Goal: Transaction & Acquisition: Obtain resource

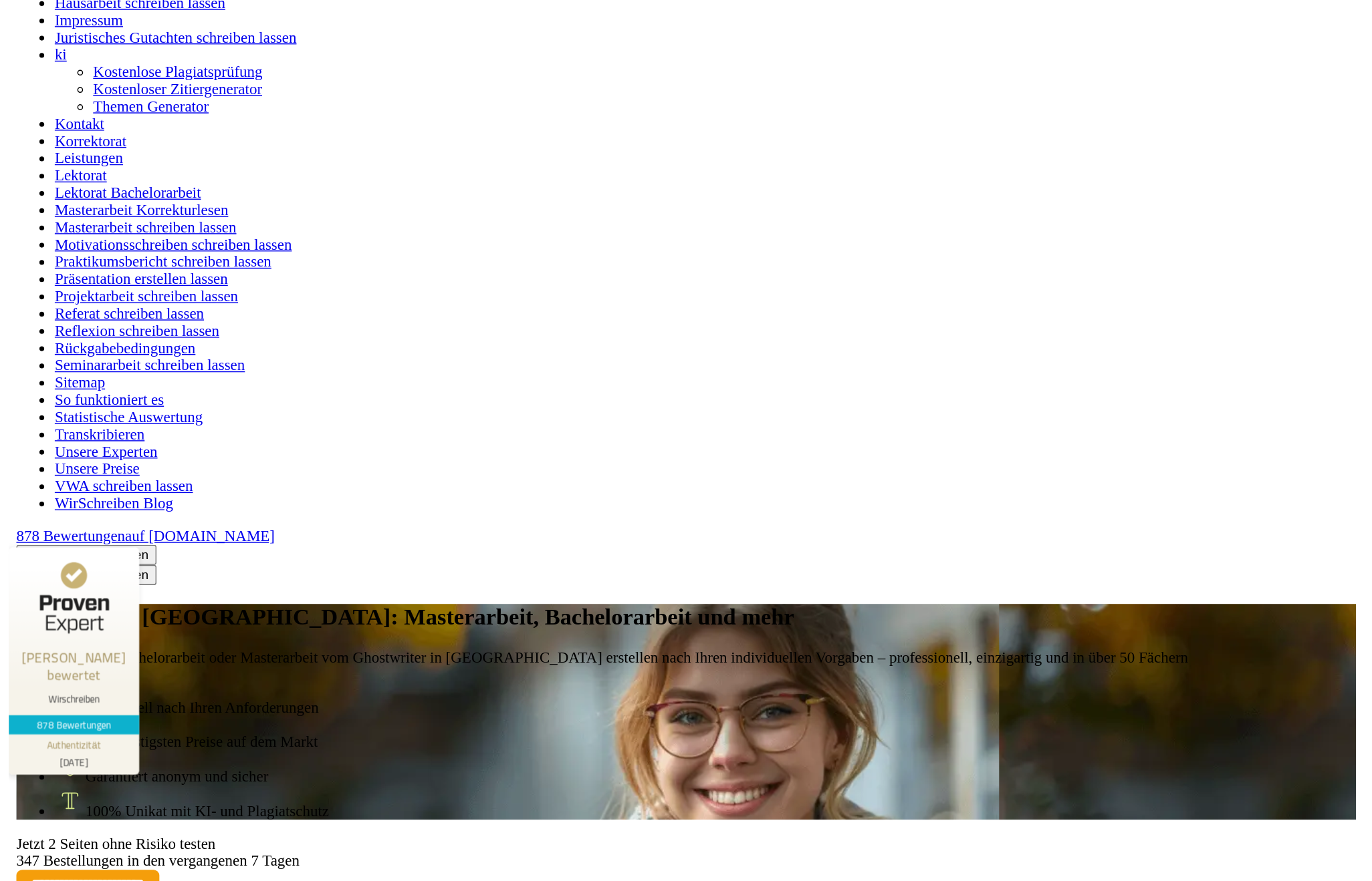
scroll to position [1159, 0]
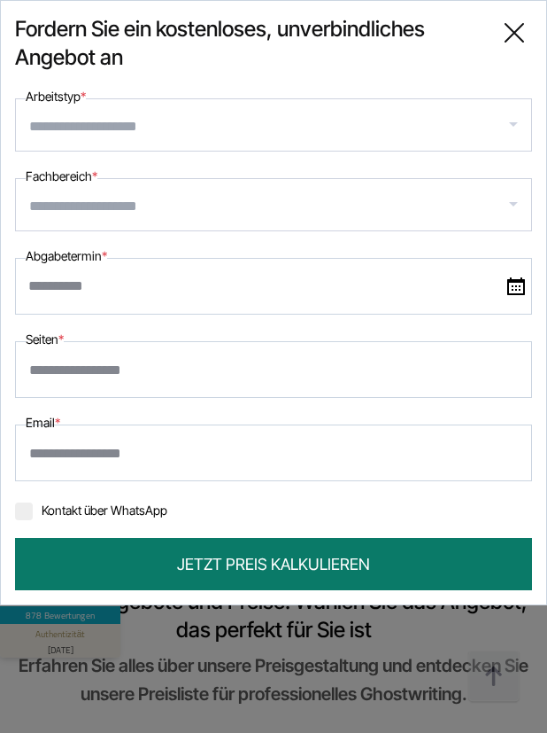
click at [522, 34] on icon at bounding box center [514, 32] width 35 height 35
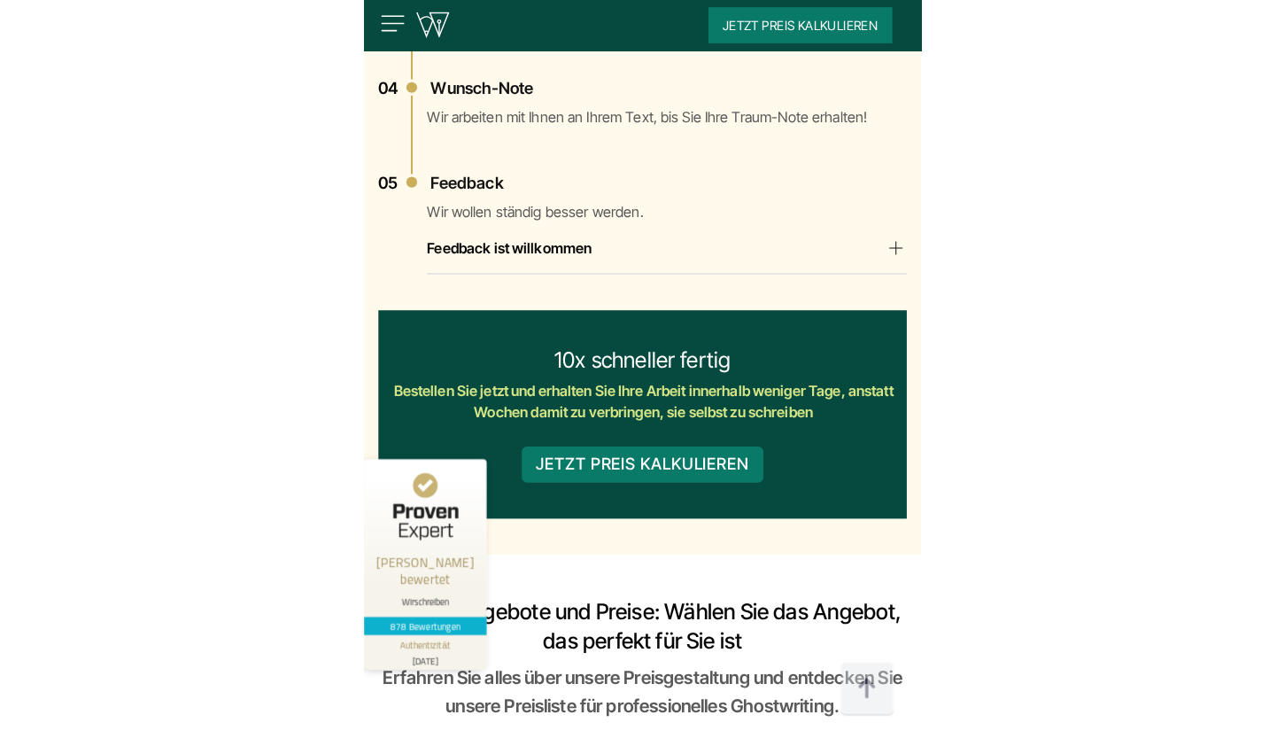
scroll to position [4444, 0]
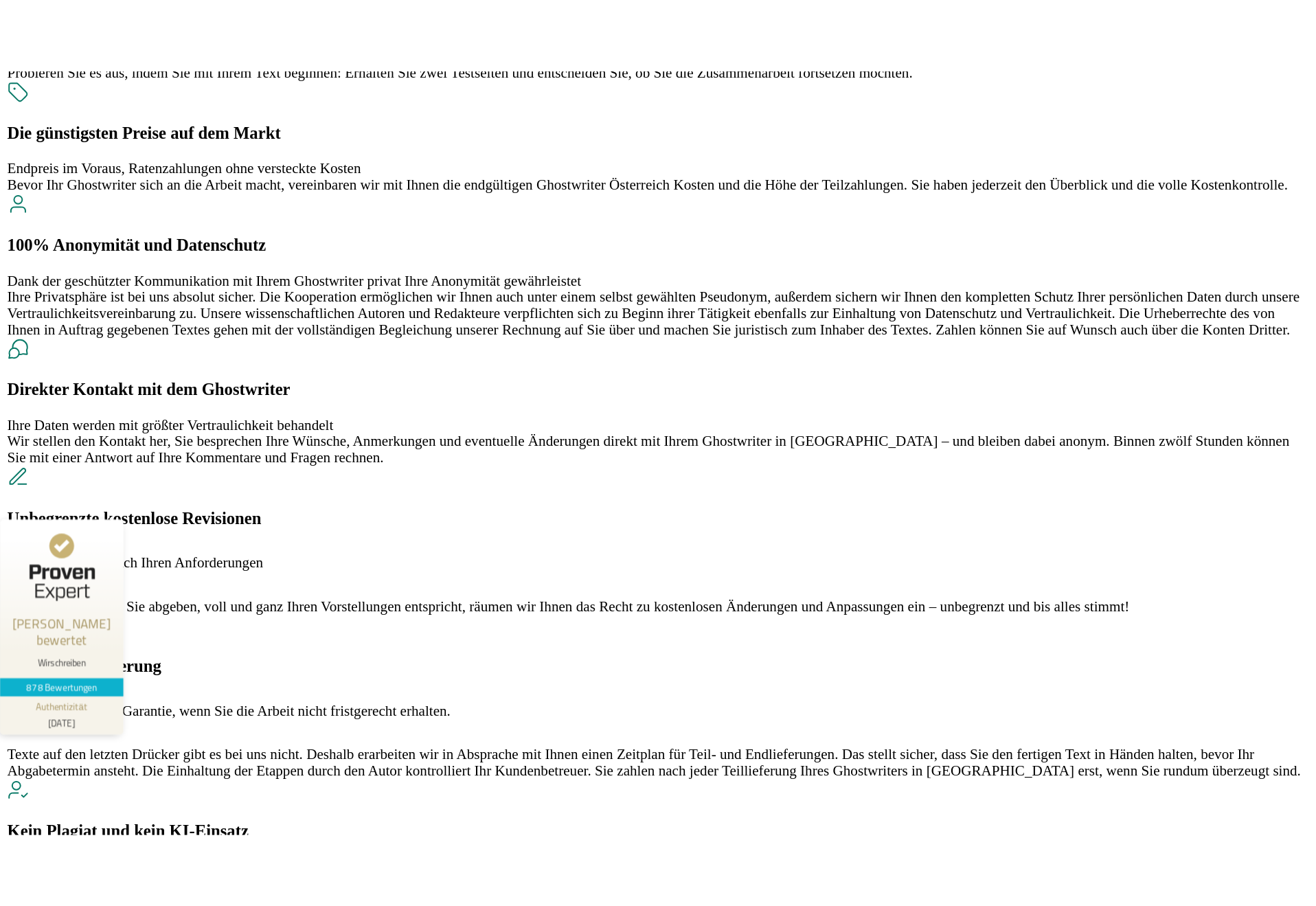
scroll to position [3447, 0]
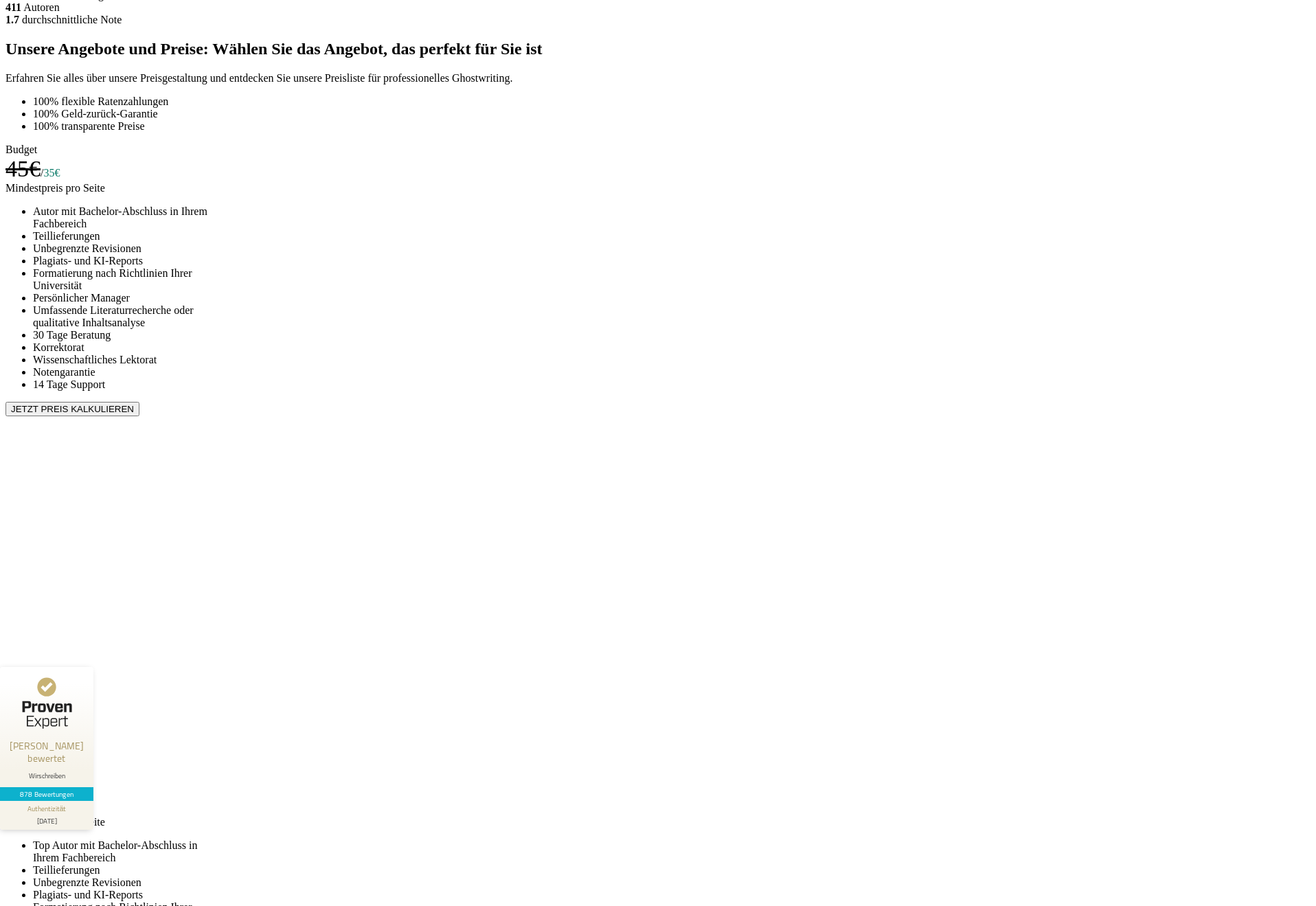
scroll to position [4214, 0]
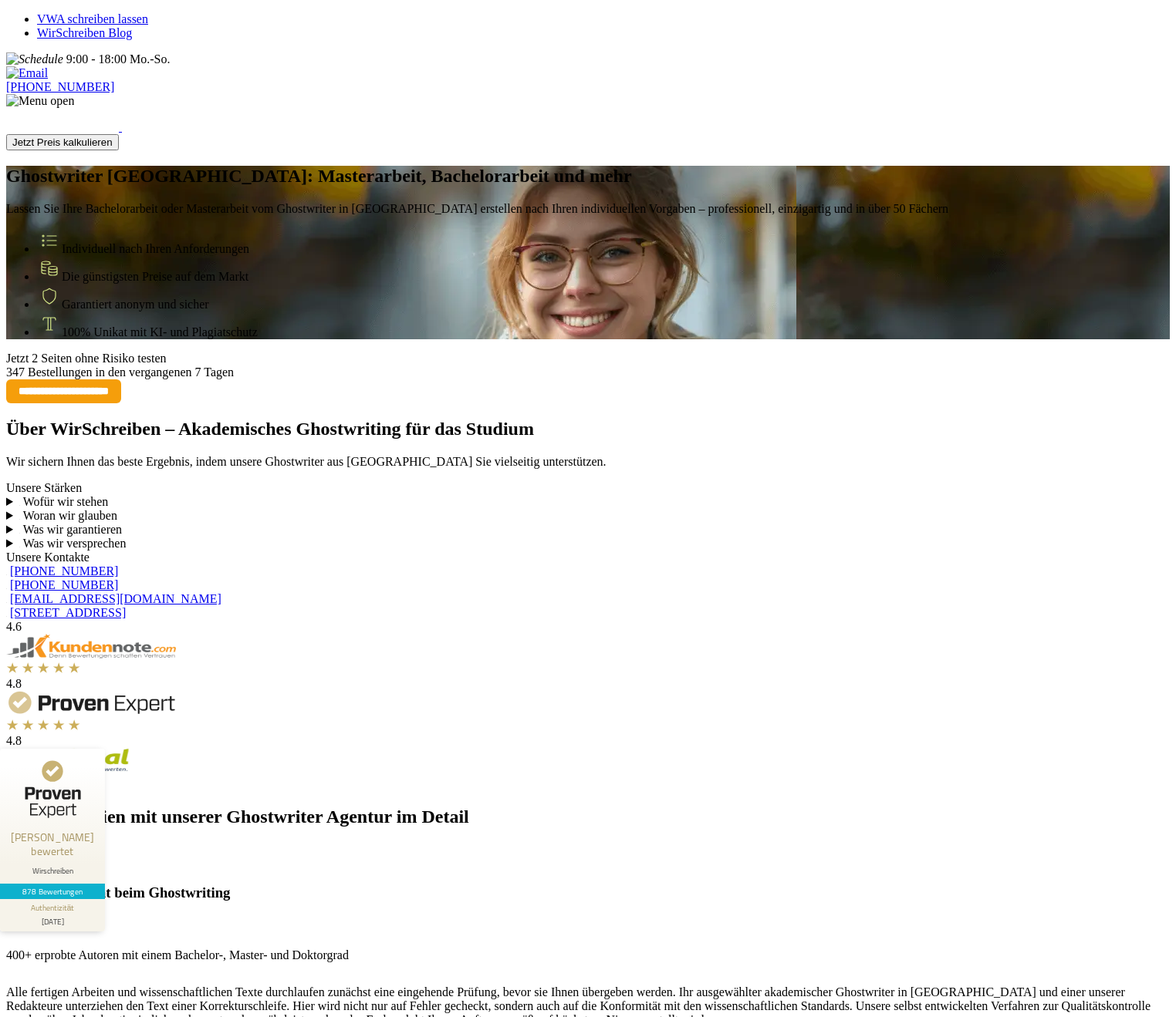
click at [412, 215] on span "Lassen Sie Ihre Bachelorarbeit oder Masterarbeit vom Ghostwriter in [GEOGRAPHIC…" at bounding box center [476, 208] width 942 height 13
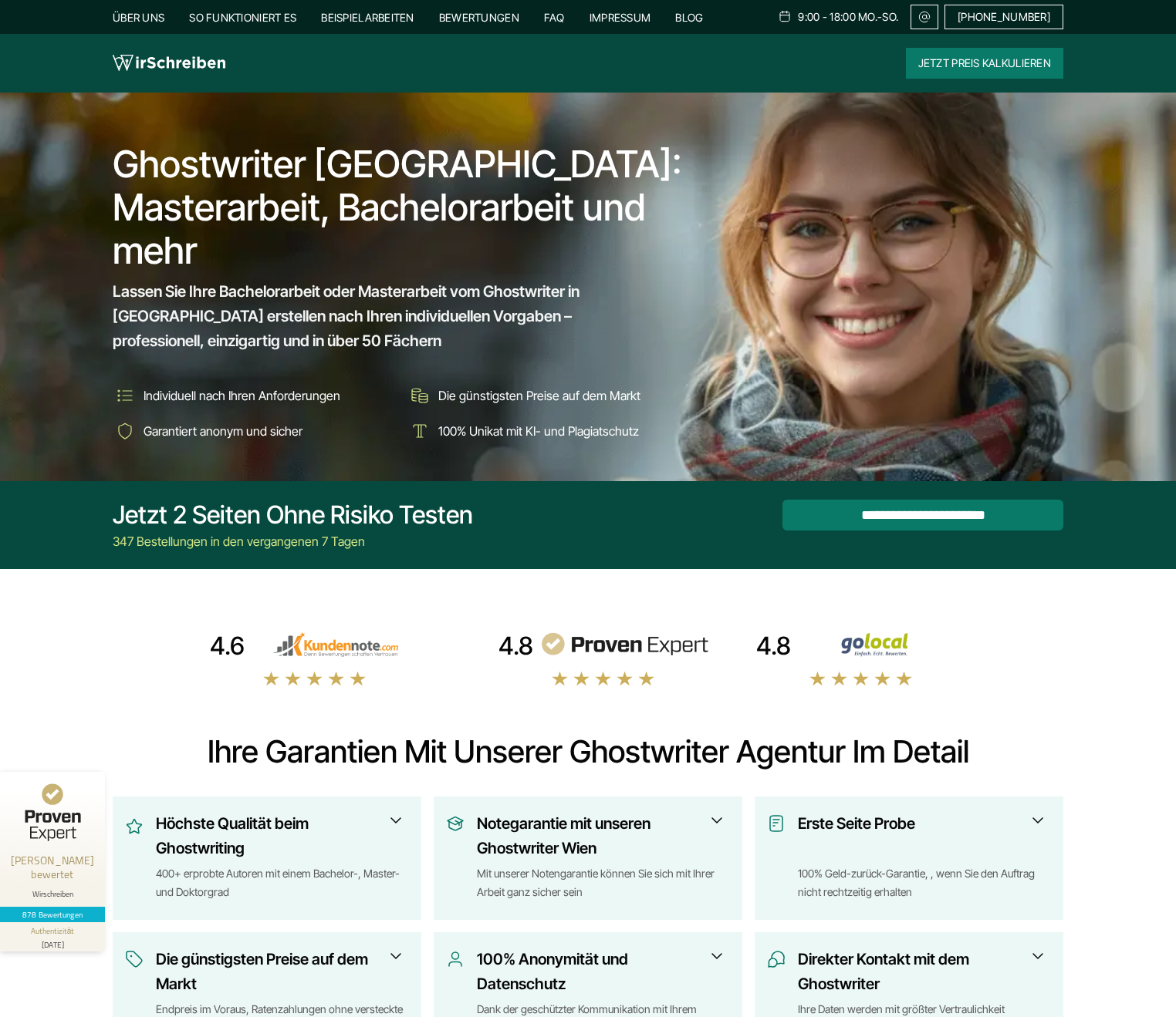
click at [318, 486] on section "**********" at bounding box center [588, 525] width 1176 height 88
click at [722, 379] on div "Ghostwriter [GEOGRAPHIC_DATA]: Masterarbeit, Bachelorarbeit und mehr Lassen Sie…" at bounding box center [588, 286] width 988 height 313
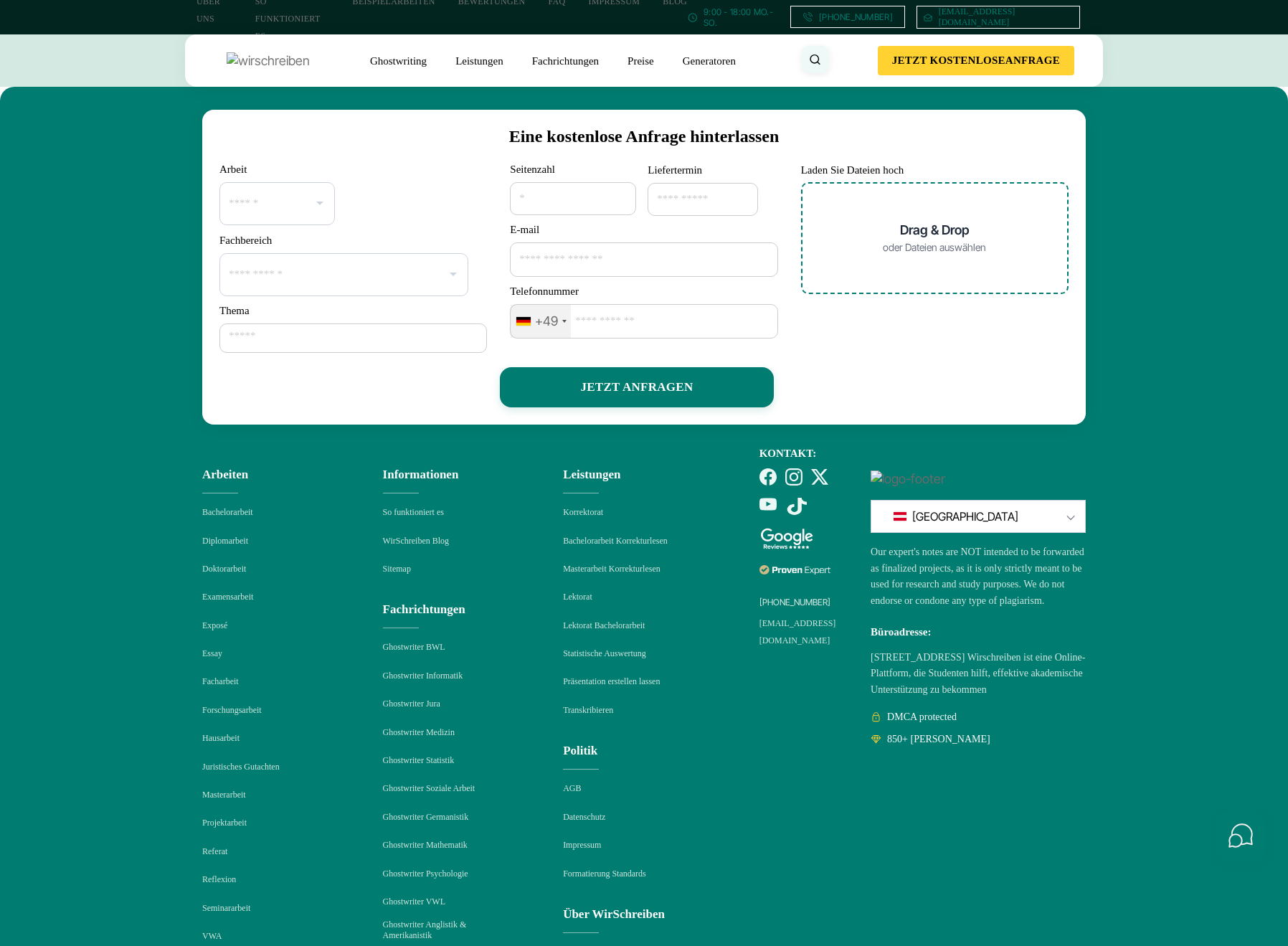
click at [932, 443] on footer "**********" at bounding box center [644, 667] width 1288 height 1162
click at [900, 394] on div "JETZT ANFRAGEN" at bounding box center [644, 383] width 849 height 49
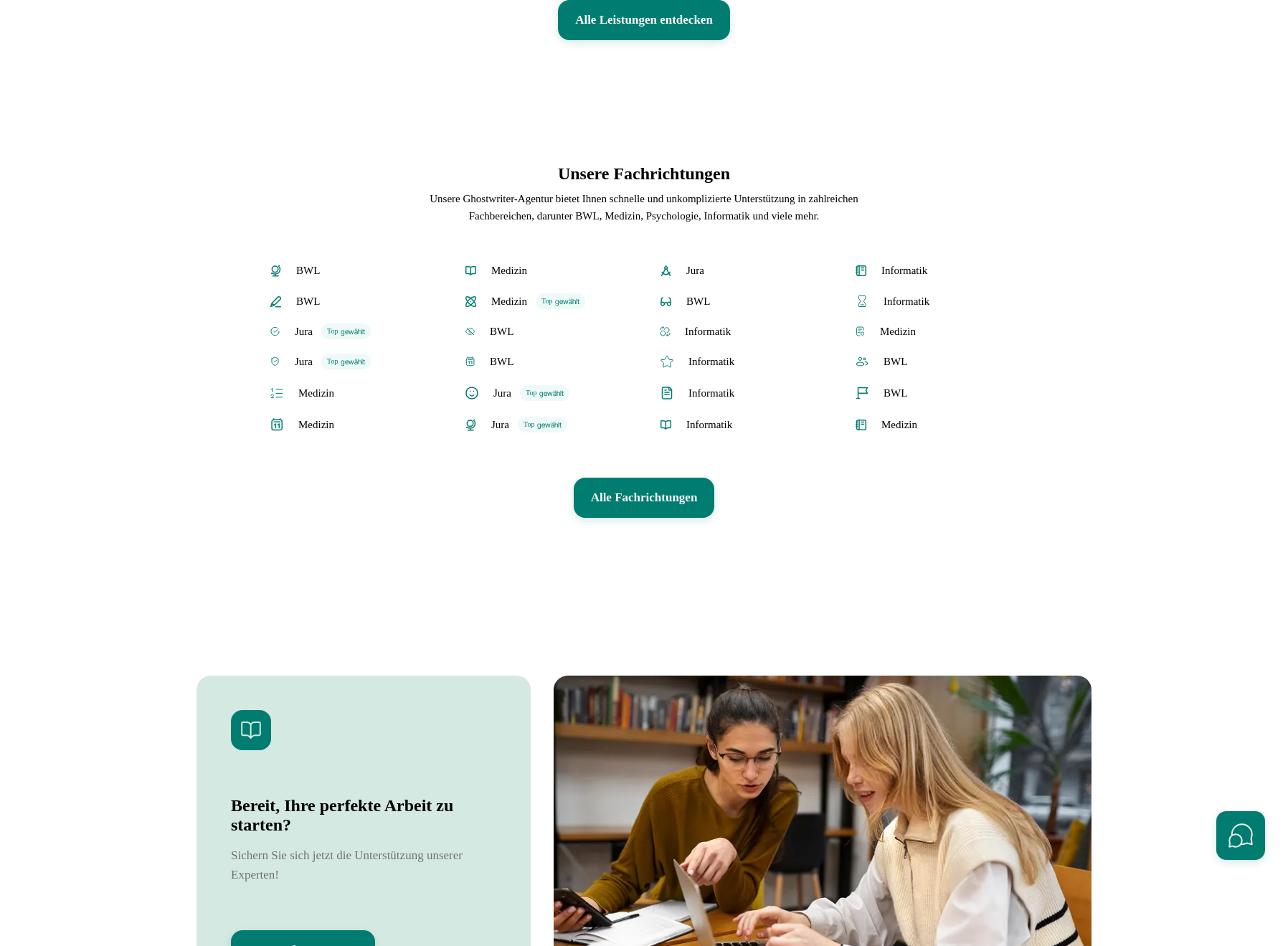
scroll to position [2927, 0]
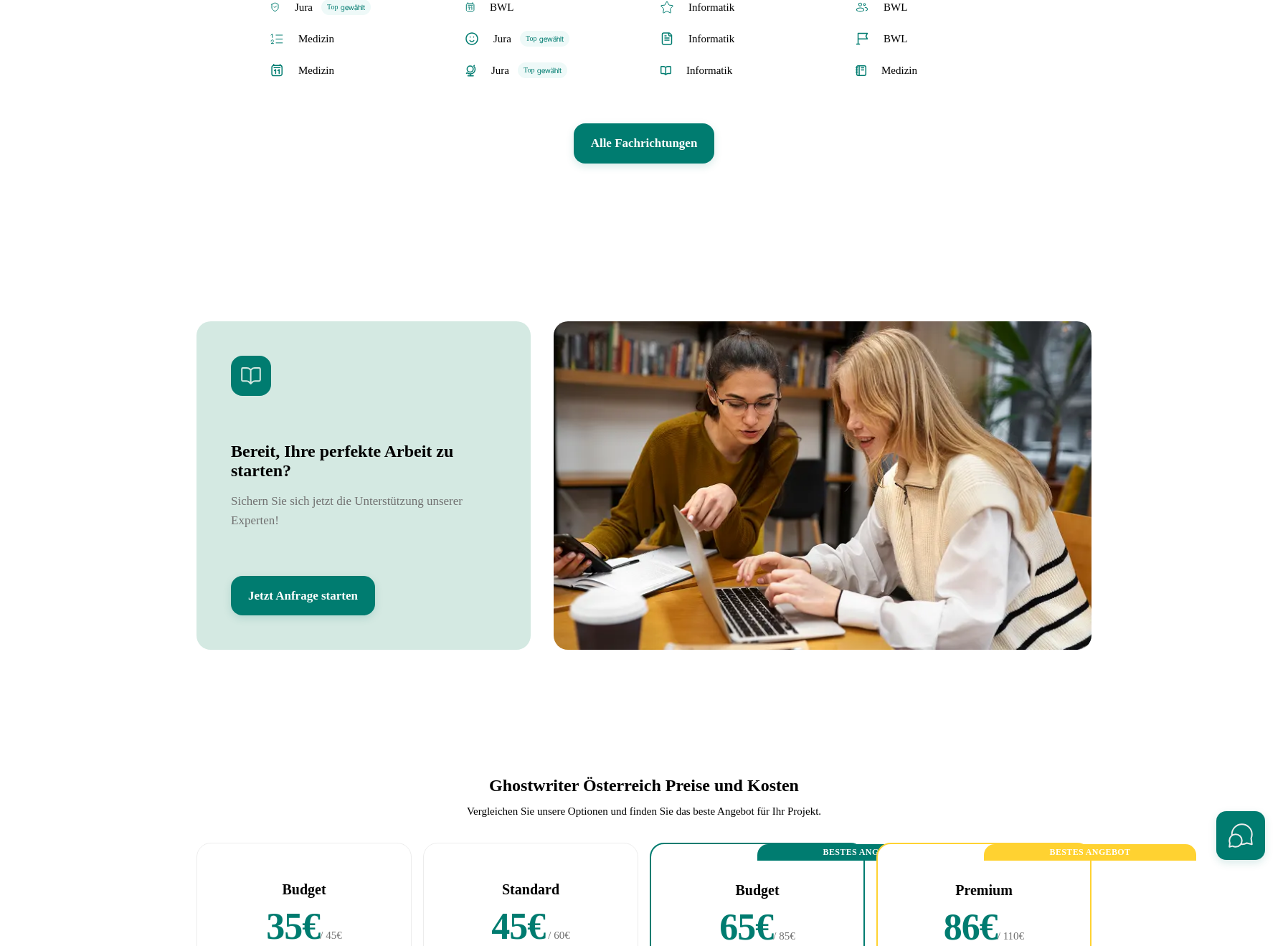
click at [618, 147] on button "Alle Fachrichtungen" at bounding box center [644, 143] width 141 height 40
click at [627, 154] on button "Alle Fachrichtungen" at bounding box center [644, 143] width 141 height 40
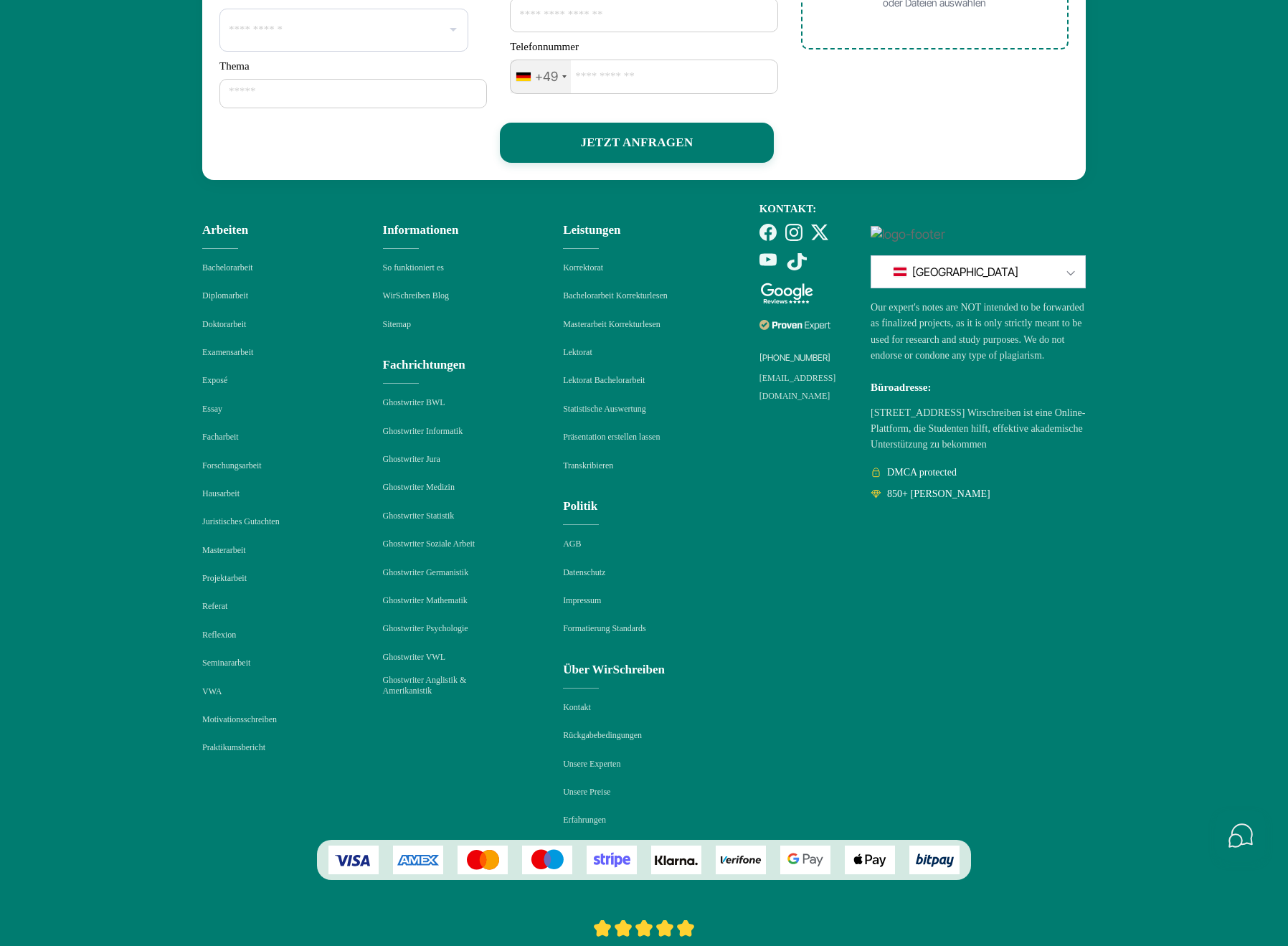
scroll to position [7314, 0]
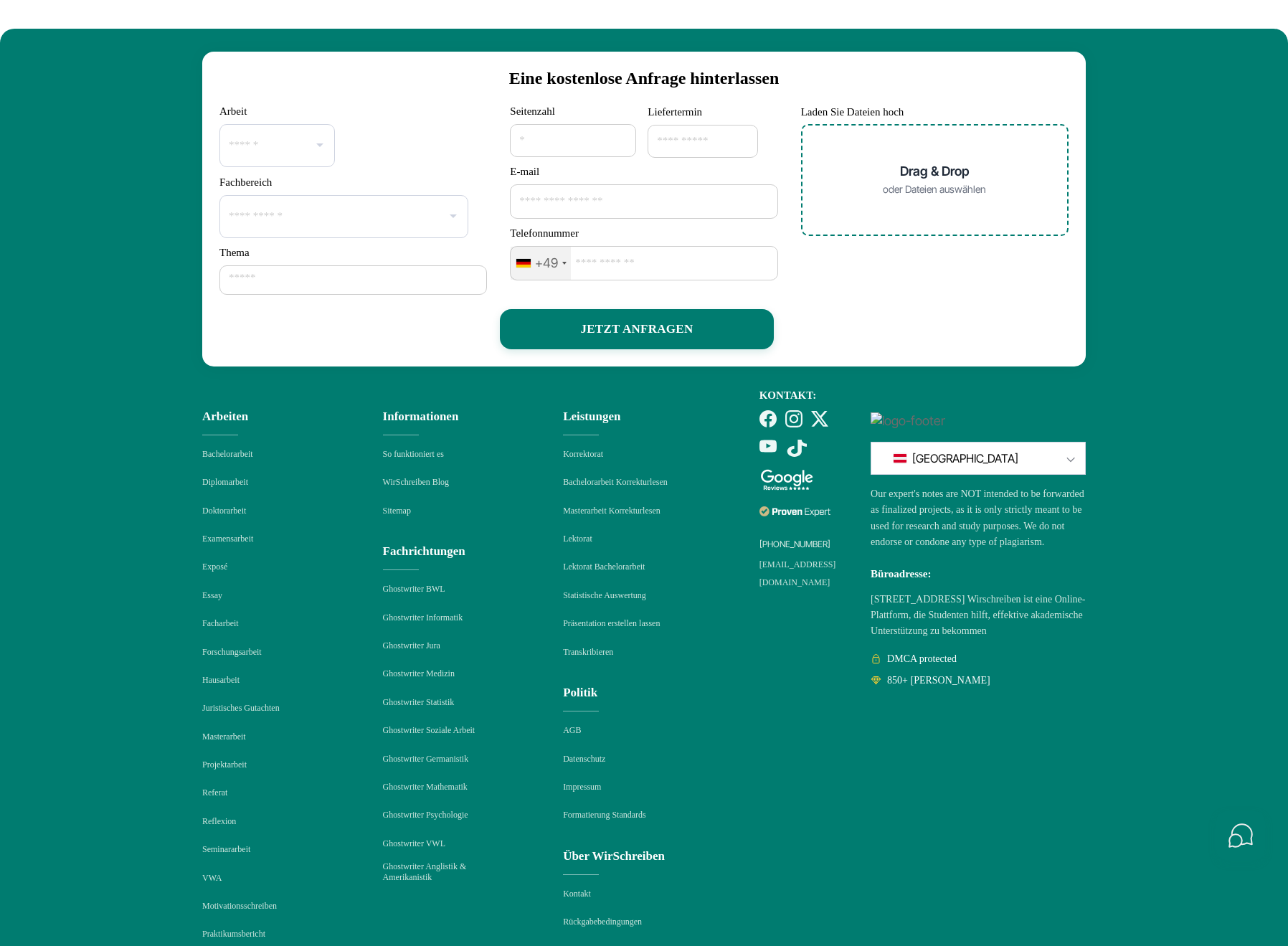
click at [1237, 360] on footer "**********" at bounding box center [644, 609] width 1288 height 1162
click at [1030, 479] on div "[GEOGRAPHIC_DATA]" at bounding box center [955, 461] width 147 height 35
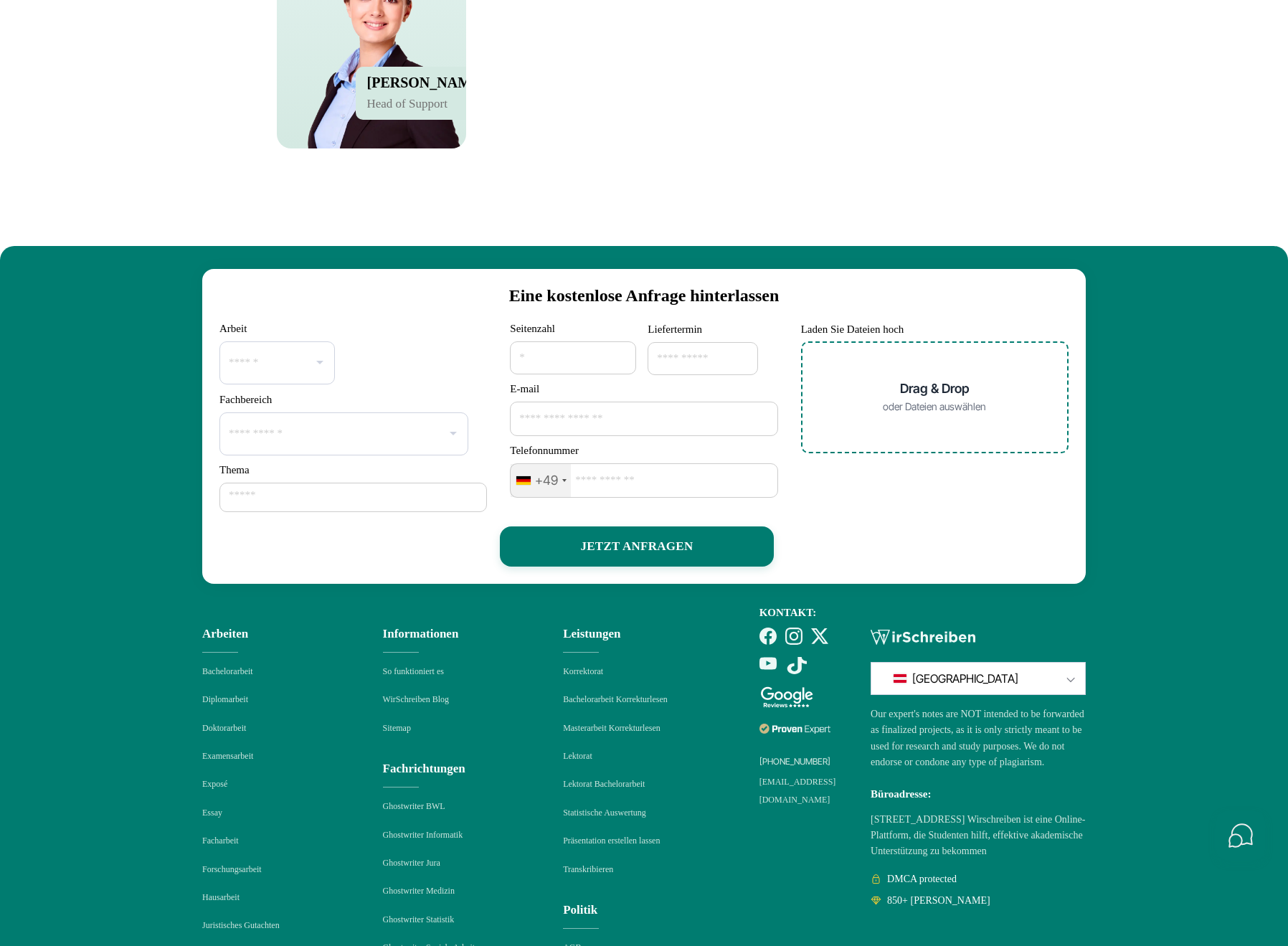
scroll to position [7055, 0]
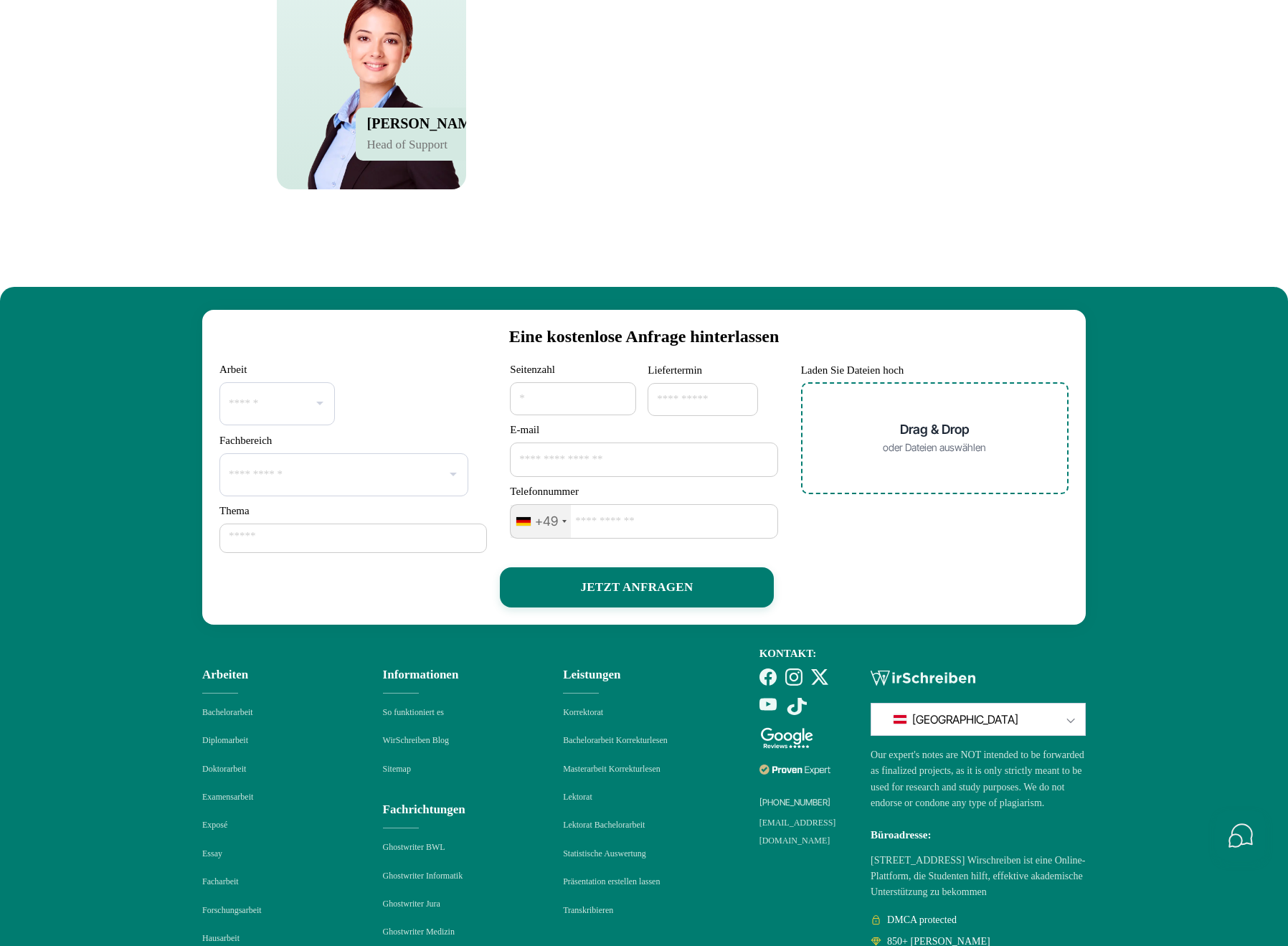
click at [946, 462] on button "Drag & Drop oder Dateien auswählen" at bounding box center [934, 437] width 219 height 49
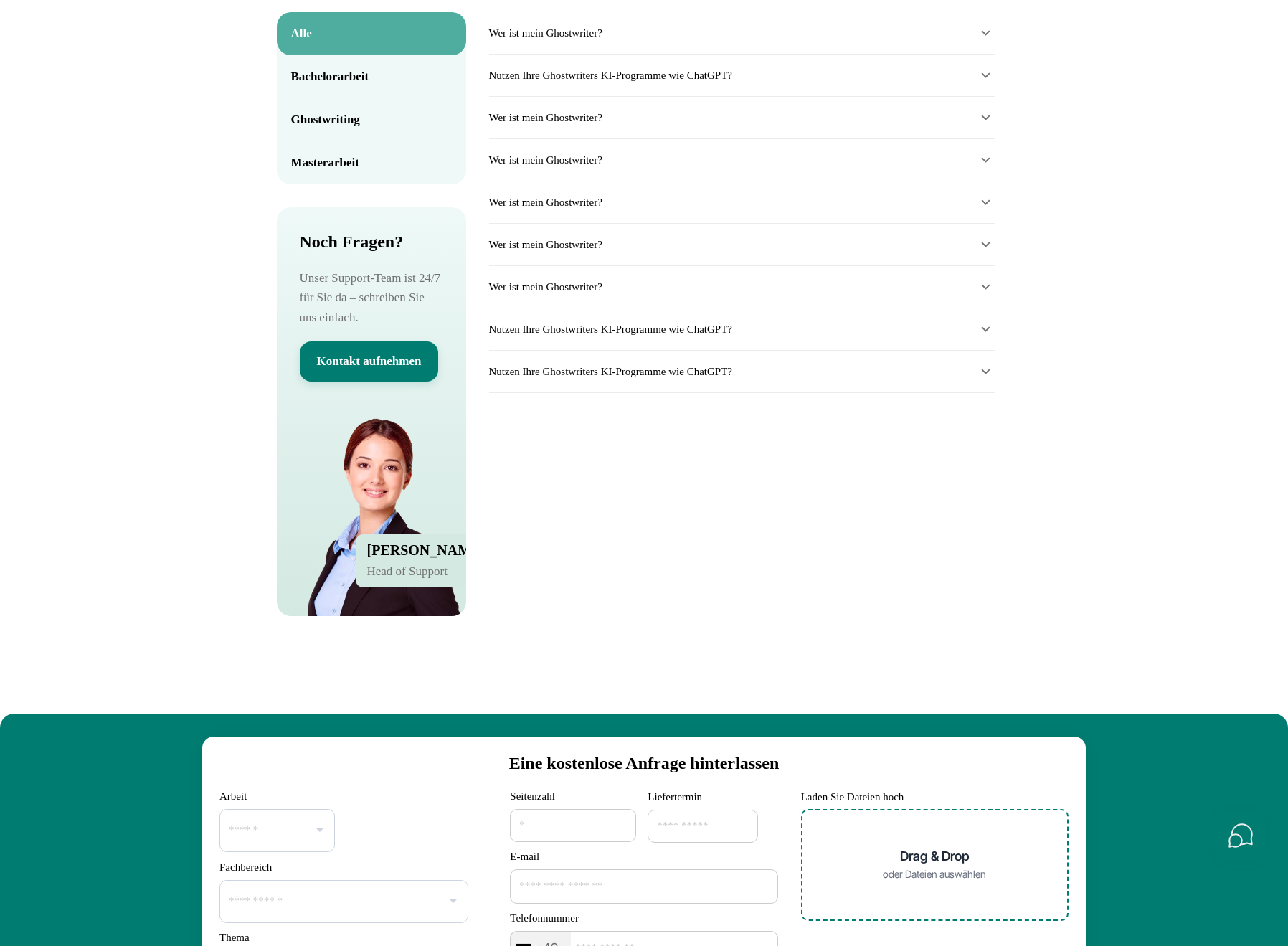
scroll to position [6453, 0]
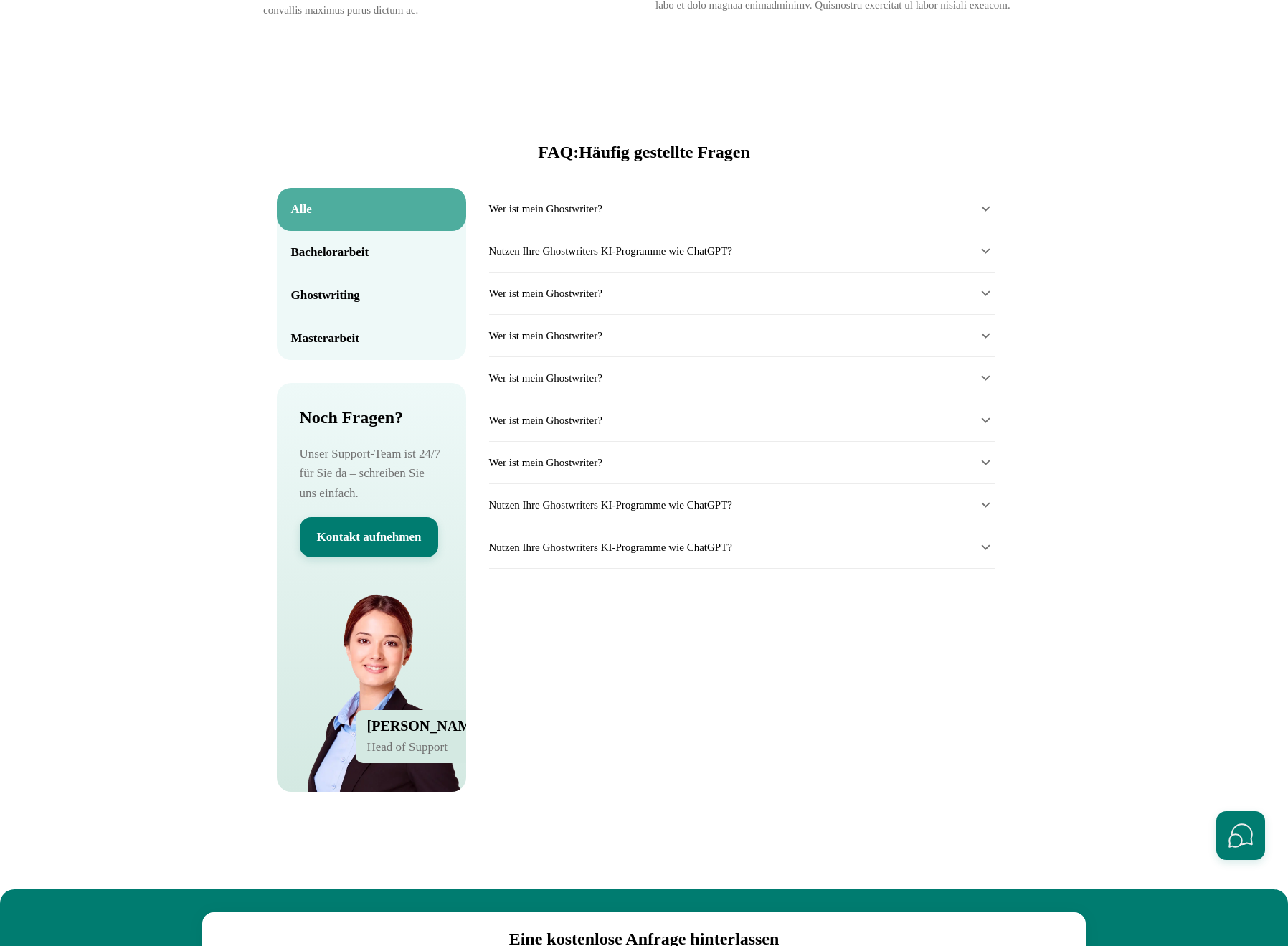
click at [817, 399] on div "Wer ist mein Ghostwriter?" at bounding box center [742, 378] width 505 height 42
click at [835, 357] on div "Wer ist mein Ghostwriter?" at bounding box center [742, 336] width 505 height 42
drag, startPoint x: 848, startPoint y: 407, endPoint x: 849, endPoint y: 397, distance: 10.0
click at [850, 399] on div "Wer ist mein Ghostwriter?" at bounding box center [742, 378] width 505 height 42
click at [849, 386] on summary "Wer ist mein Ghostwriter?" at bounding box center [742, 377] width 505 height 17
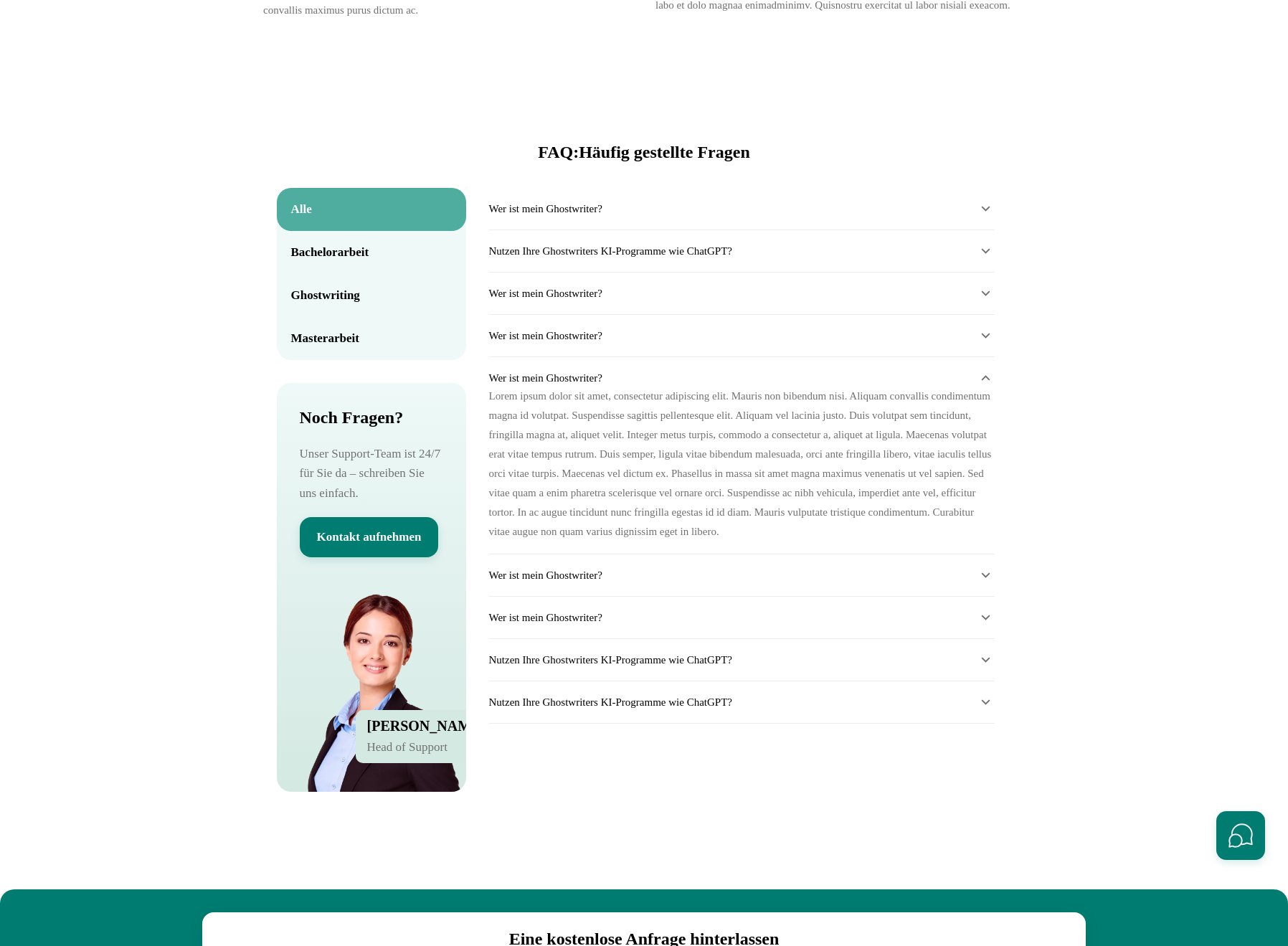
click at [849, 386] on summary "Wer ist mein Ghostwriter?" at bounding box center [742, 377] width 505 height 17
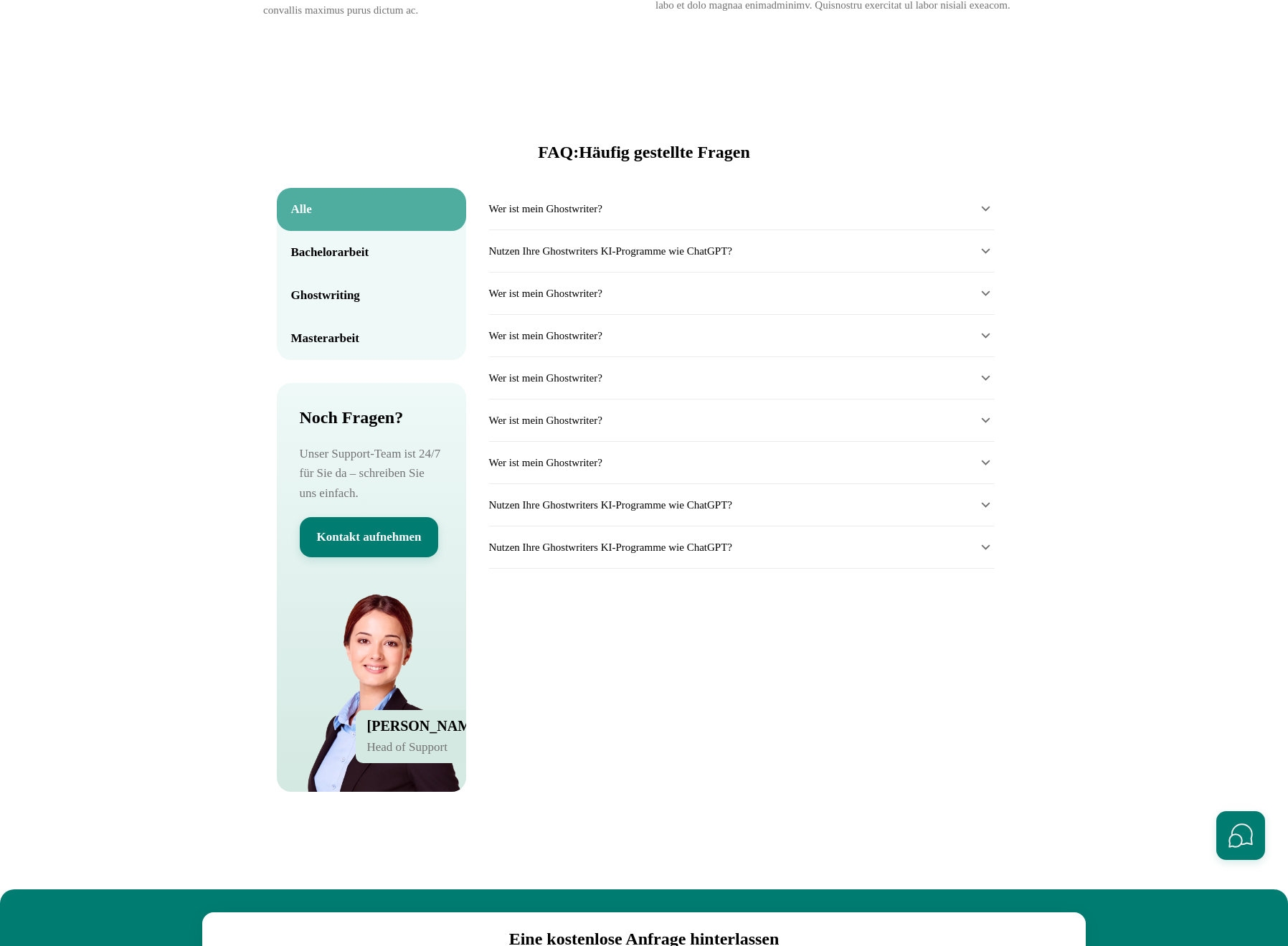
click at [848, 386] on summary "Wer ist mein Ghostwriter?" at bounding box center [742, 377] width 505 height 17
click at [806, 653] on div "Bachelorarbeit Wer ist mein Ghostwriter? Nutzen Ihre Ghostwriters KI-Programme …" at bounding box center [742, 496] width 505 height 616
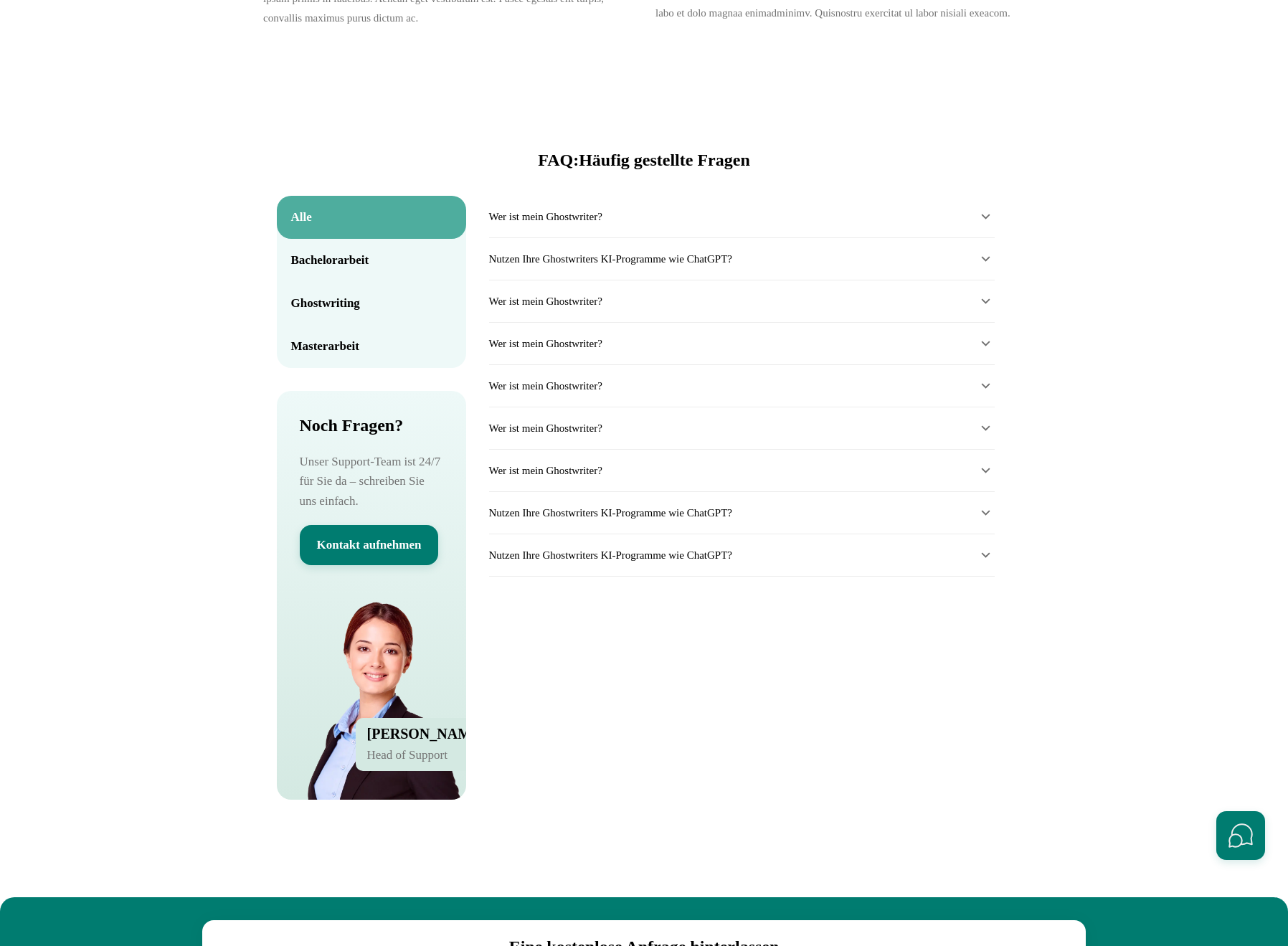
scroll to position [6453, 0]
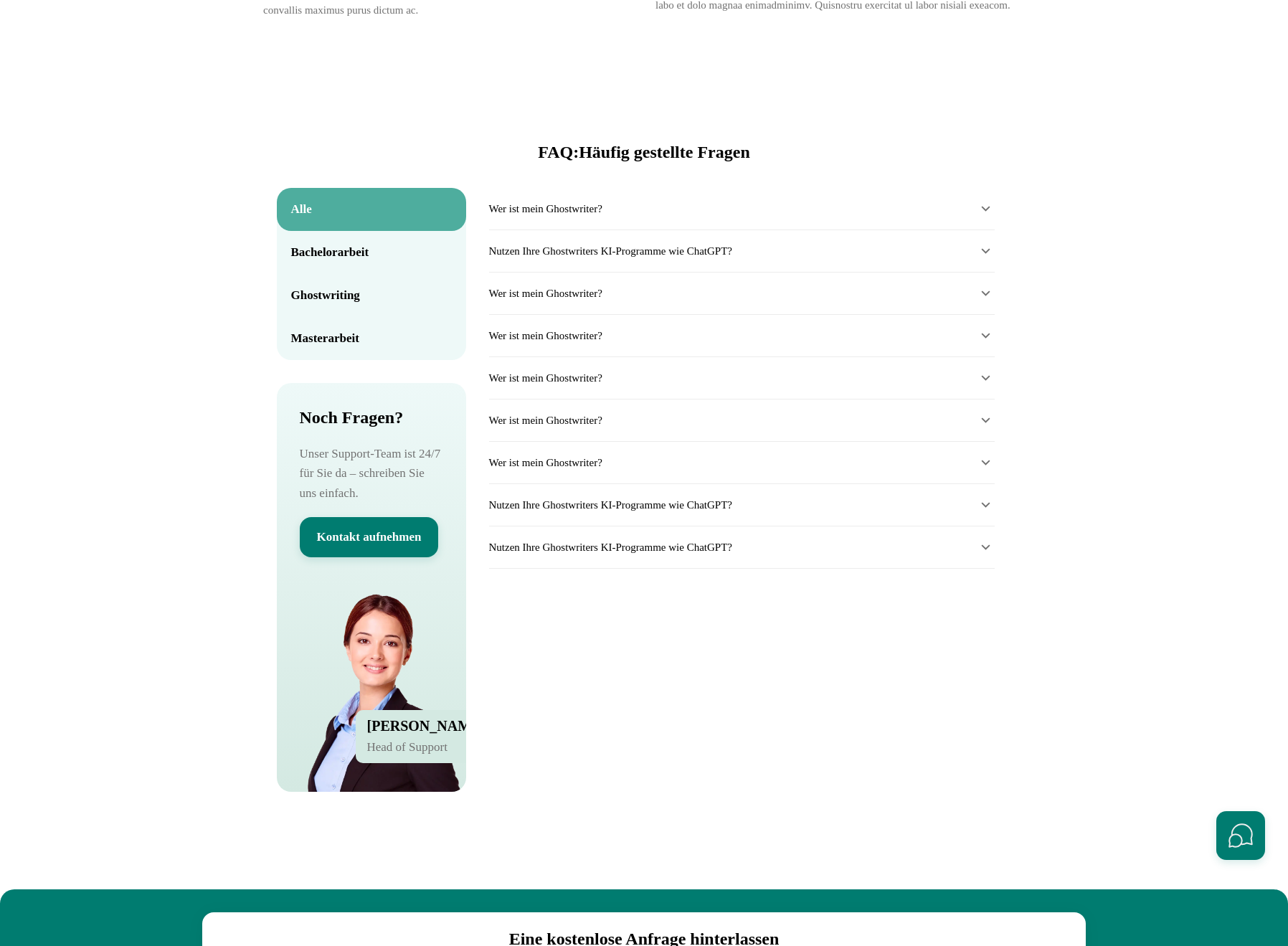
click at [809, 681] on div "Bachelorarbeit Wer ist mein Ghostwriter? Nutzen Ihre Ghostwriters KI-Programme …" at bounding box center [742, 496] width 505 height 616
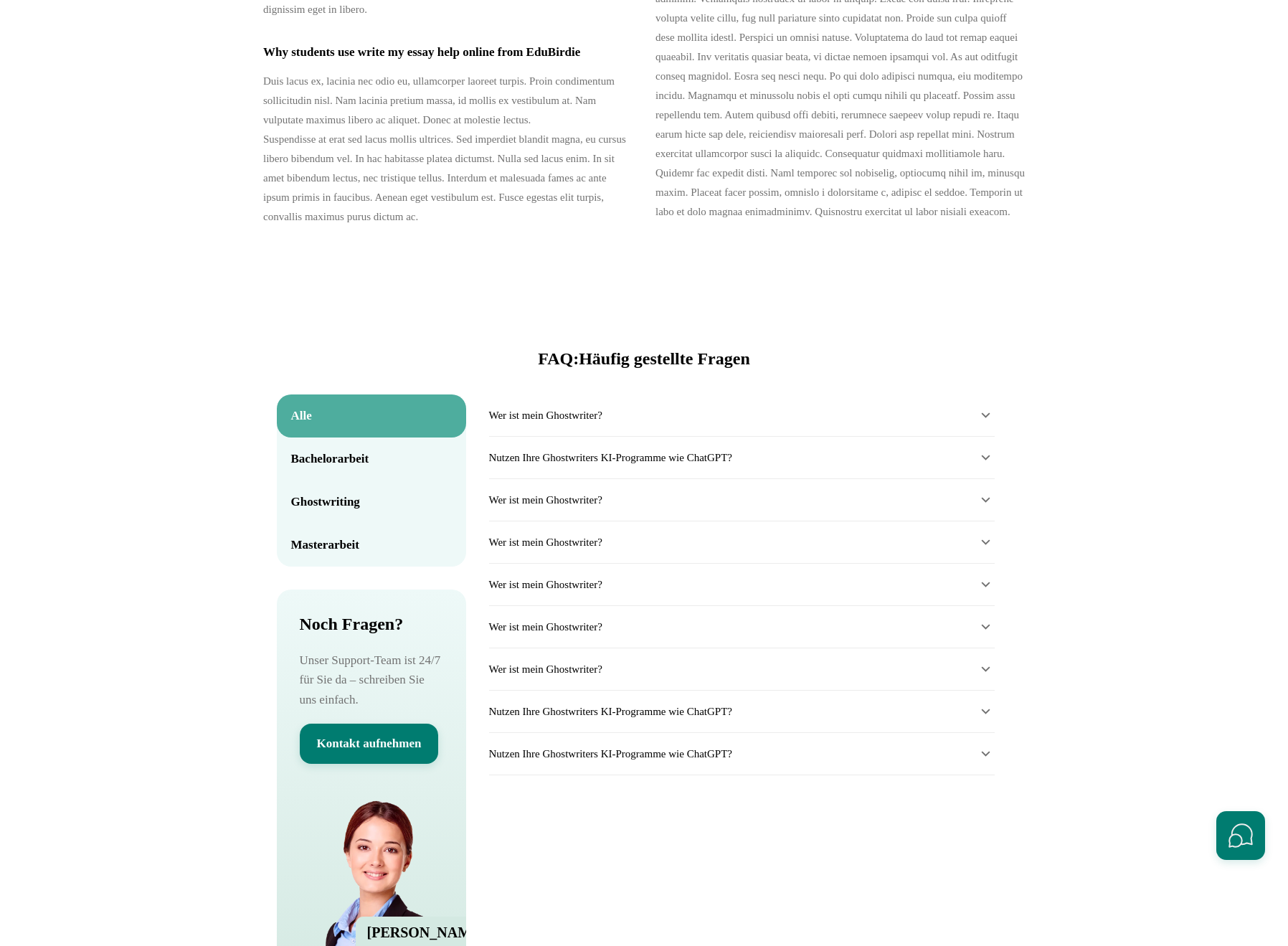
scroll to position [6453, 0]
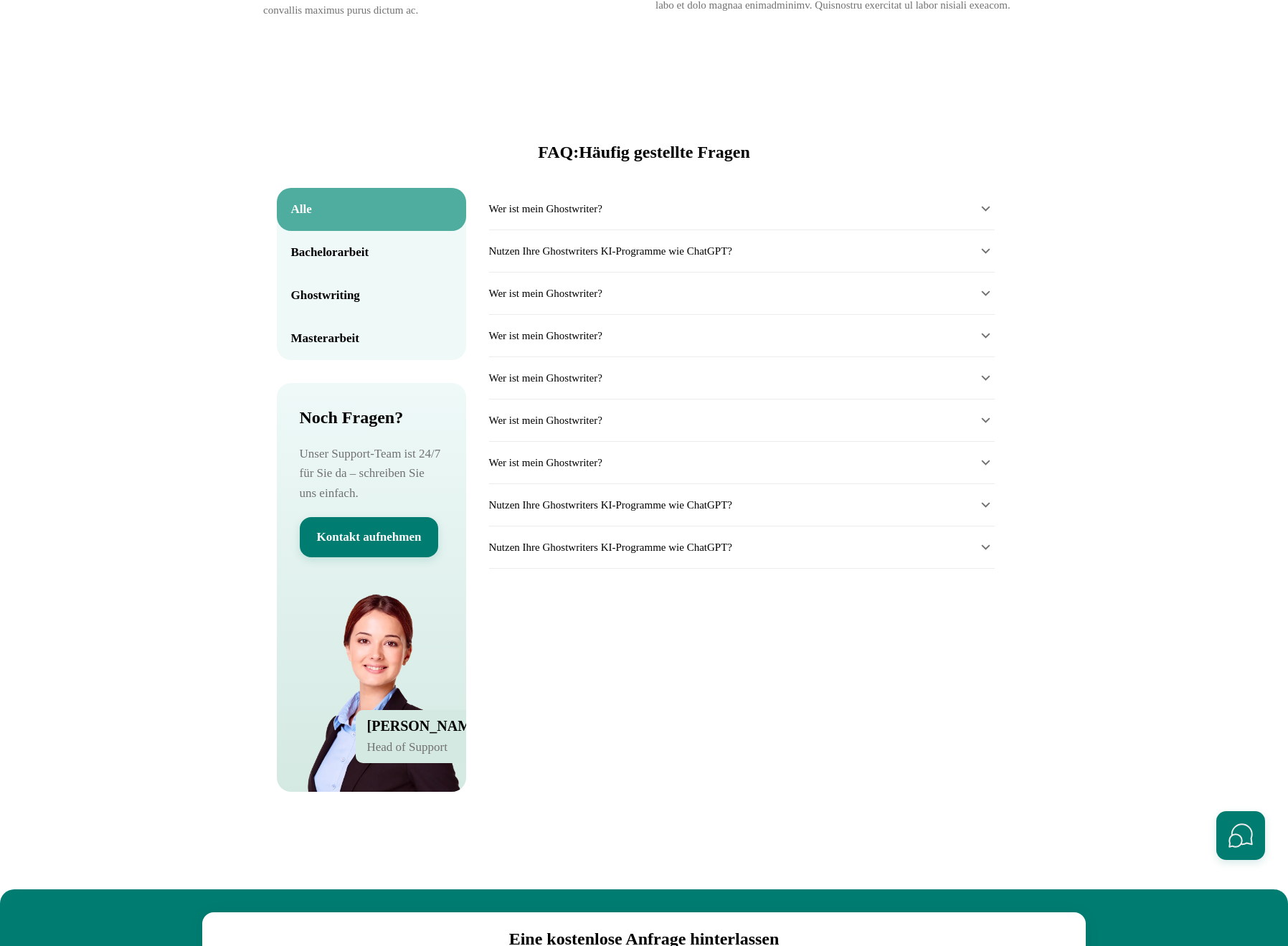
click at [694, 739] on div "Bachelorarbeit Wer ist mein Ghostwriter? Nutzen Ihre Ghostwriters KI-Programme …" at bounding box center [742, 496] width 505 height 616
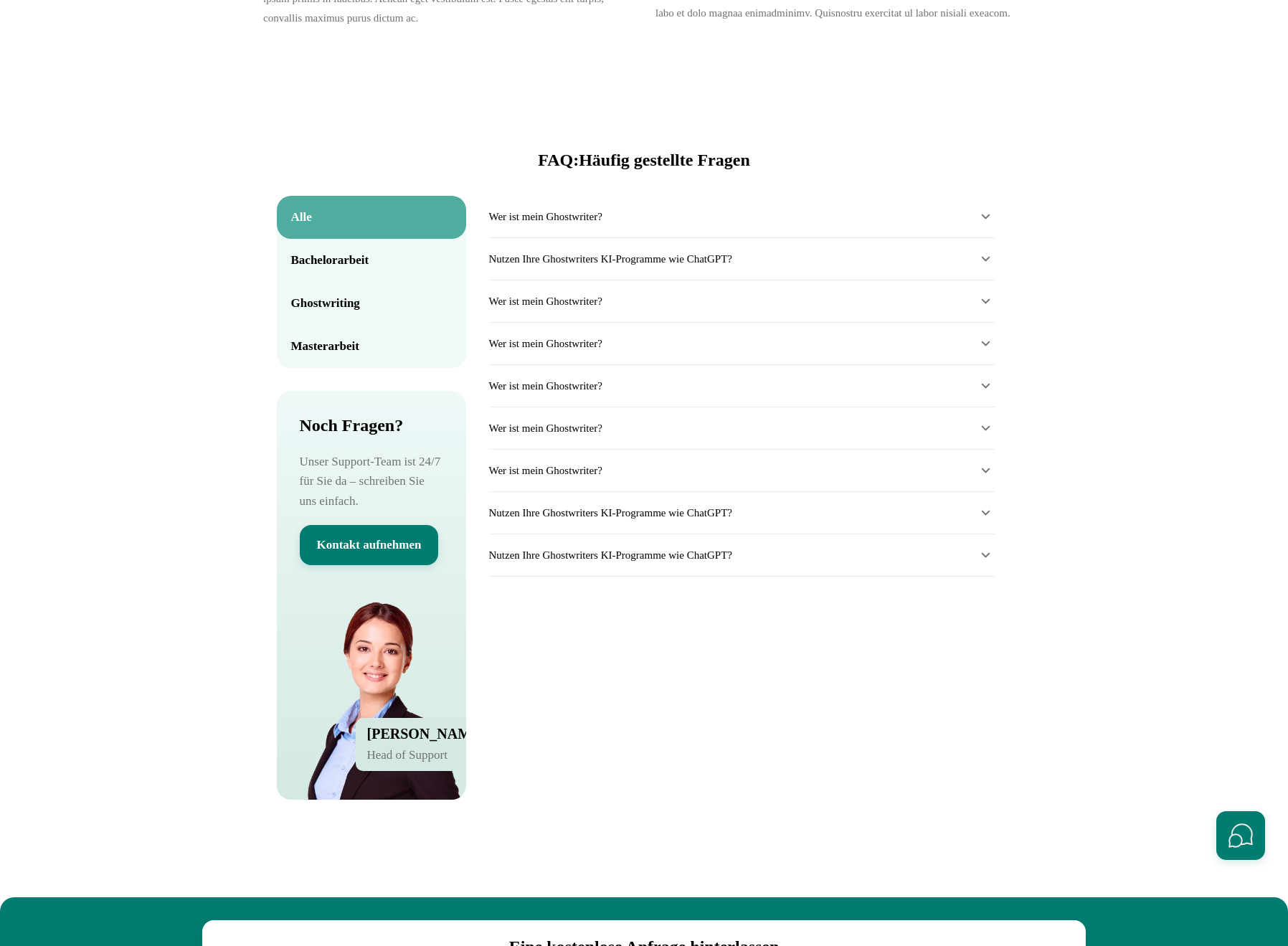
scroll to position [6453, 0]
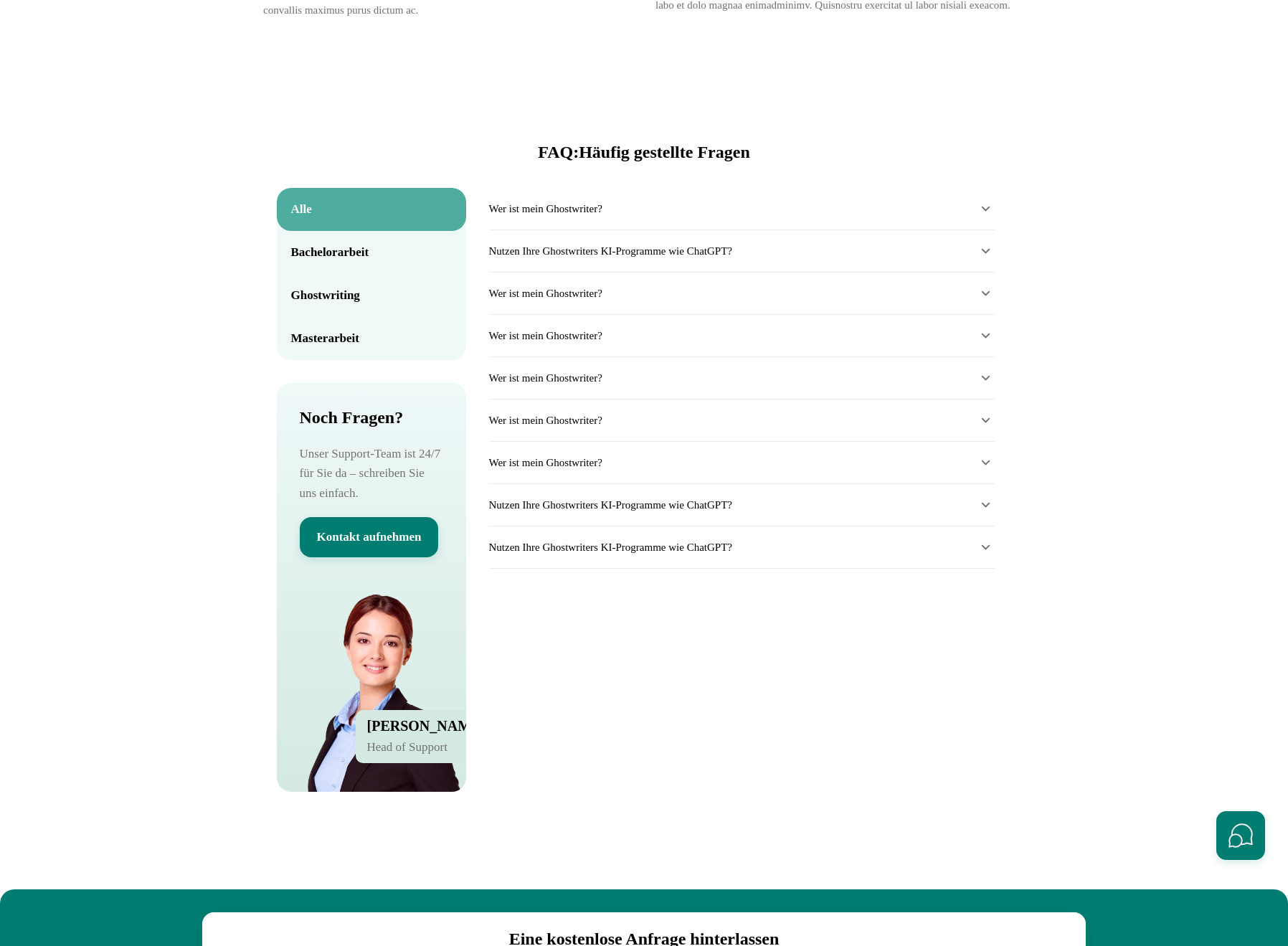
click at [606, 725] on div "Bachelorarbeit Wer ist mein Ghostwriter? Nutzen Ihre Ghostwriters KI-Programme …" at bounding box center [742, 496] width 505 height 616
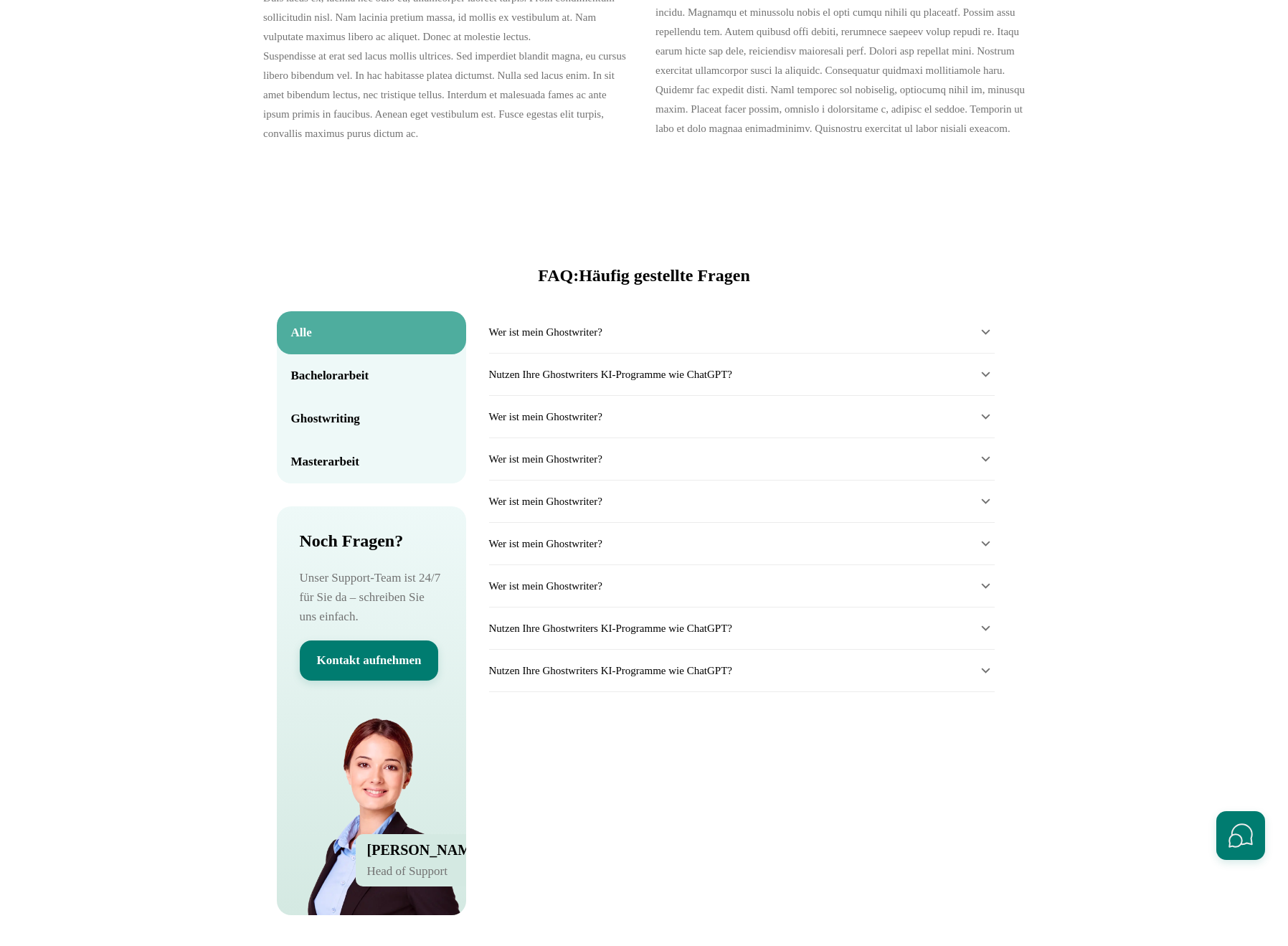
scroll to position [6330, 0]
click at [1091, 535] on section "FAQ: Häufig gestellte Fragen Alle Bachelorarbeit Ghostwriting Masterarbeit Noch…" at bounding box center [644, 620] width 1288 height 785
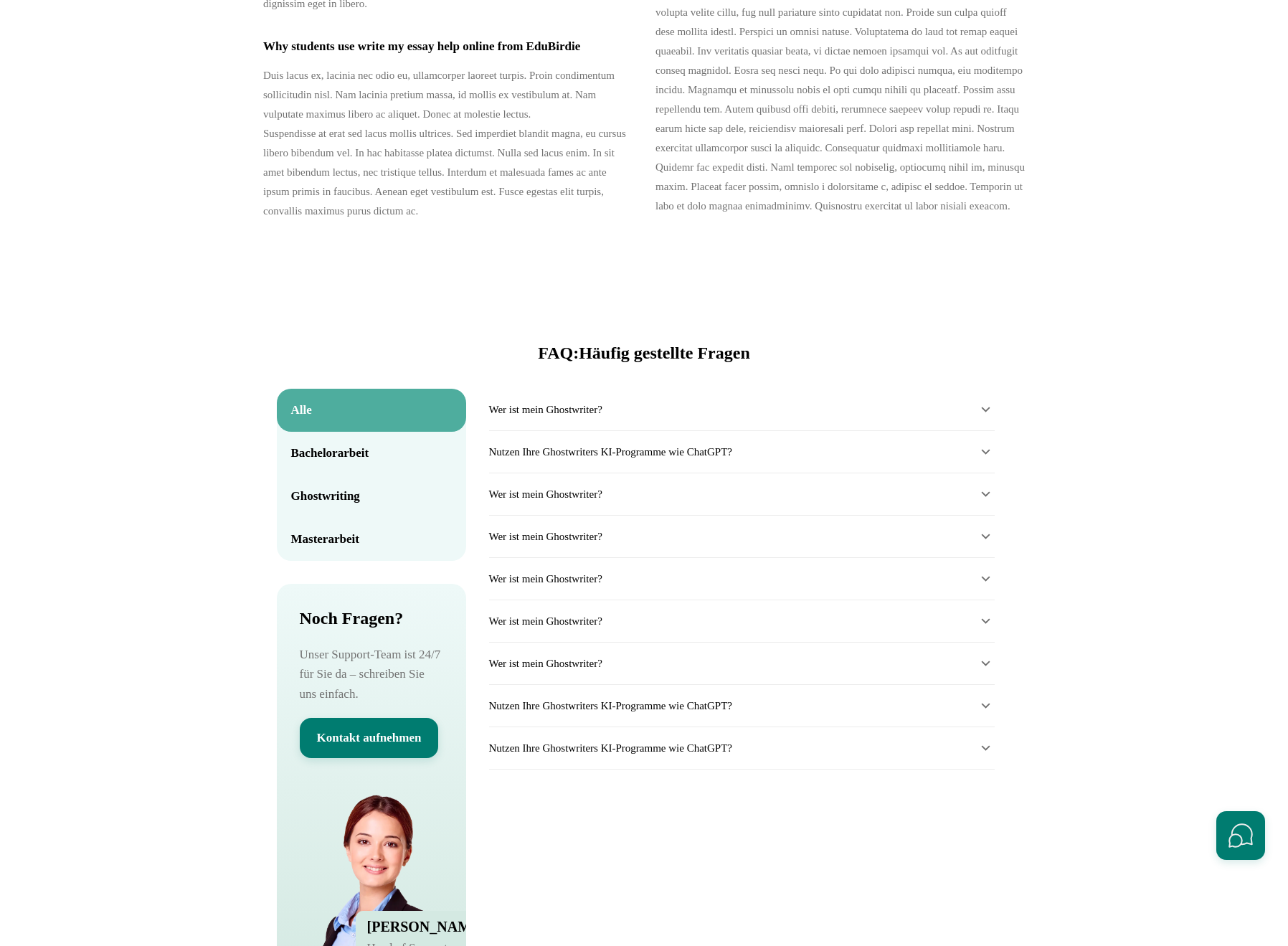
scroll to position [6330, 0]
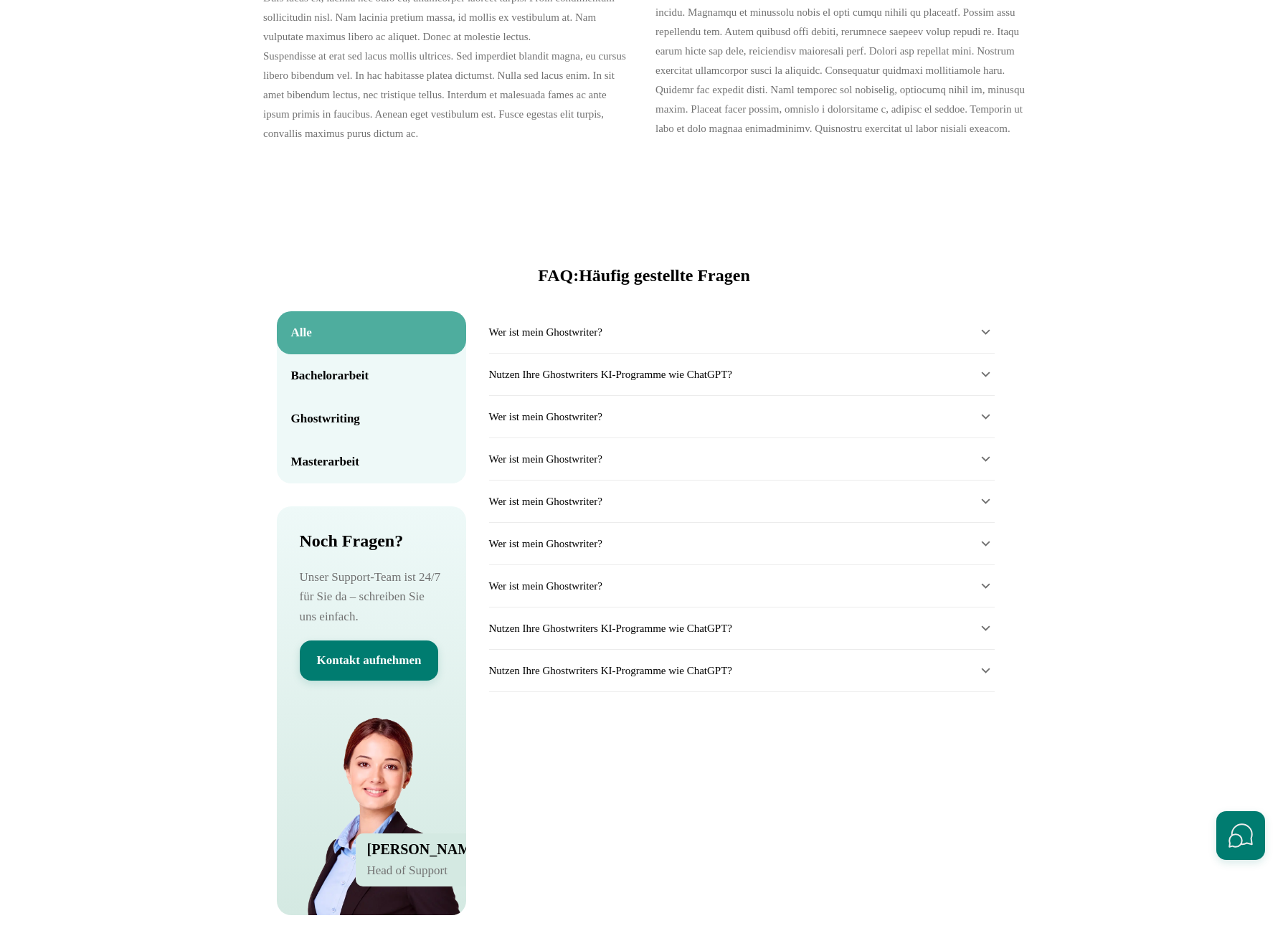
click at [1182, 501] on section "FAQ: Häufig gestellte Fragen Alle Bachelorarbeit Ghostwriting Masterarbeit Noch…" at bounding box center [644, 620] width 1288 height 785
click at [1085, 537] on section "FAQ: Häufig gestellte Fragen Alle Bachelorarbeit Ghostwriting Masterarbeit Noch…" at bounding box center [644, 620] width 1288 height 785
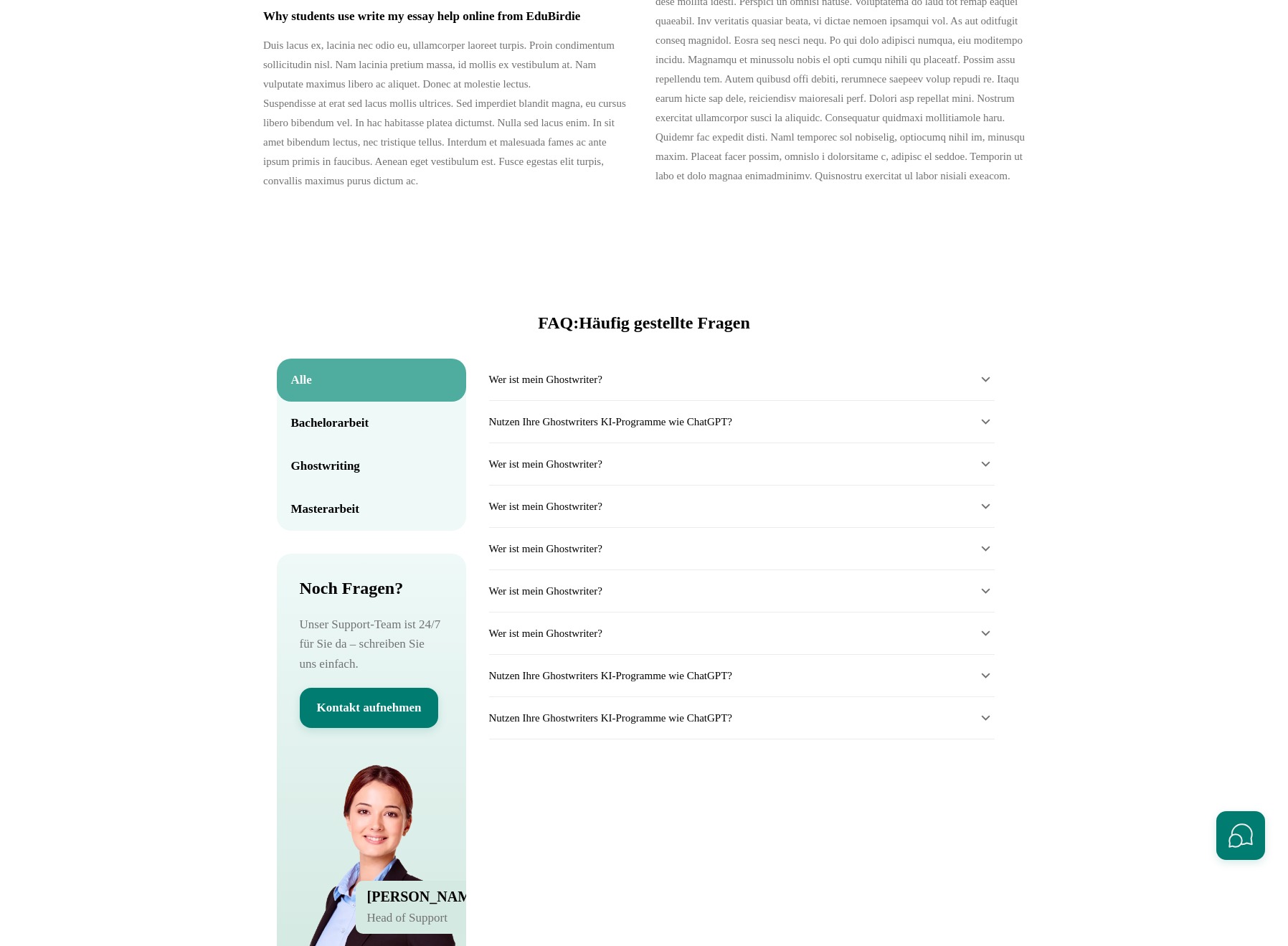
scroll to position [6444, 0]
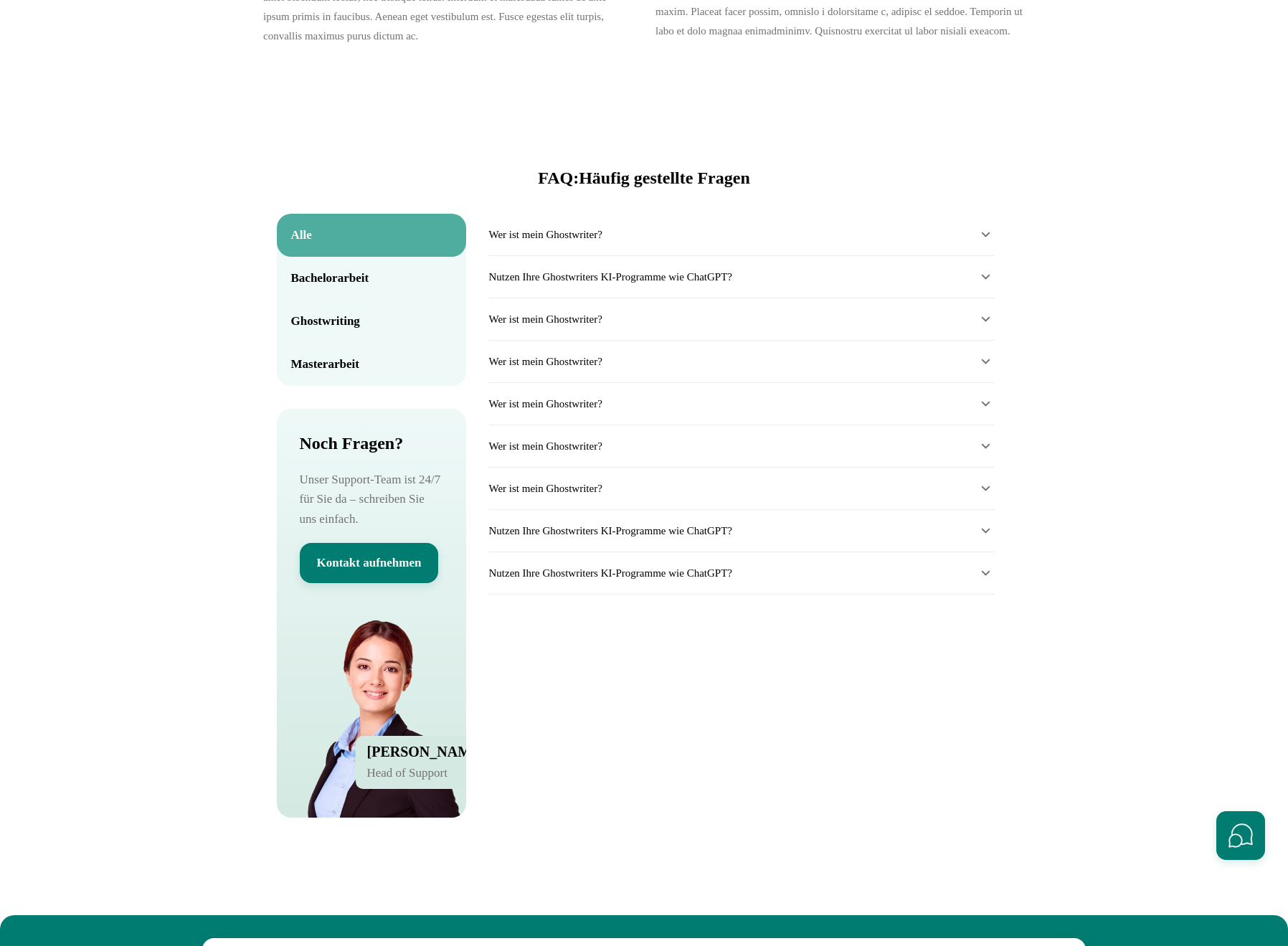
click at [654, 243] on summary "Wer ist mein Ghostwriter?" at bounding box center [742, 234] width 505 height 17
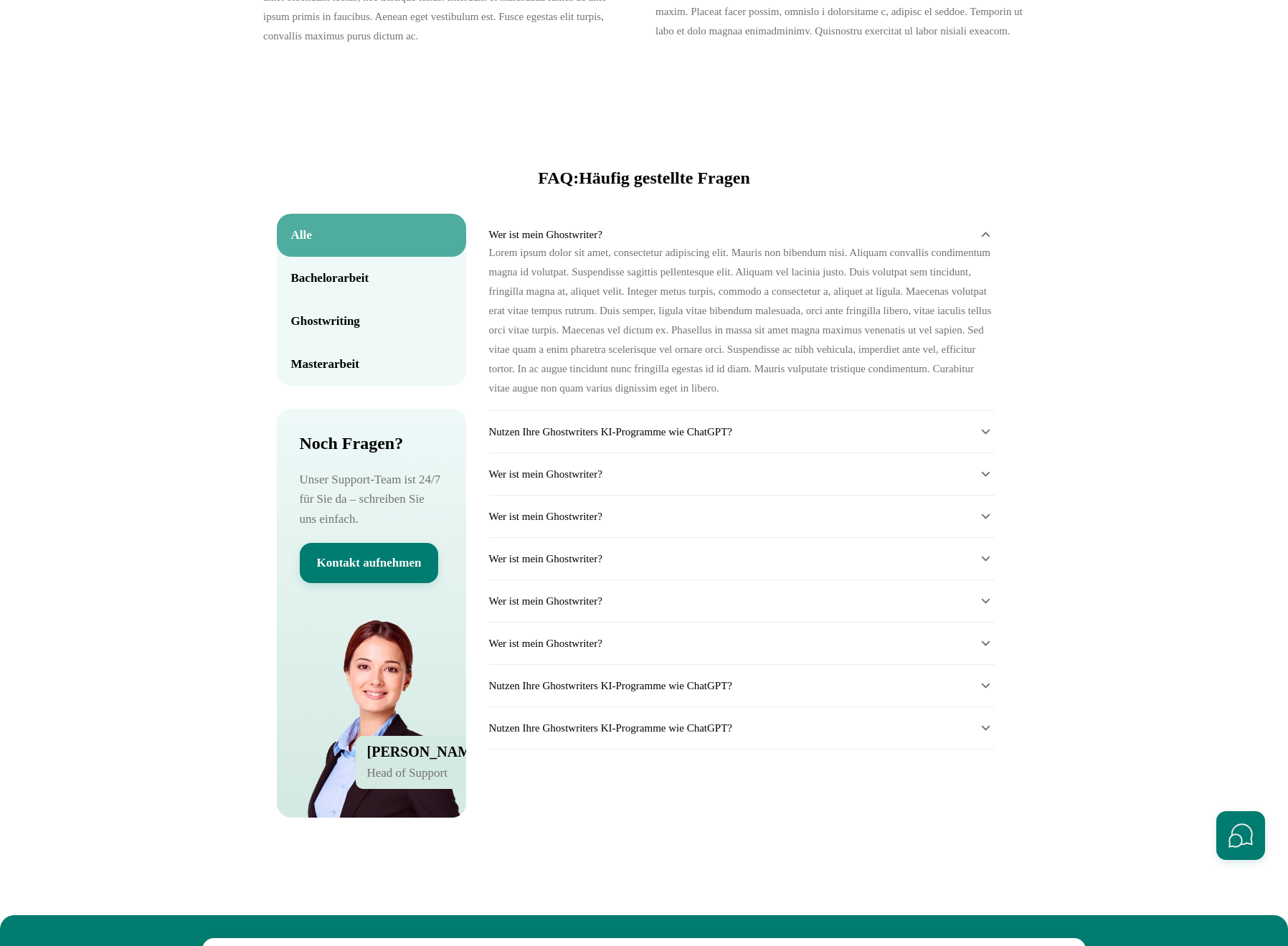
click at [654, 243] on summary "Wer ist mein Ghostwriter?" at bounding box center [742, 234] width 505 height 17
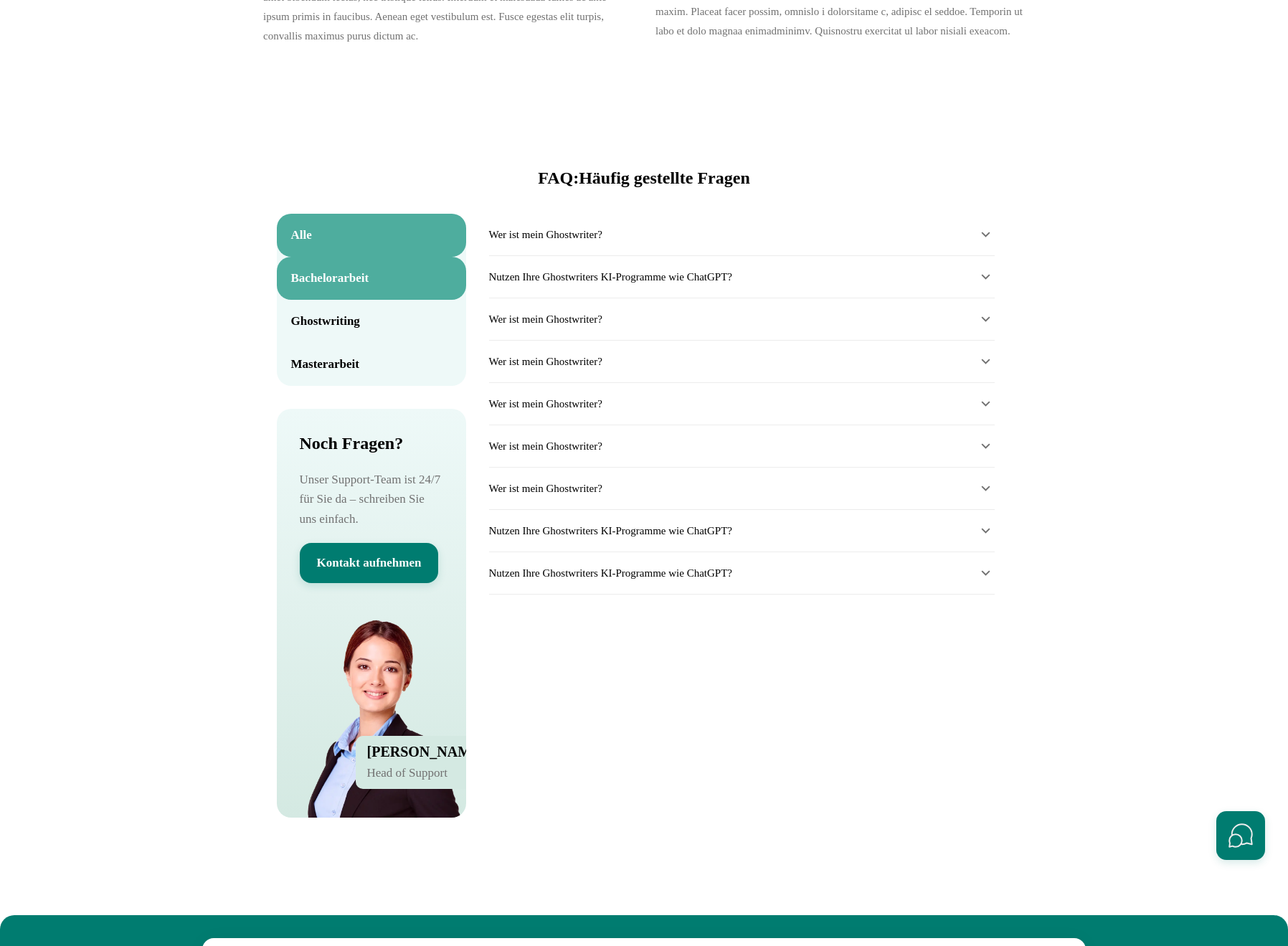
click at [380, 300] on button "Bachelorarbeit" at bounding box center [372, 278] width 189 height 43
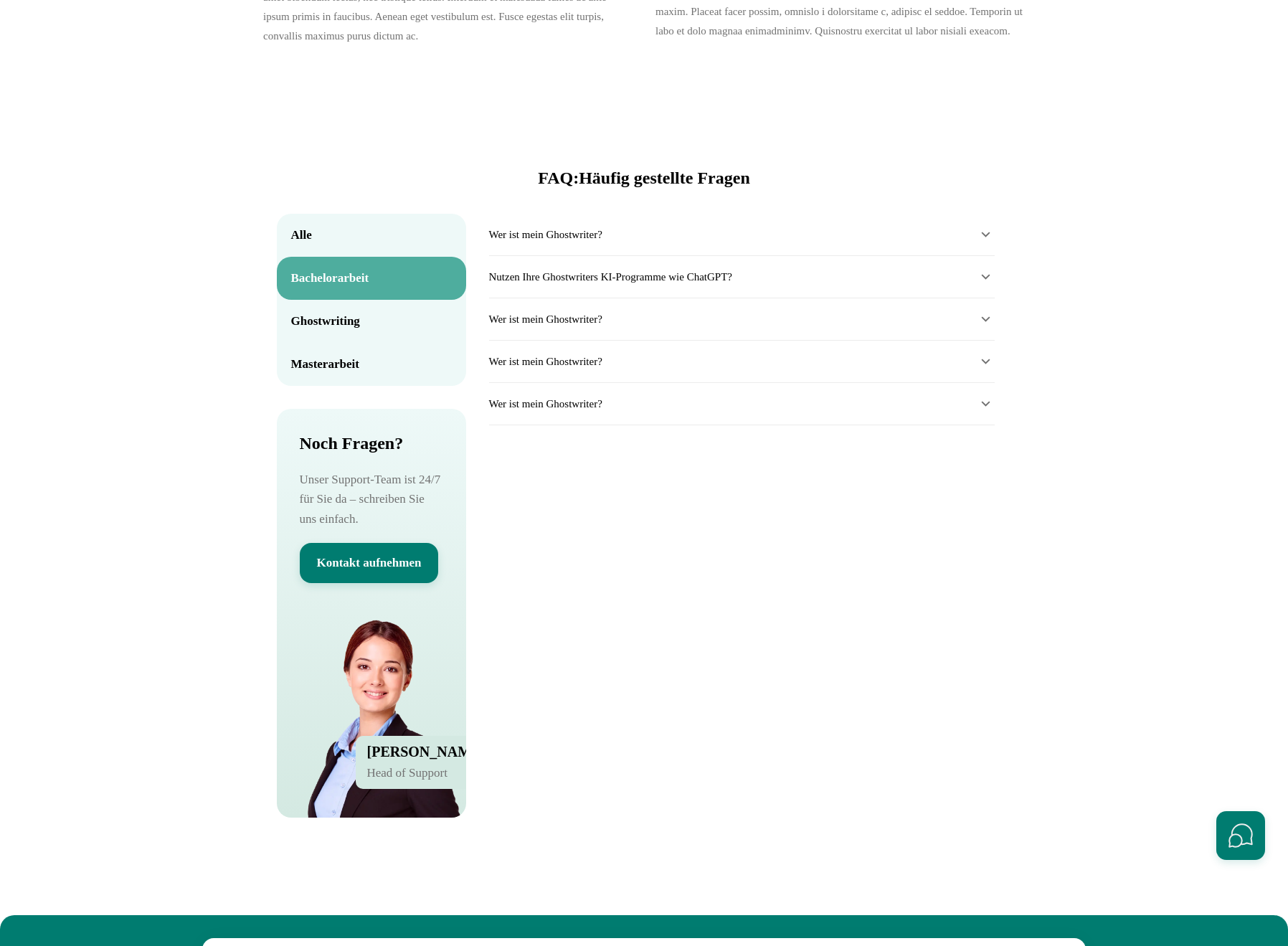
click at [413, 583] on button "Kontakt aufnehmen" at bounding box center [369, 564] width 139 height 40
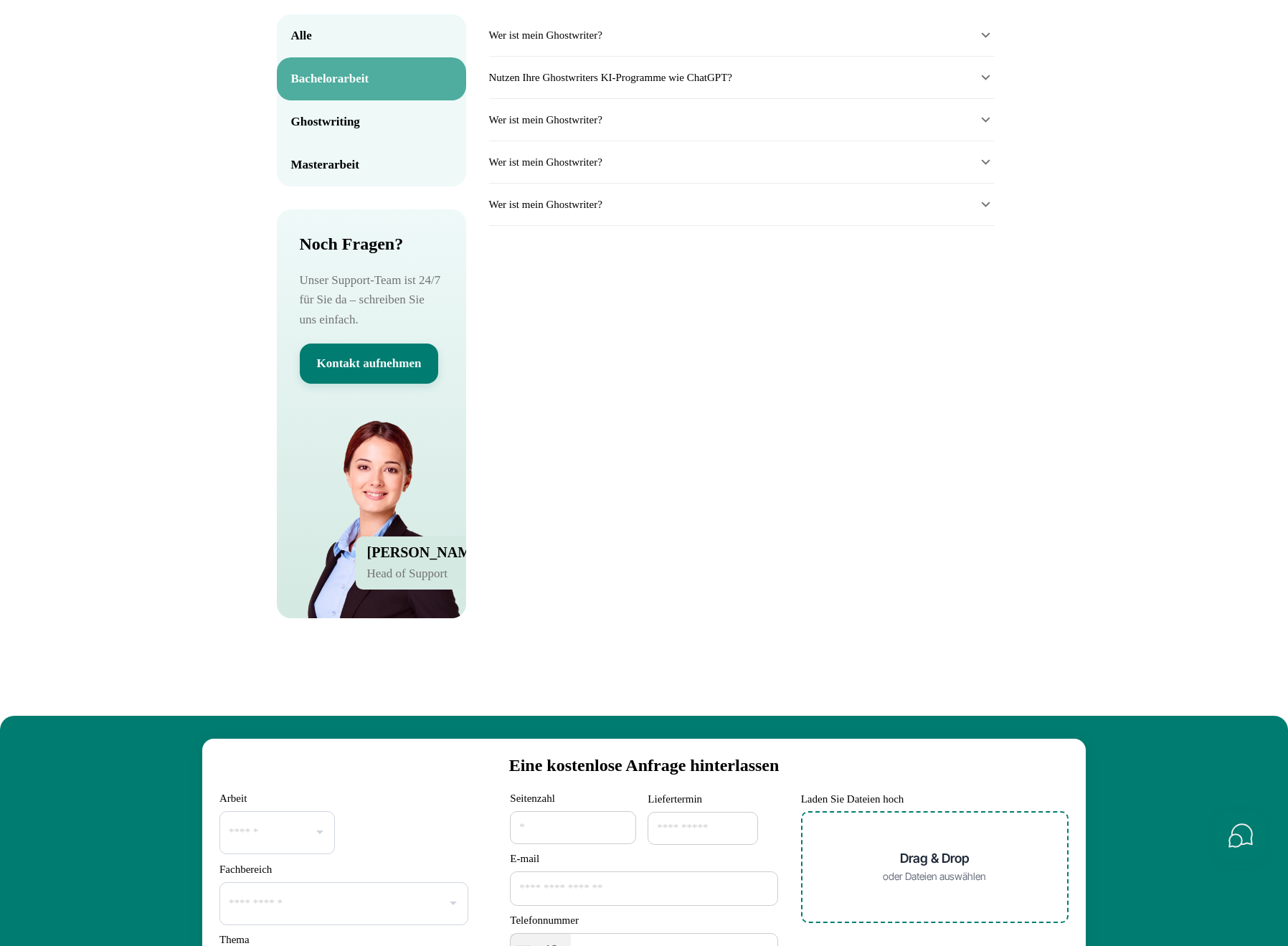
scroll to position [6702, 0]
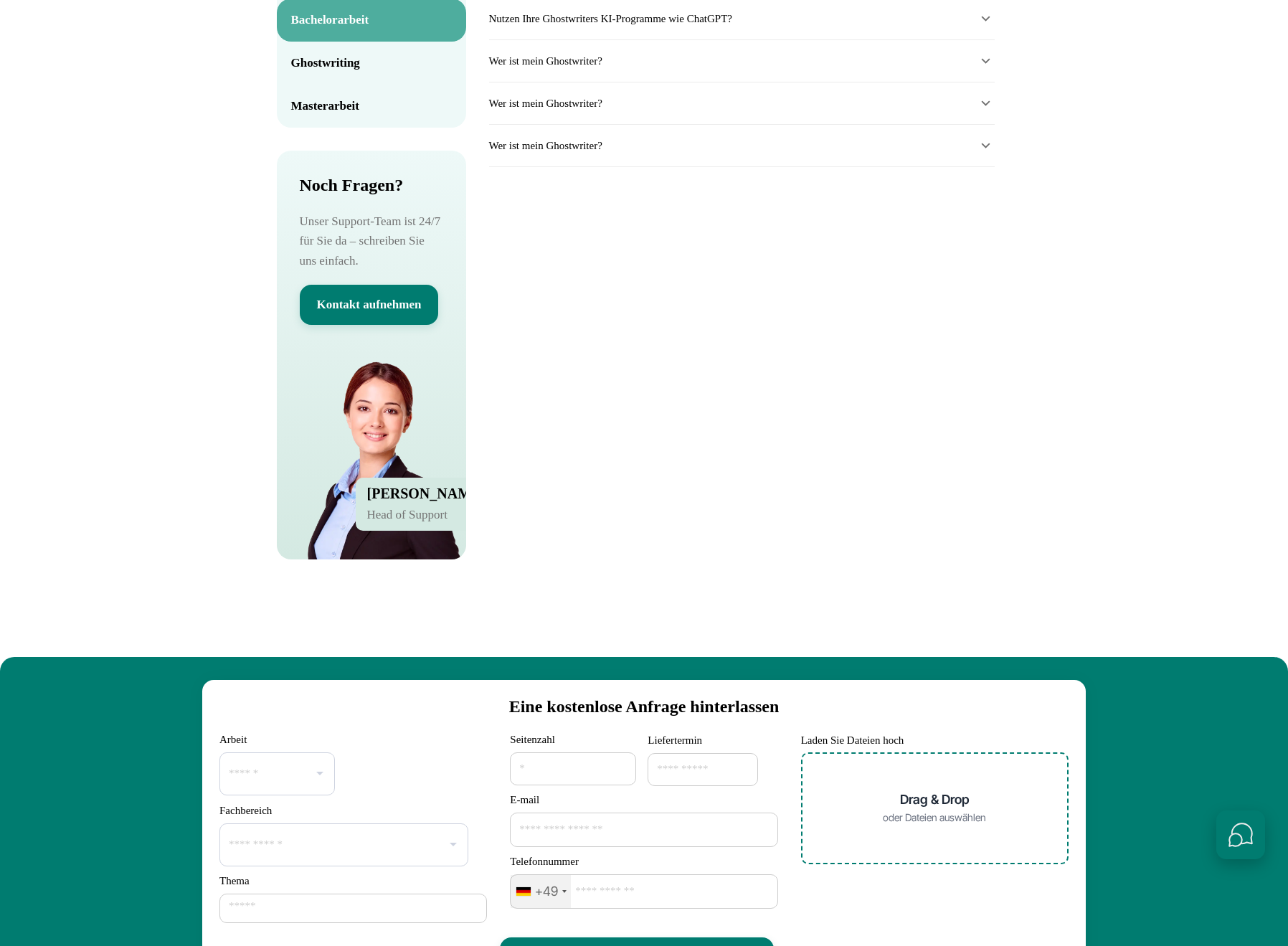
click at [1231, 827] on button "Schnellkontakte öffnen" at bounding box center [1240, 835] width 49 height 49
click at [1236, 829] on button "Schnellkontakte schließen" at bounding box center [1240, 835] width 49 height 49
click at [1236, 829] on button "Schnellkontakte öffnen" at bounding box center [1240, 835] width 49 height 49
click at [1241, 779] on icon "Formular ausfüllen" at bounding box center [1240, 778] width 30 height 30
click at [1247, 824] on button "Schnellkontakte öffnen" at bounding box center [1240, 835] width 49 height 49
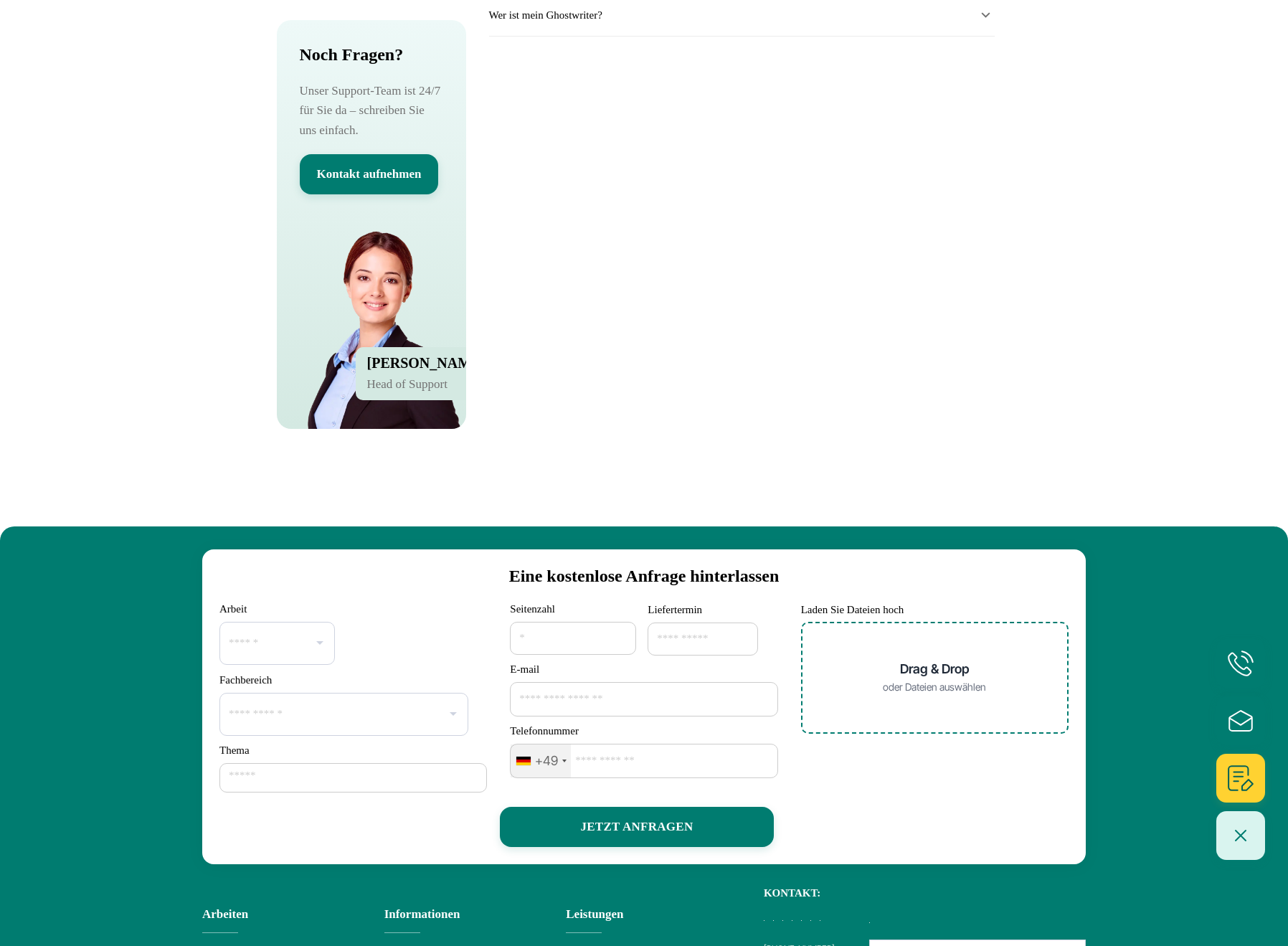
scroll to position [6961, 0]
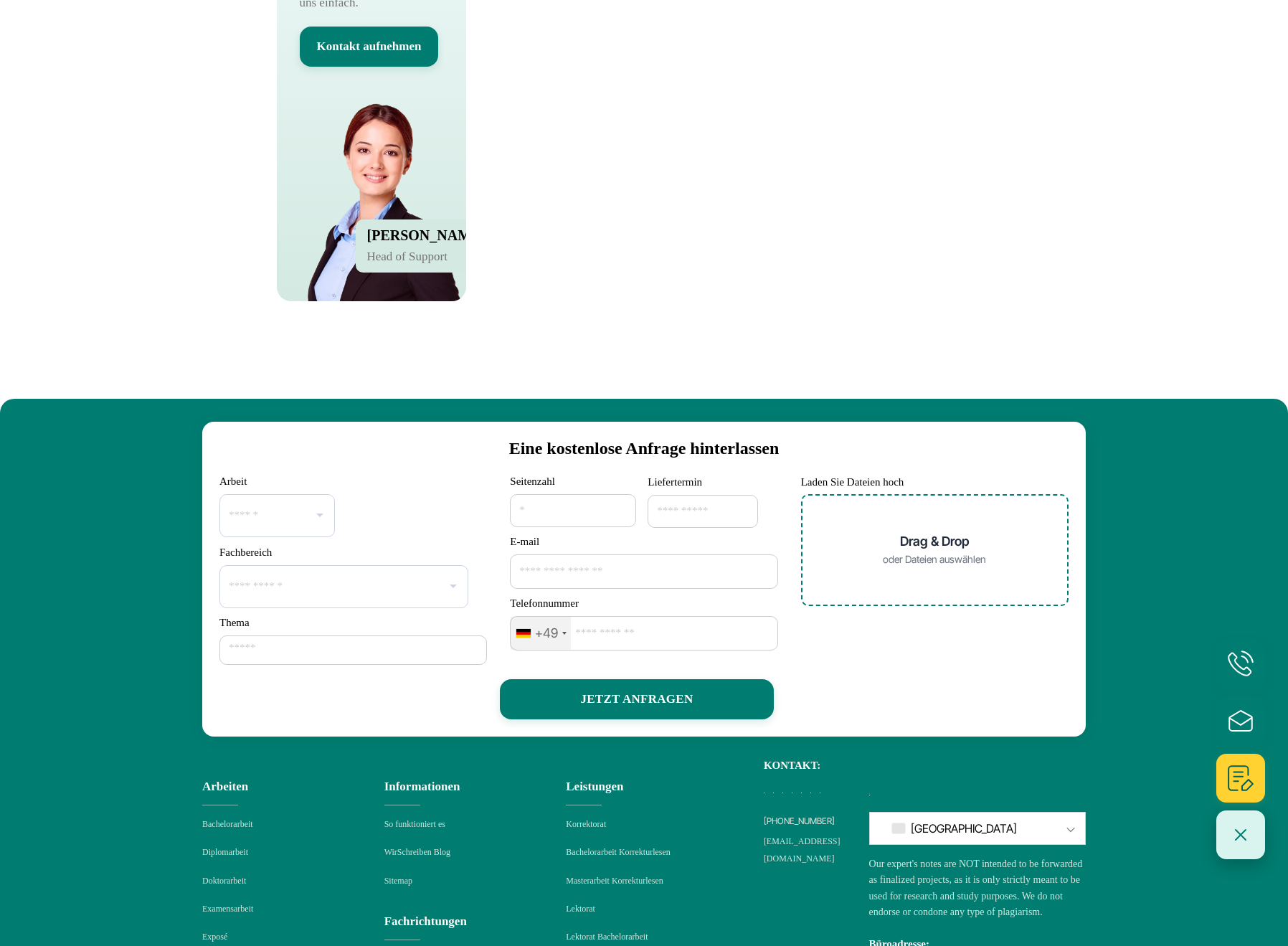
click at [1235, 840] on button "Schnellkontakte schließen" at bounding box center [1240, 835] width 49 height 49
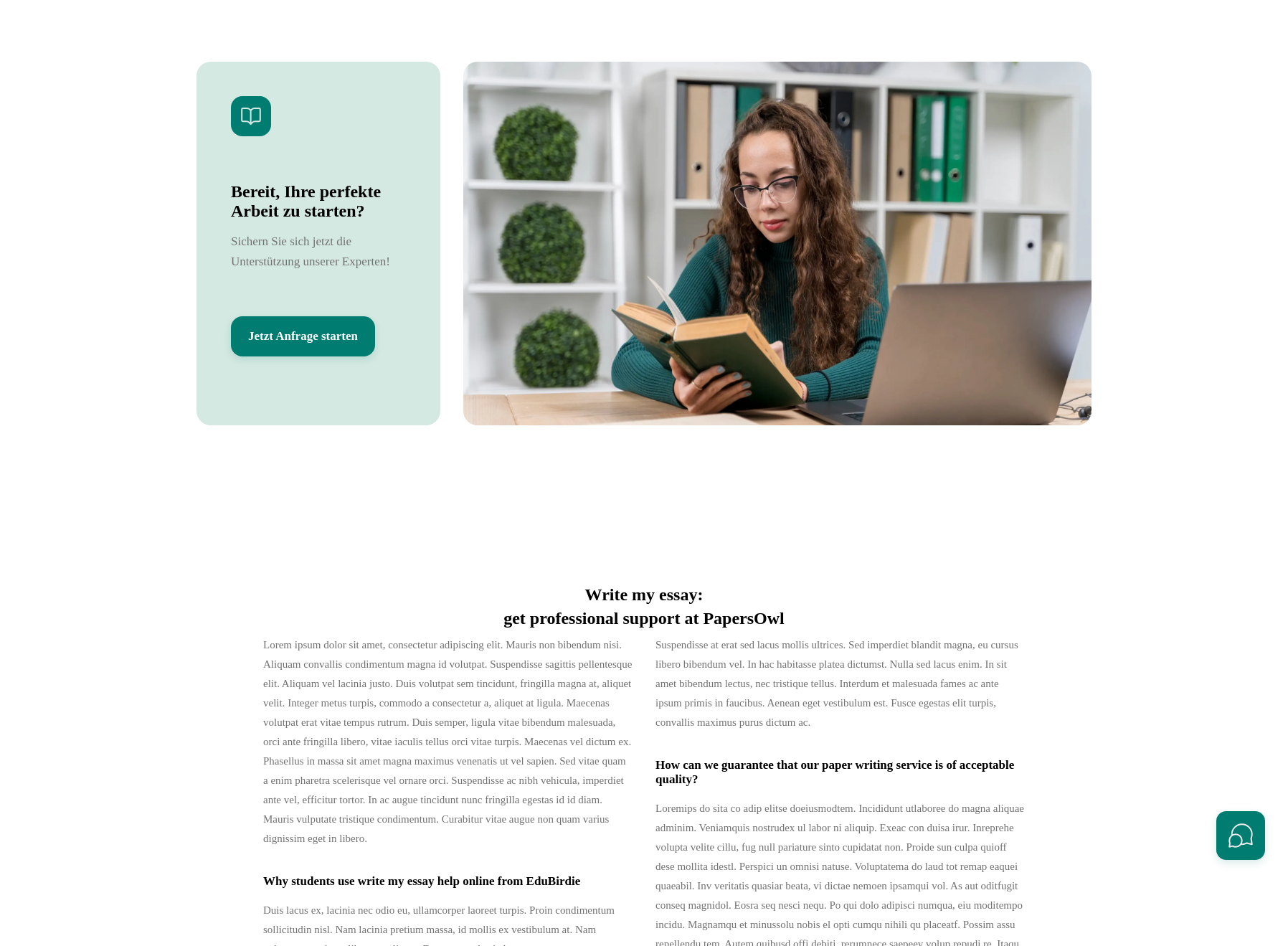
scroll to position [5324, 0]
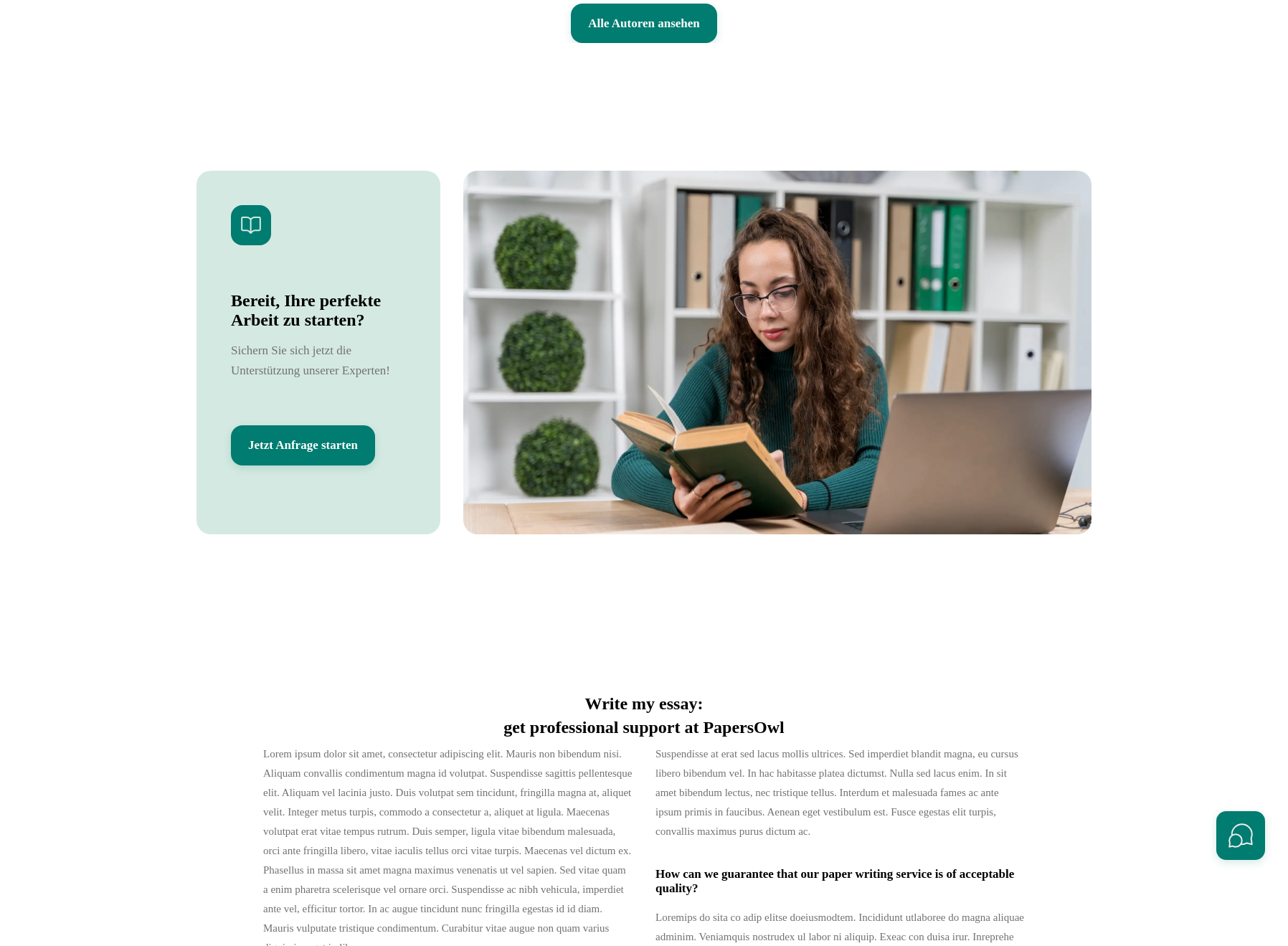
click at [375, 466] on button "Jetzt Anfrage starten" at bounding box center [303, 445] width 144 height 40
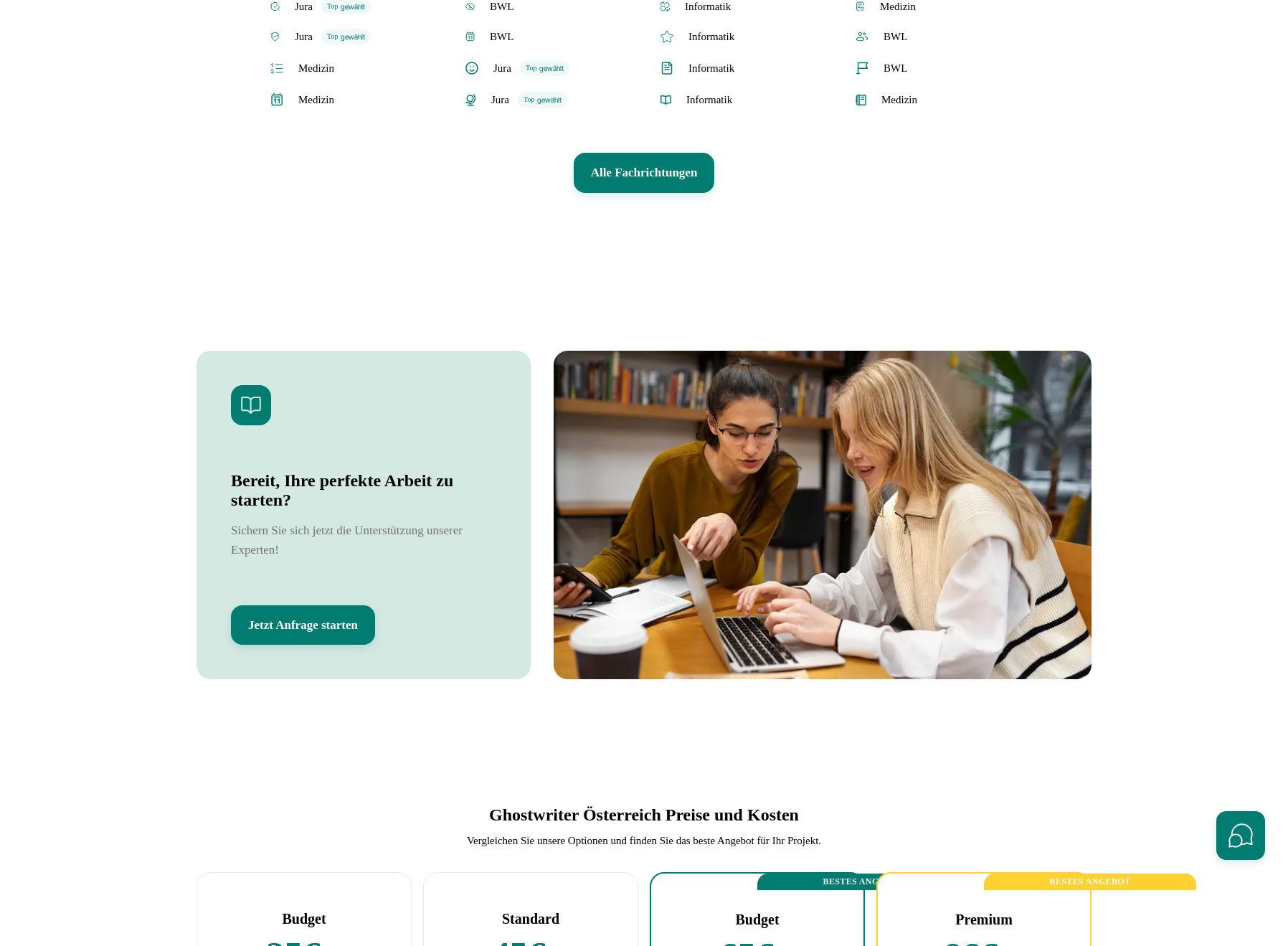
scroll to position [3637, 0]
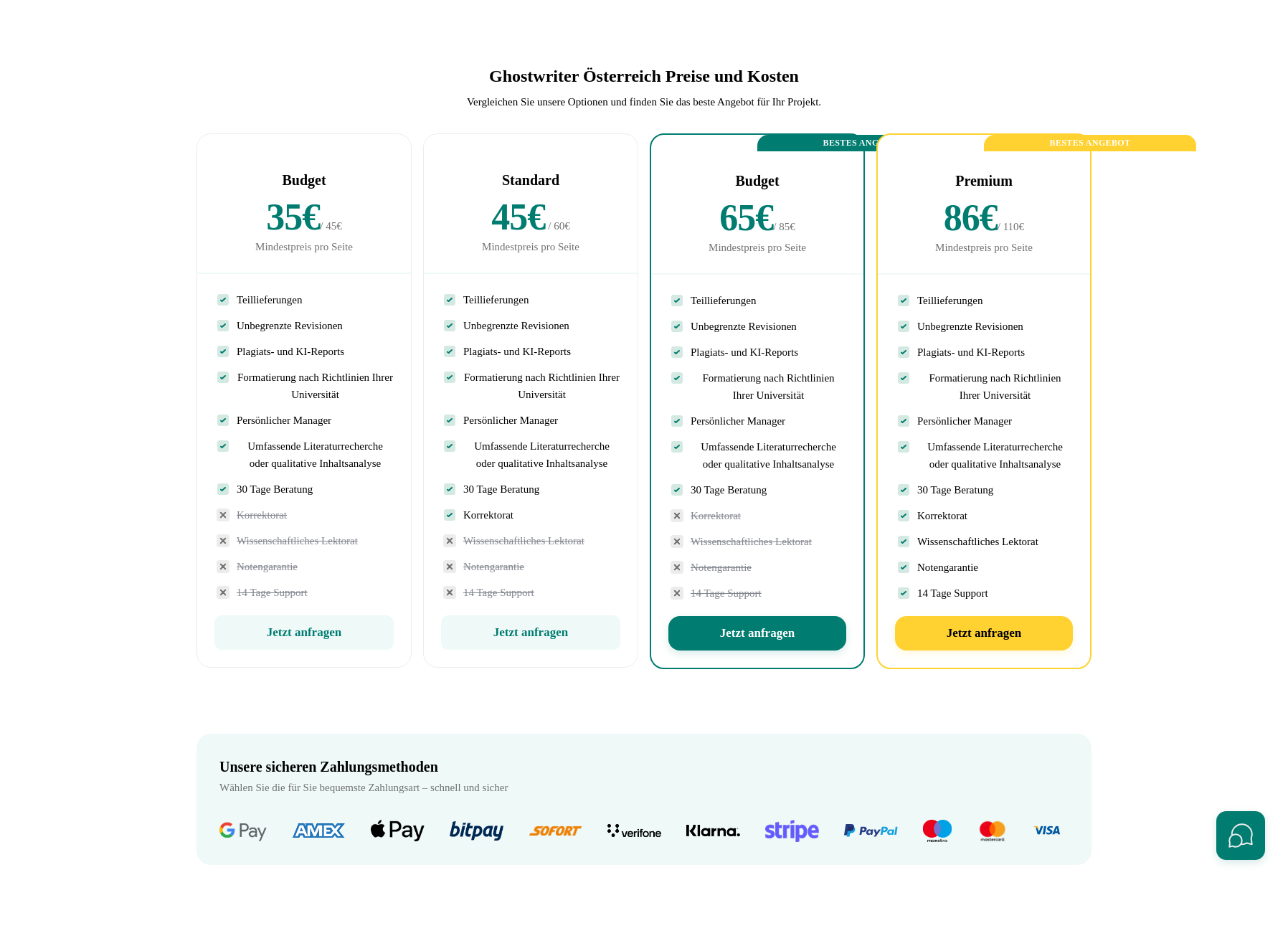
click at [1070, 365] on li "Plagiats- und KI-Reports" at bounding box center [984, 352] width 178 height 26
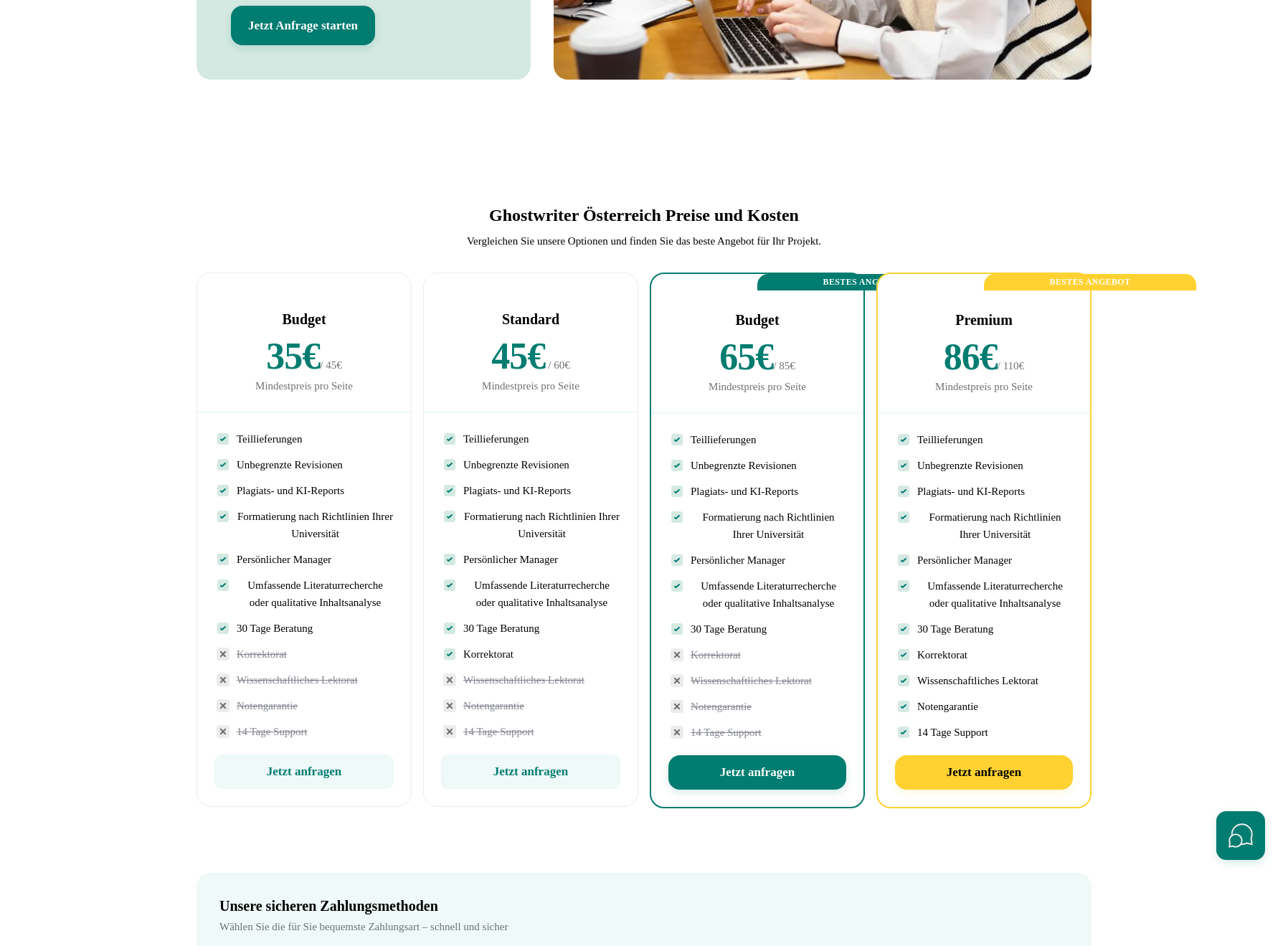
click at [1150, 437] on section "Ghostwriter Österreich Preise und Kosten Vergleichen Sie unsere Optionen und fi…" at bounding box center [644, 476] width 1288 height 721
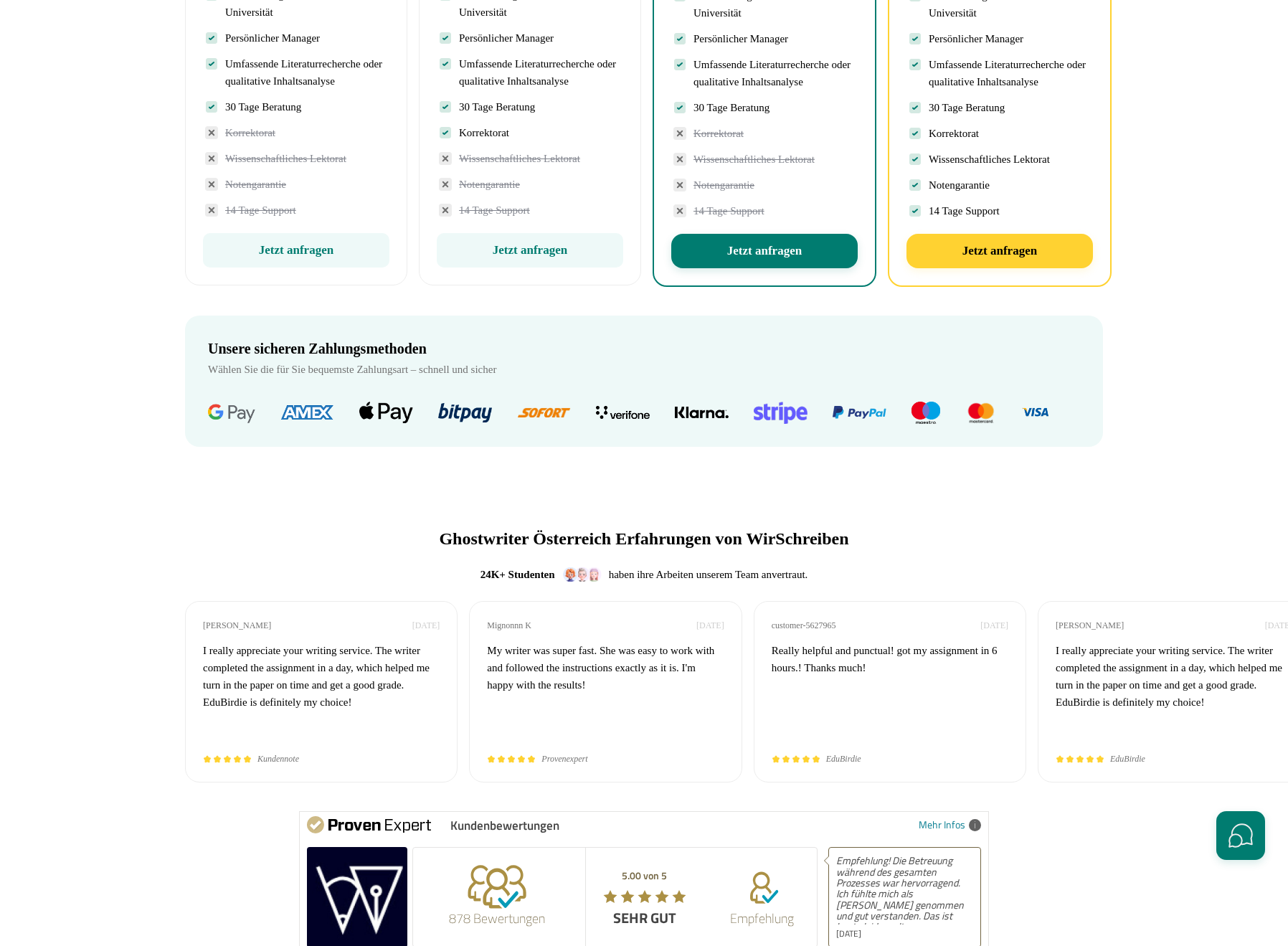
scroll to position [3756, 0]
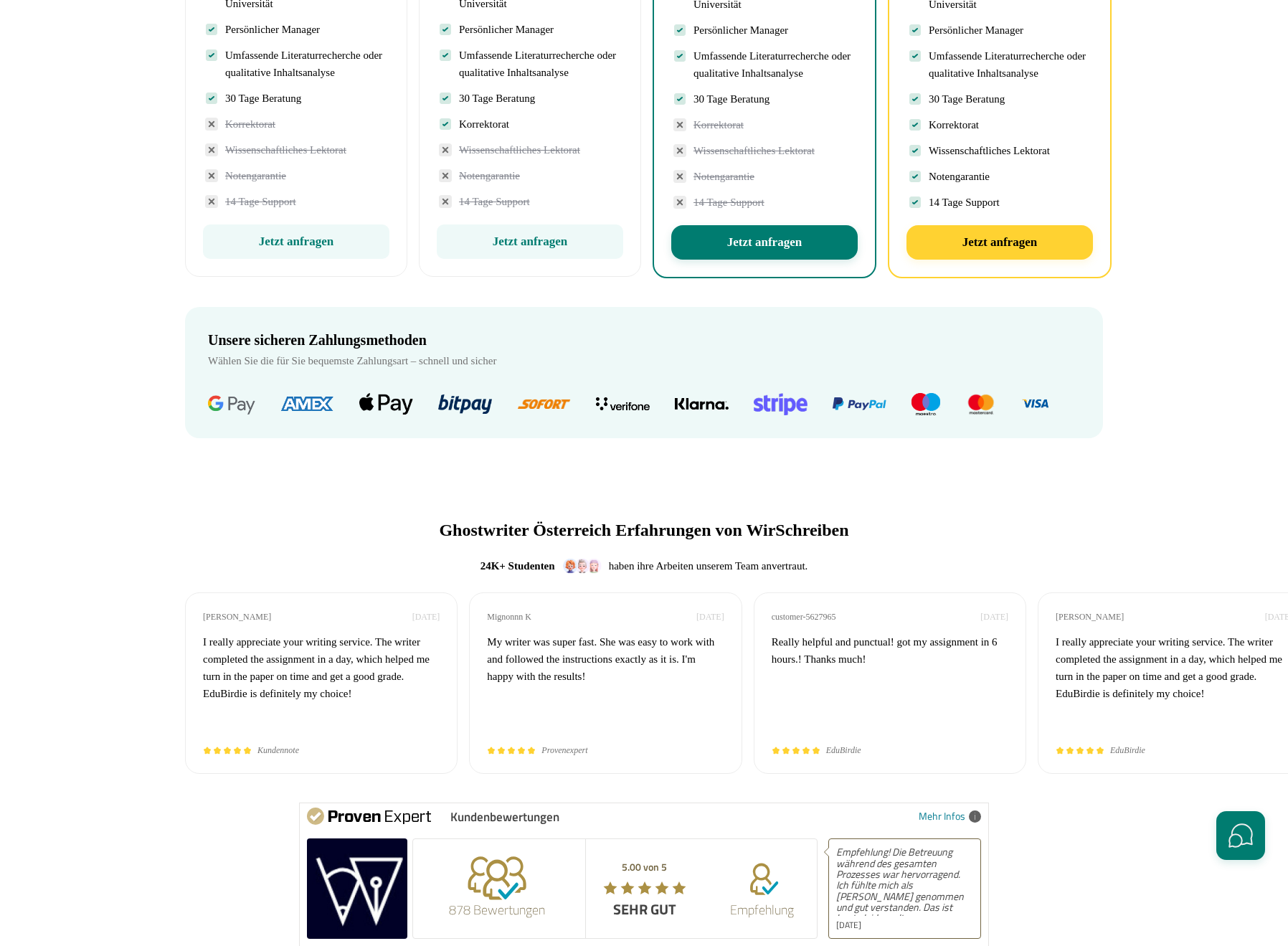
click at [813, 260] on button "Jetzt anfragen" at bounding box center [764, 242] width 186 height 35
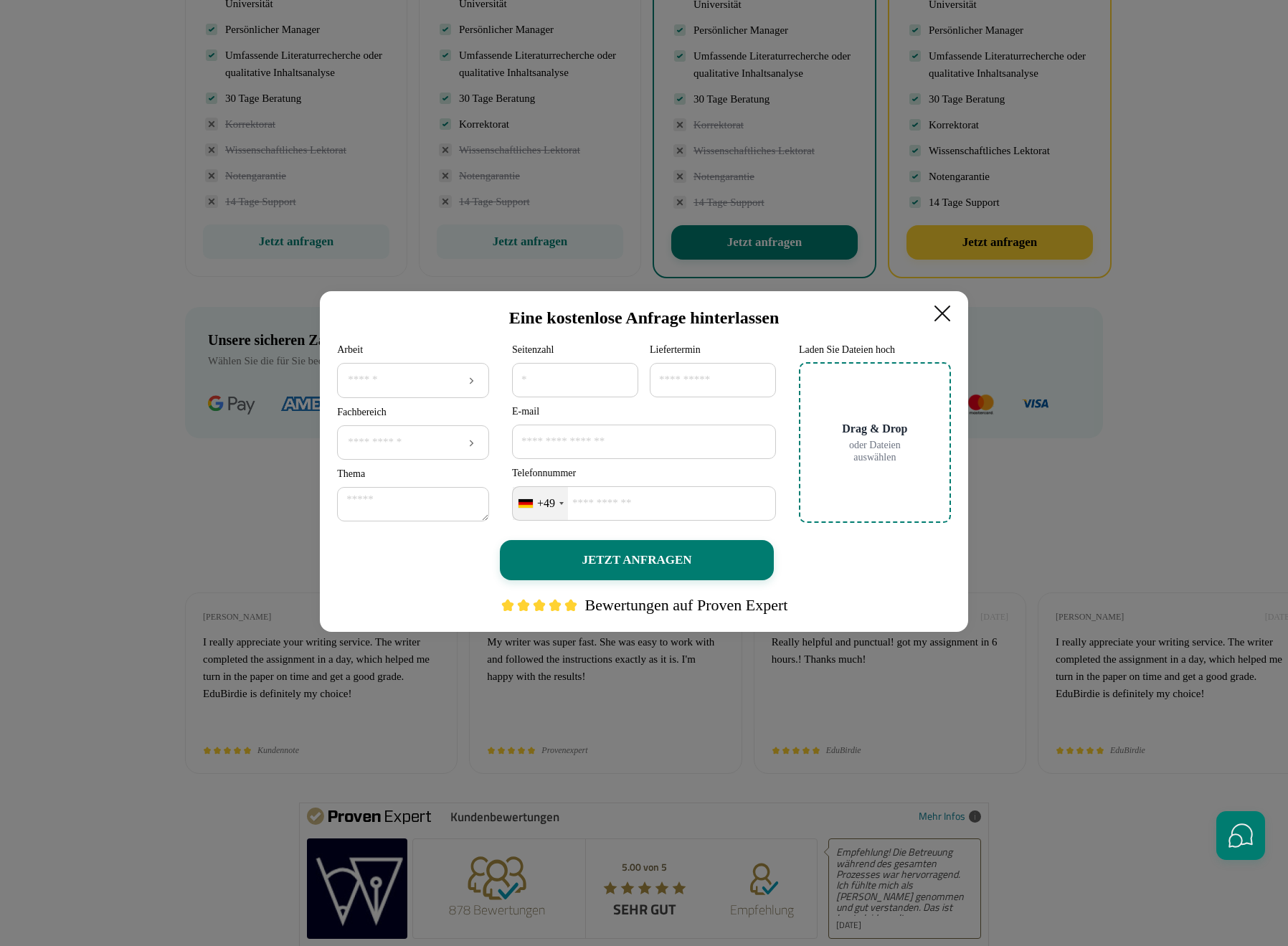
click at [955, 308] on icon at bounding box center [942, 313] width 28 height 28
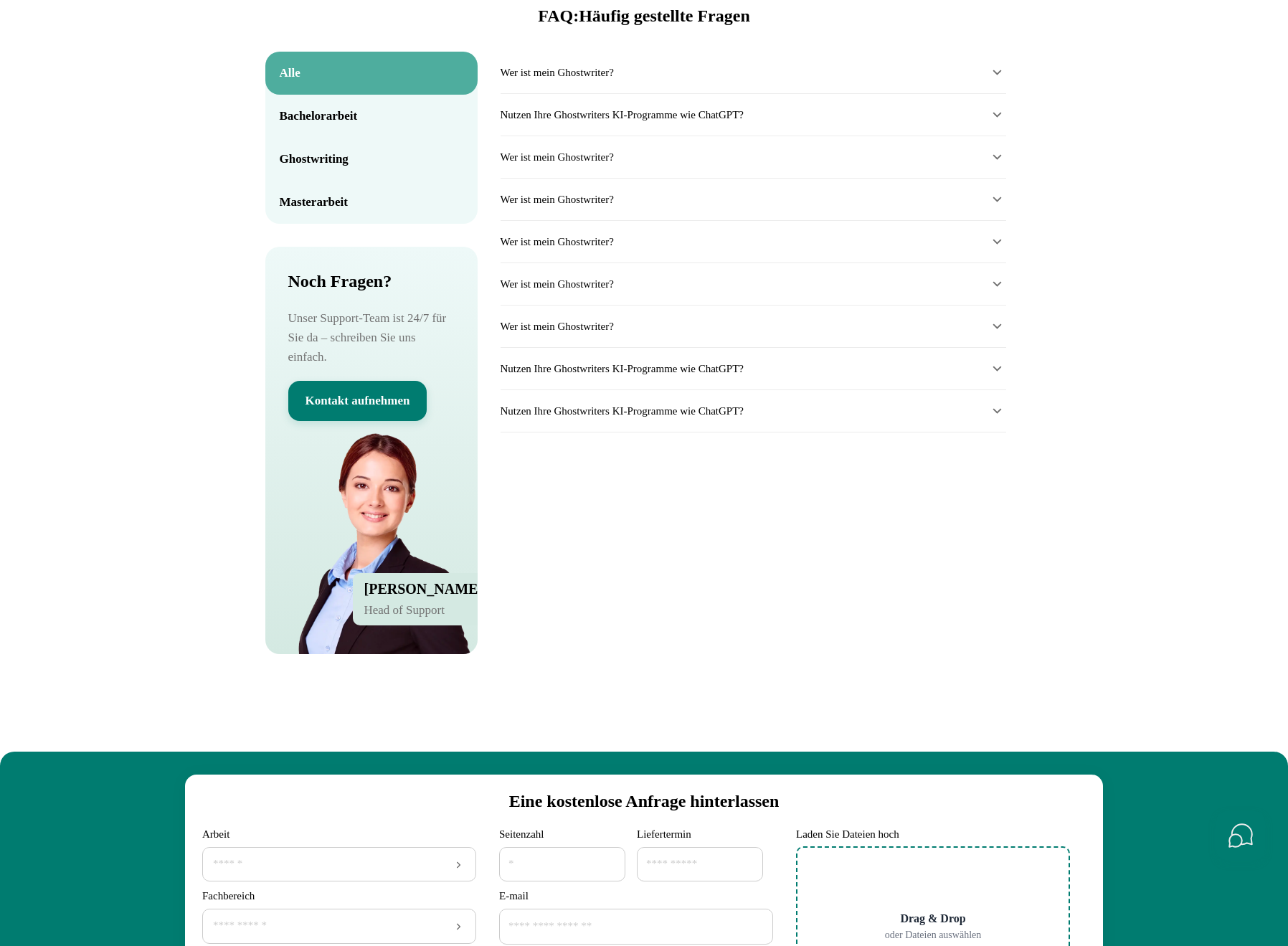
scroll to position [6064, 0]
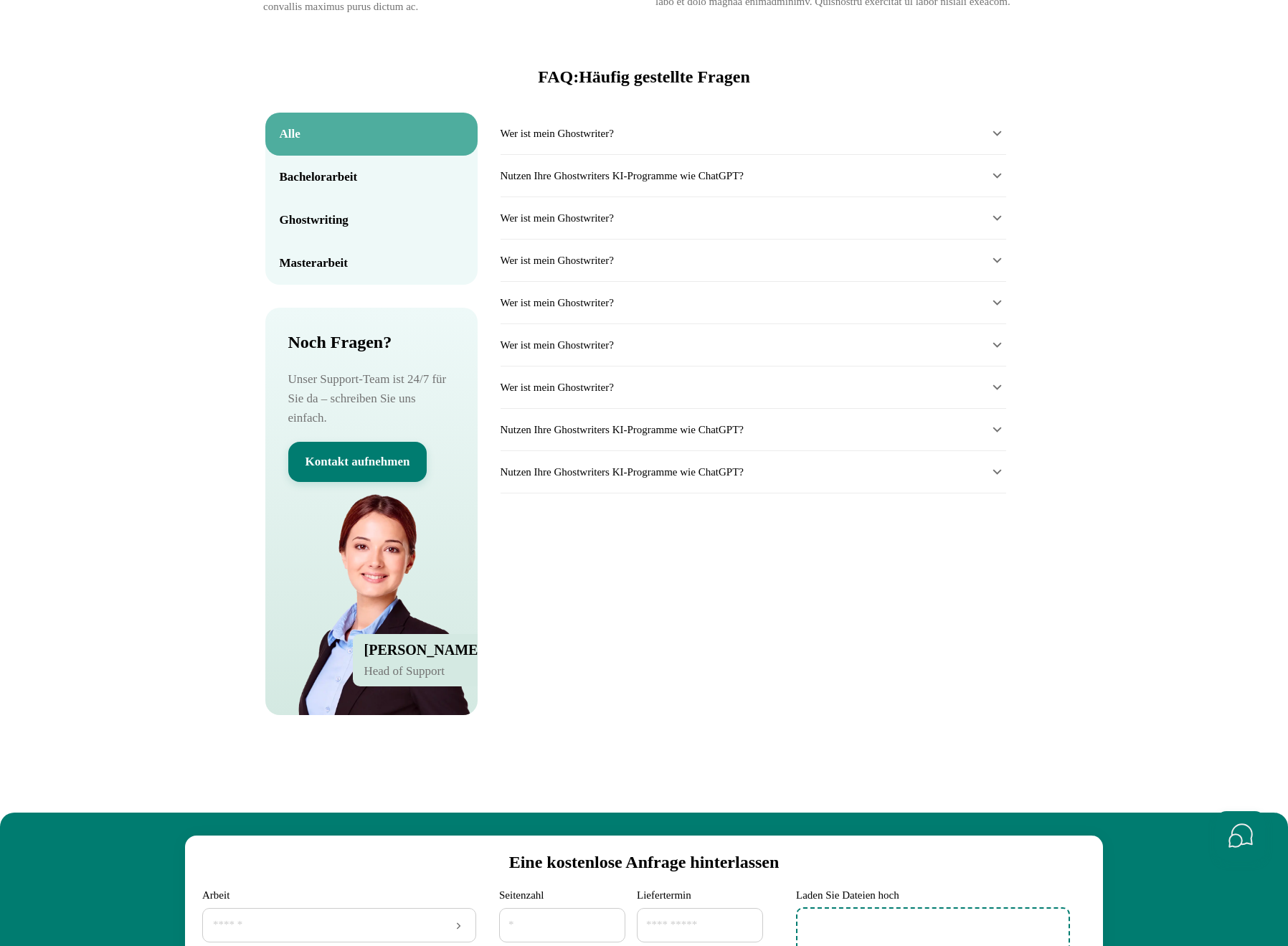
click at [954, 367] on div "Wer ist mein Ghostwriter?" at bounding box center [753, 345] width 505 height 42
click at [963, 354] on summary "Wer ist mein Ghostwriter?" at bounding box center [753, 344] width 505 height 17
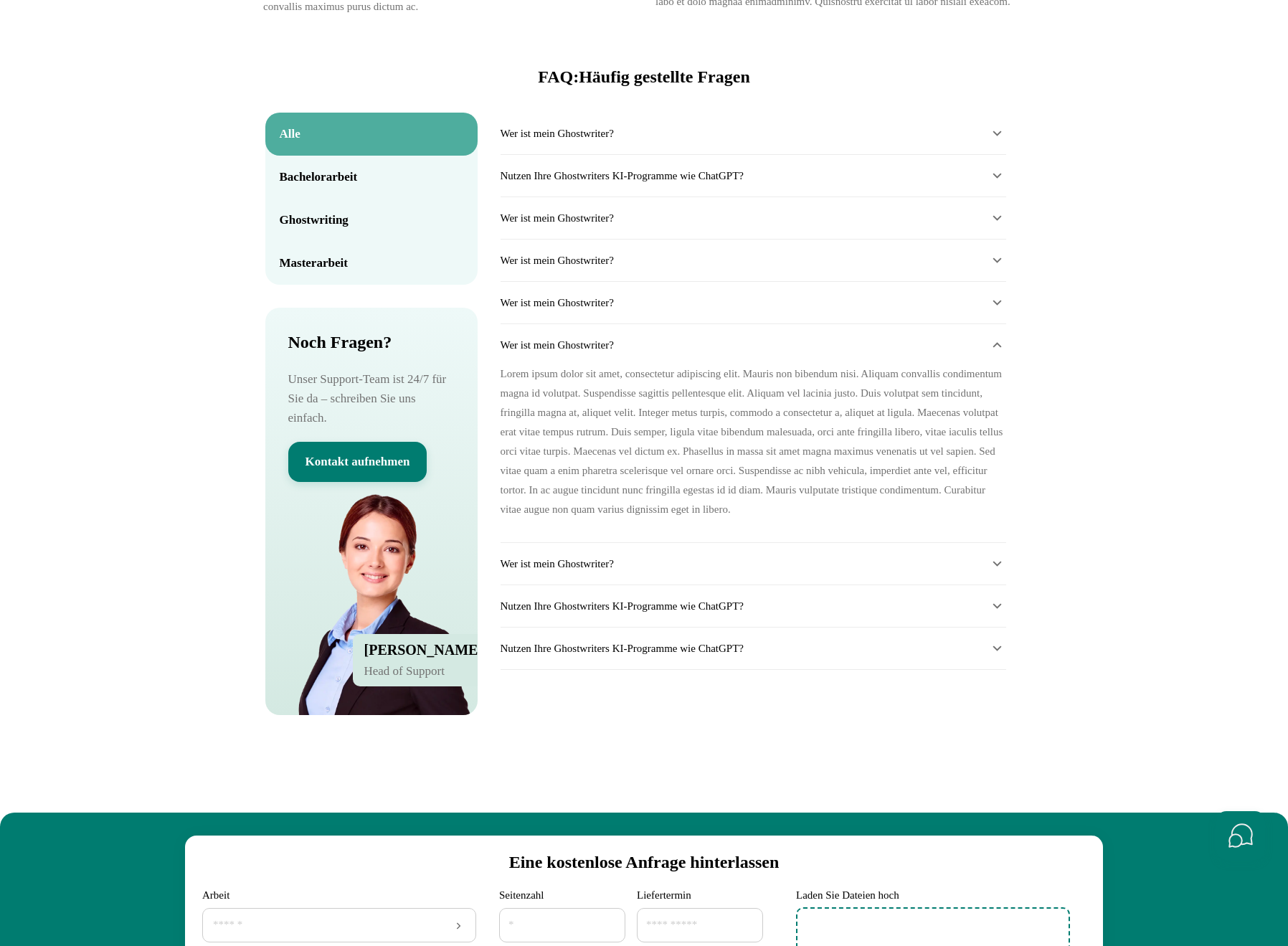
click at [963, 354] on summary "Wer ist mein Ghostwriter?" at bounding box center [753, 344] width 505 height 17
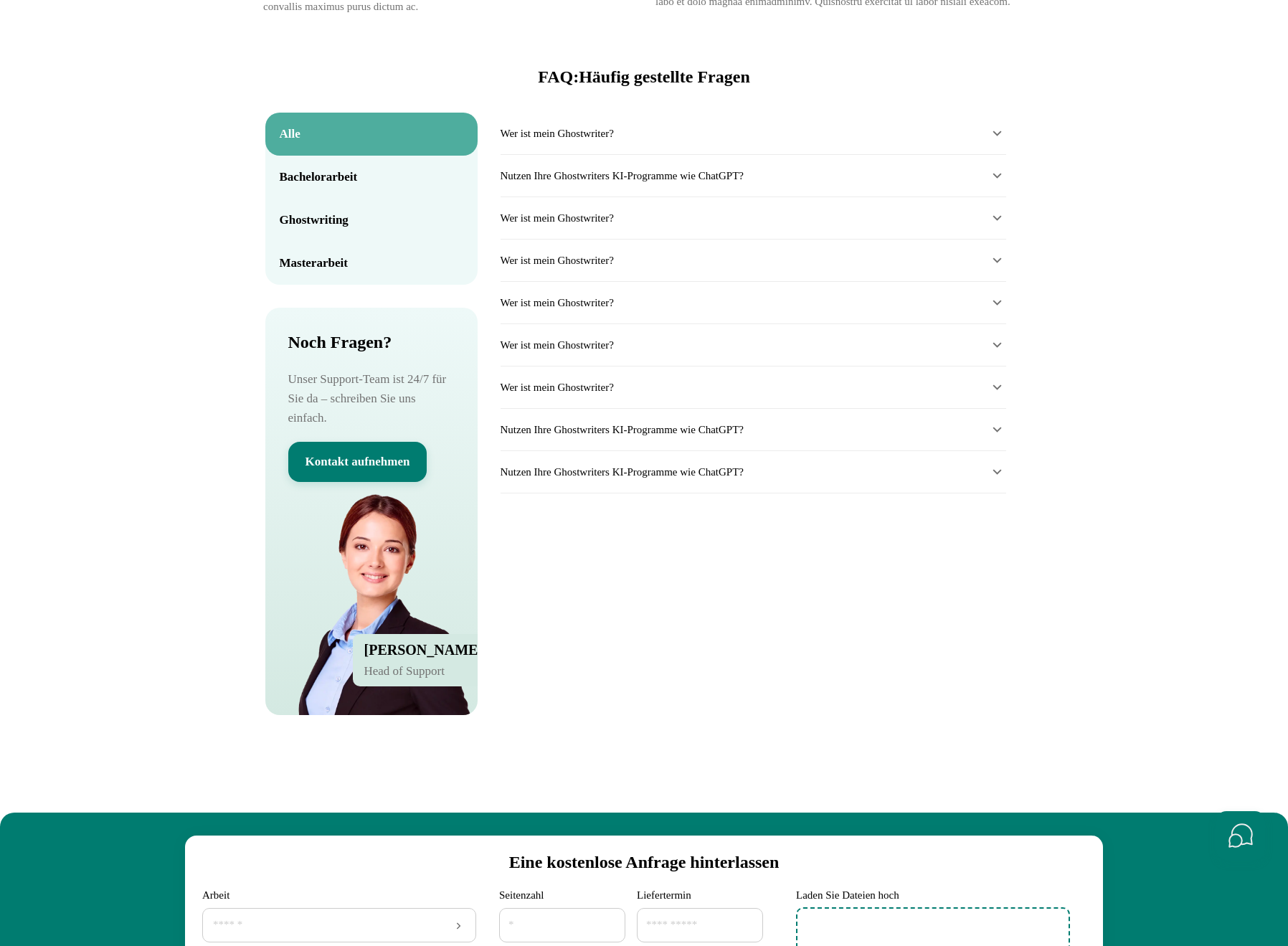
click at [952, 269] on summary "Wer ist mein Ghostwriter?" at bounding box center [753, 260] width 505 height 17
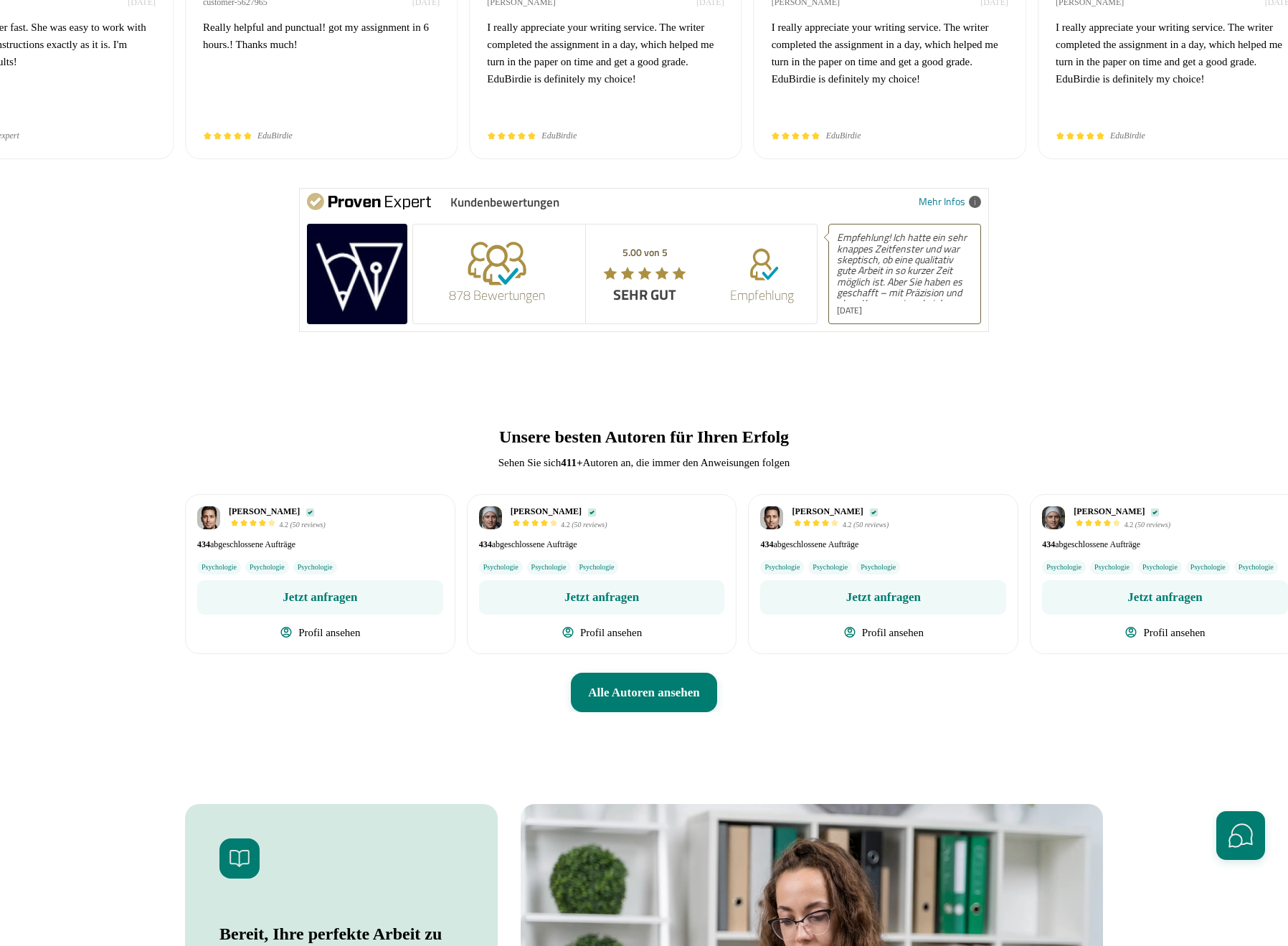
scroll to position [4336, 0]
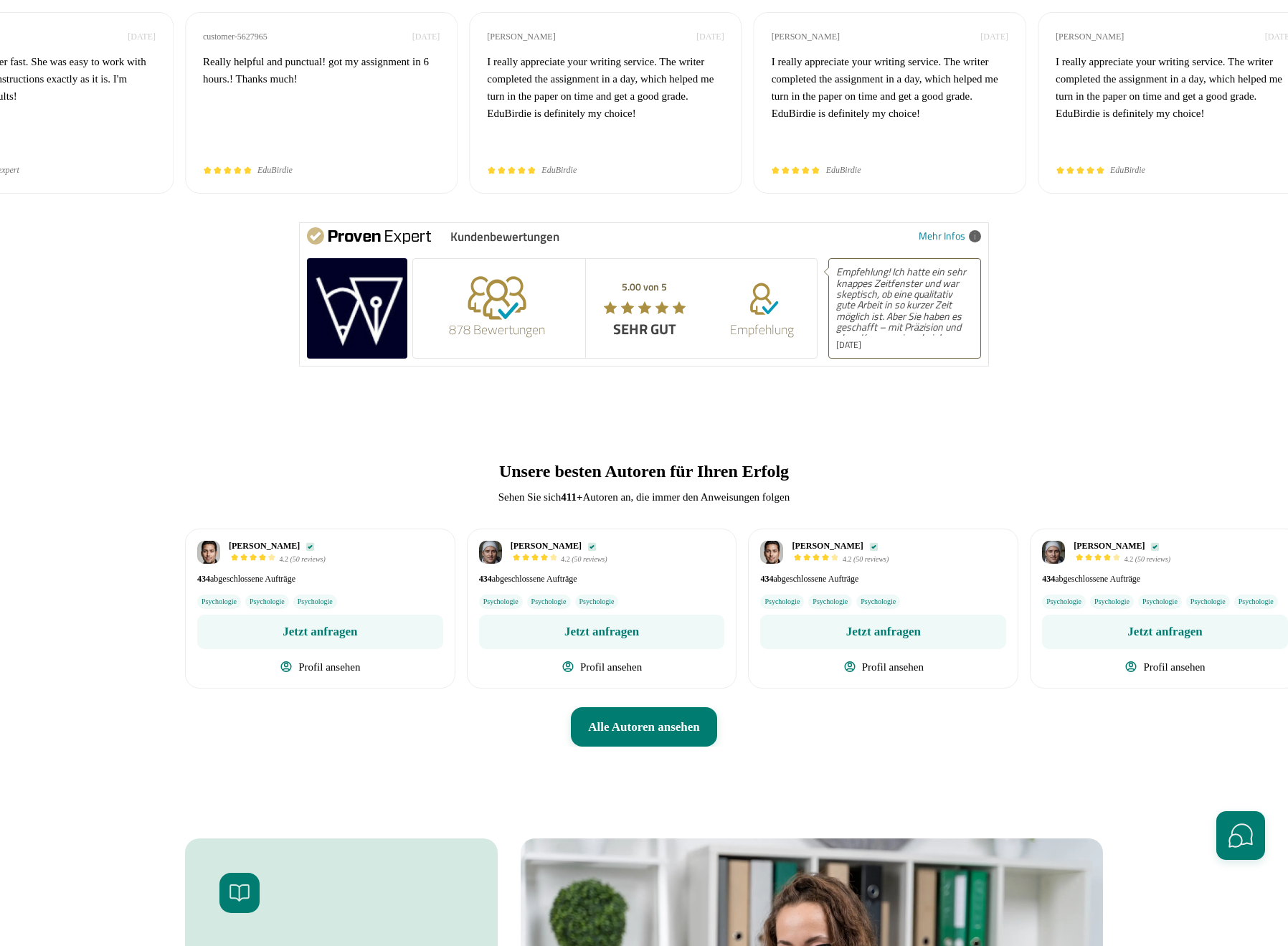
click at [924, 557] on div "Elsi Elsi 4.2 (50 reviews) 434" at bounding box center [644, 609] width 918 height 160
click at [863, 602] on div "Elsi Elsi 4.2 (50 reviews) 434" at bounding box center [883, 609] width 270 height 160
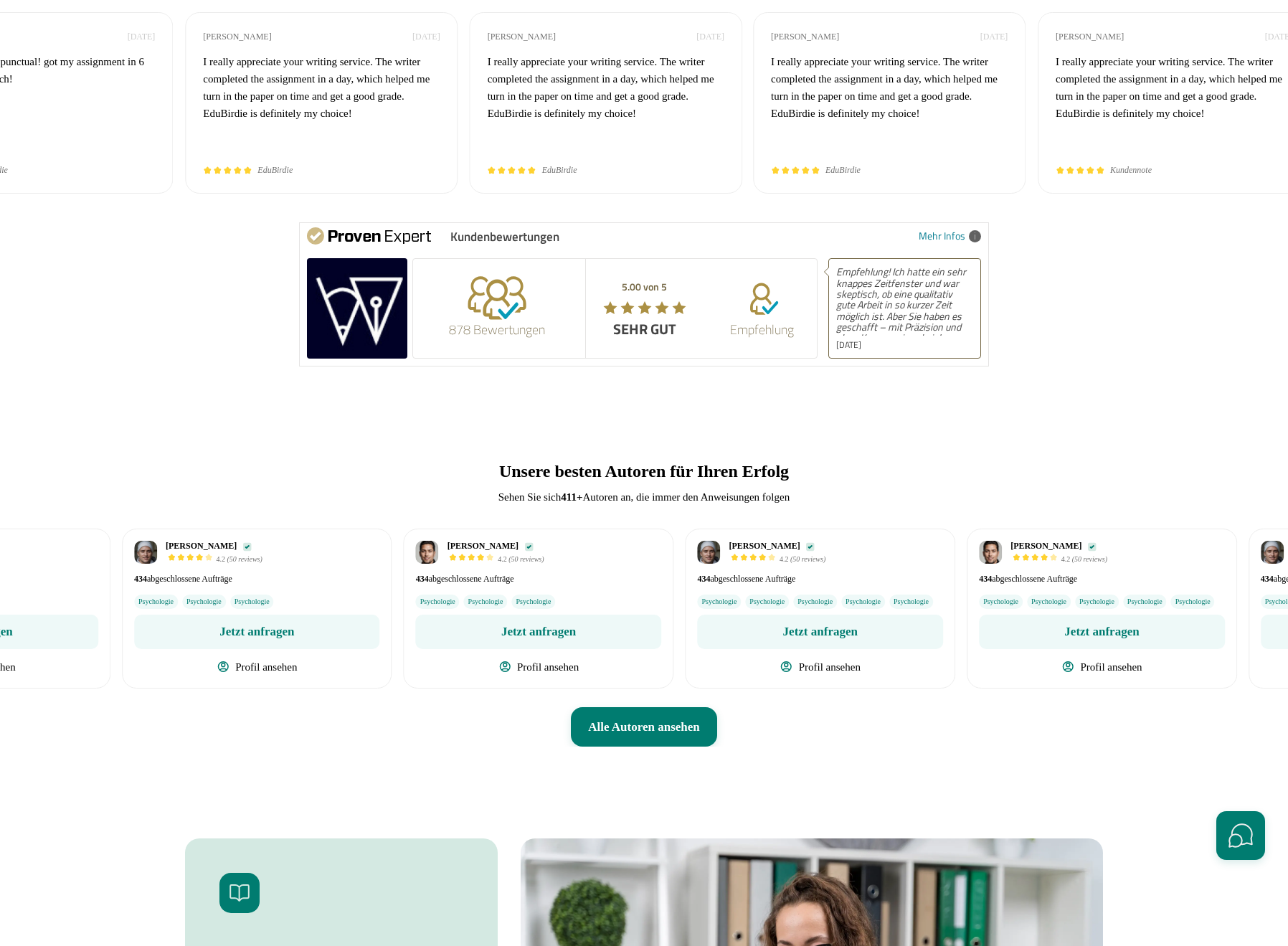
click at [840, 609] on ul "Psychologie Psychologie Psychologie Psychologie Psychologie" at bounding box center [820, 602] width 246 height 15
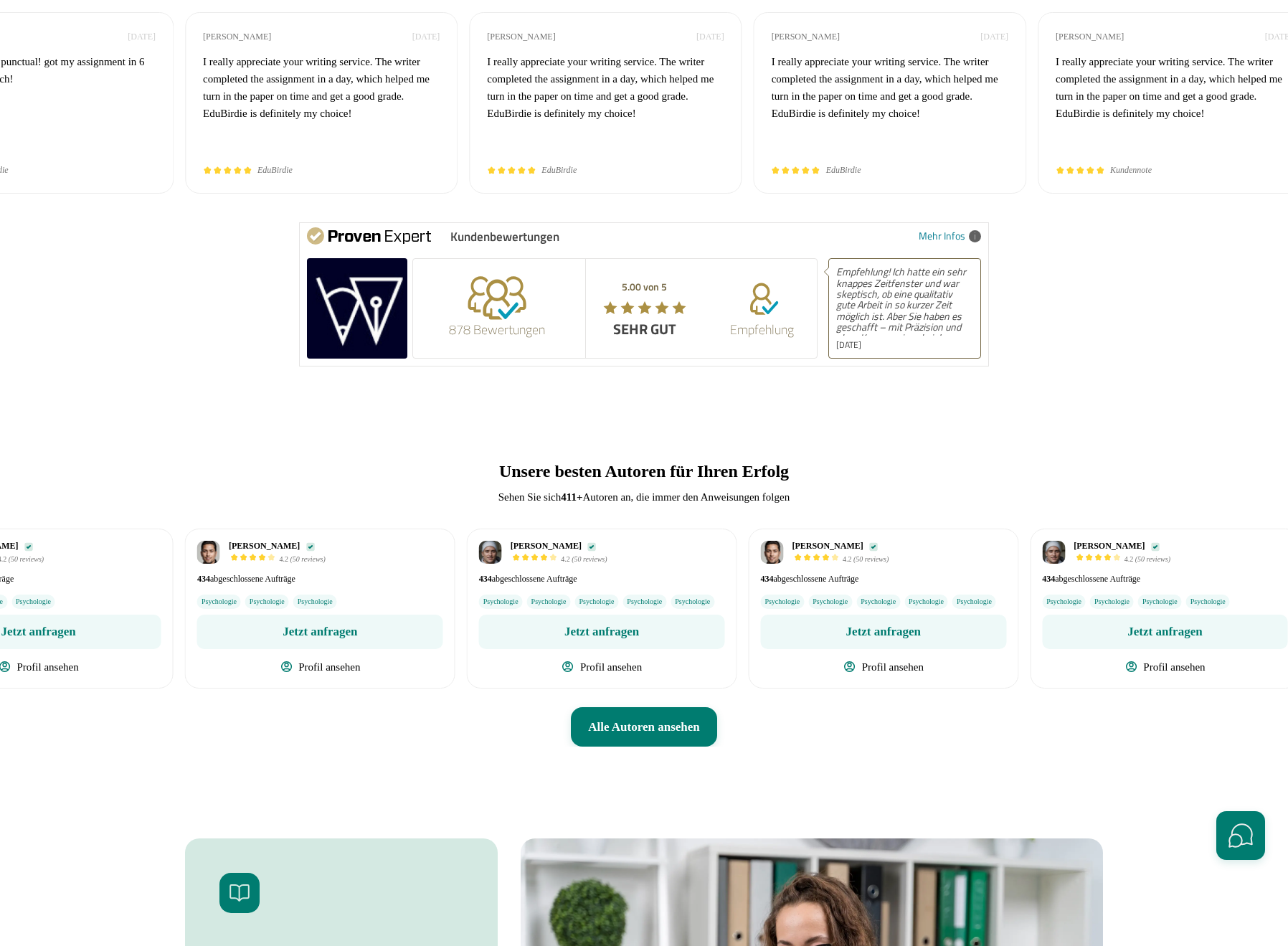
click at [670, 748] on button "Alle Autoren ansehen" at bounding box center [644, 727] width 147 height 40
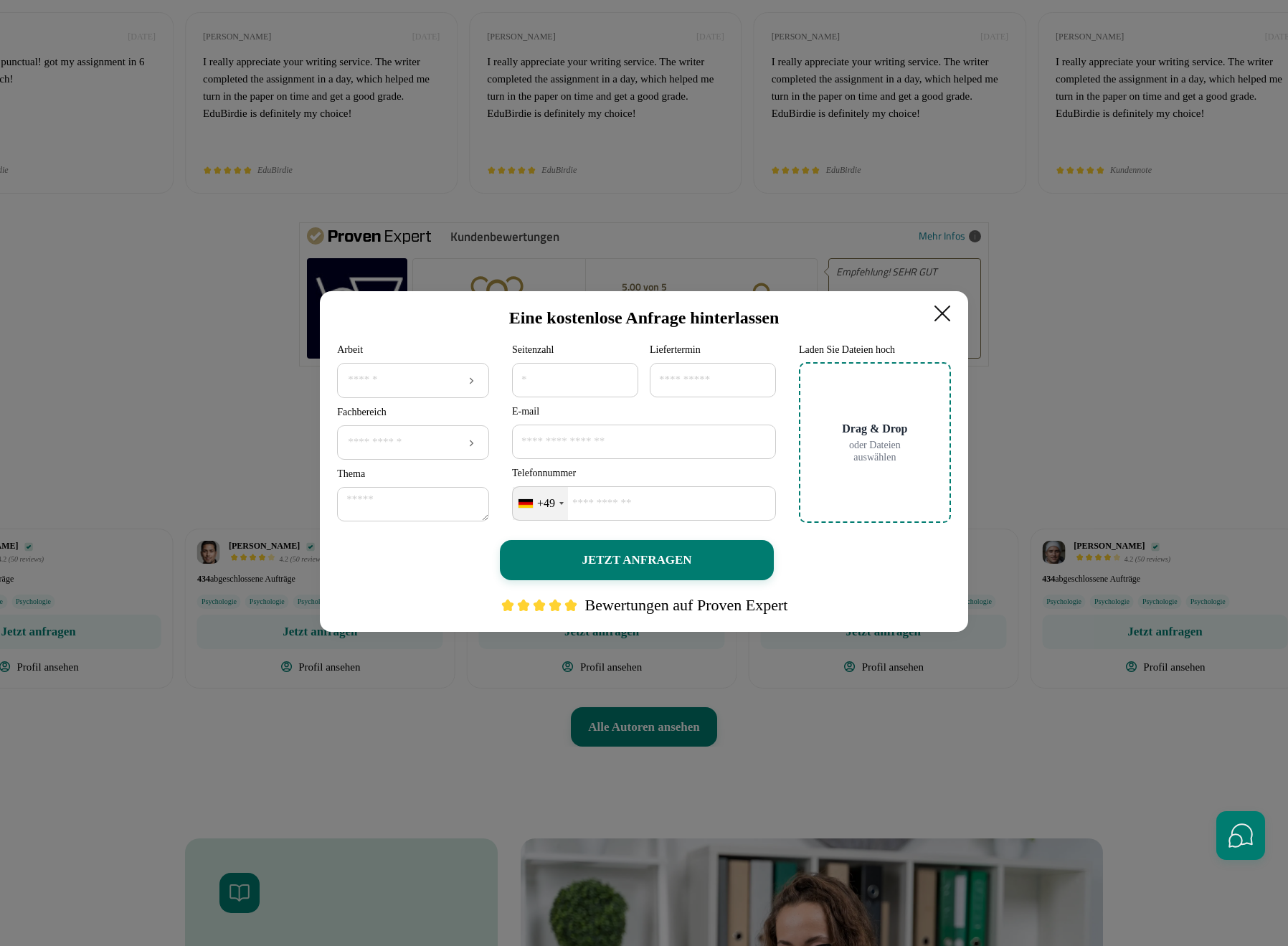
click at [954, 306] on icon at bounding box center [942, 313] width 28 height 28
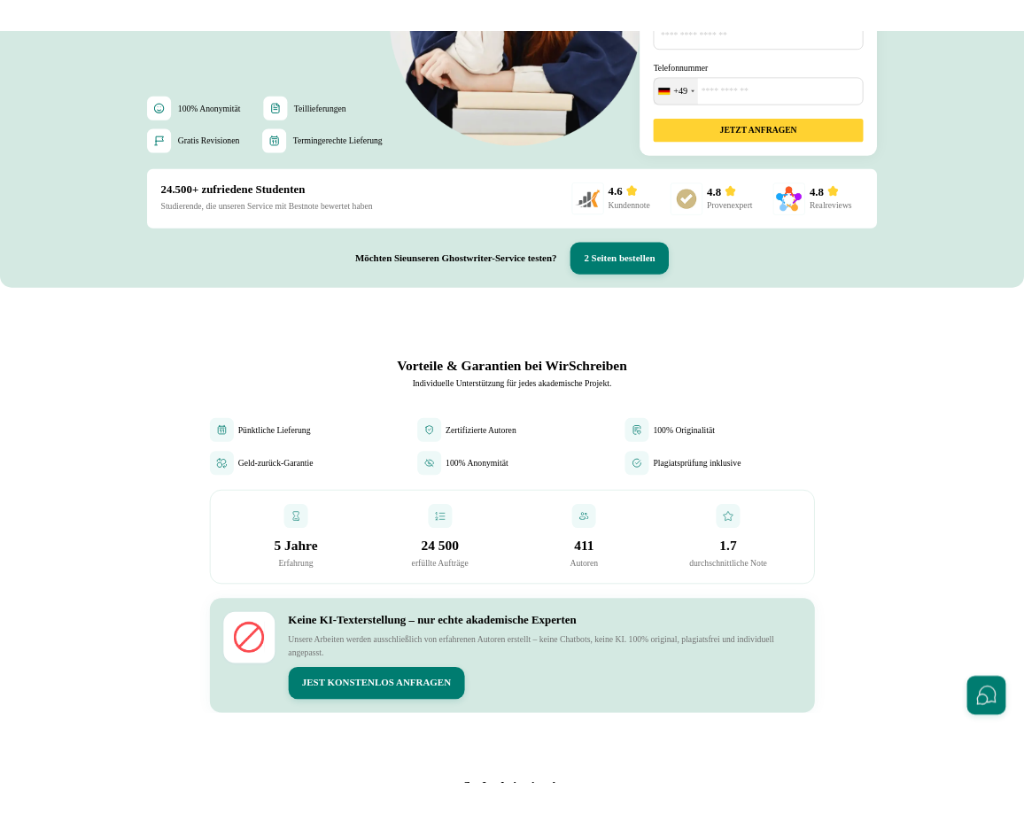
scroll to position [0, 0]
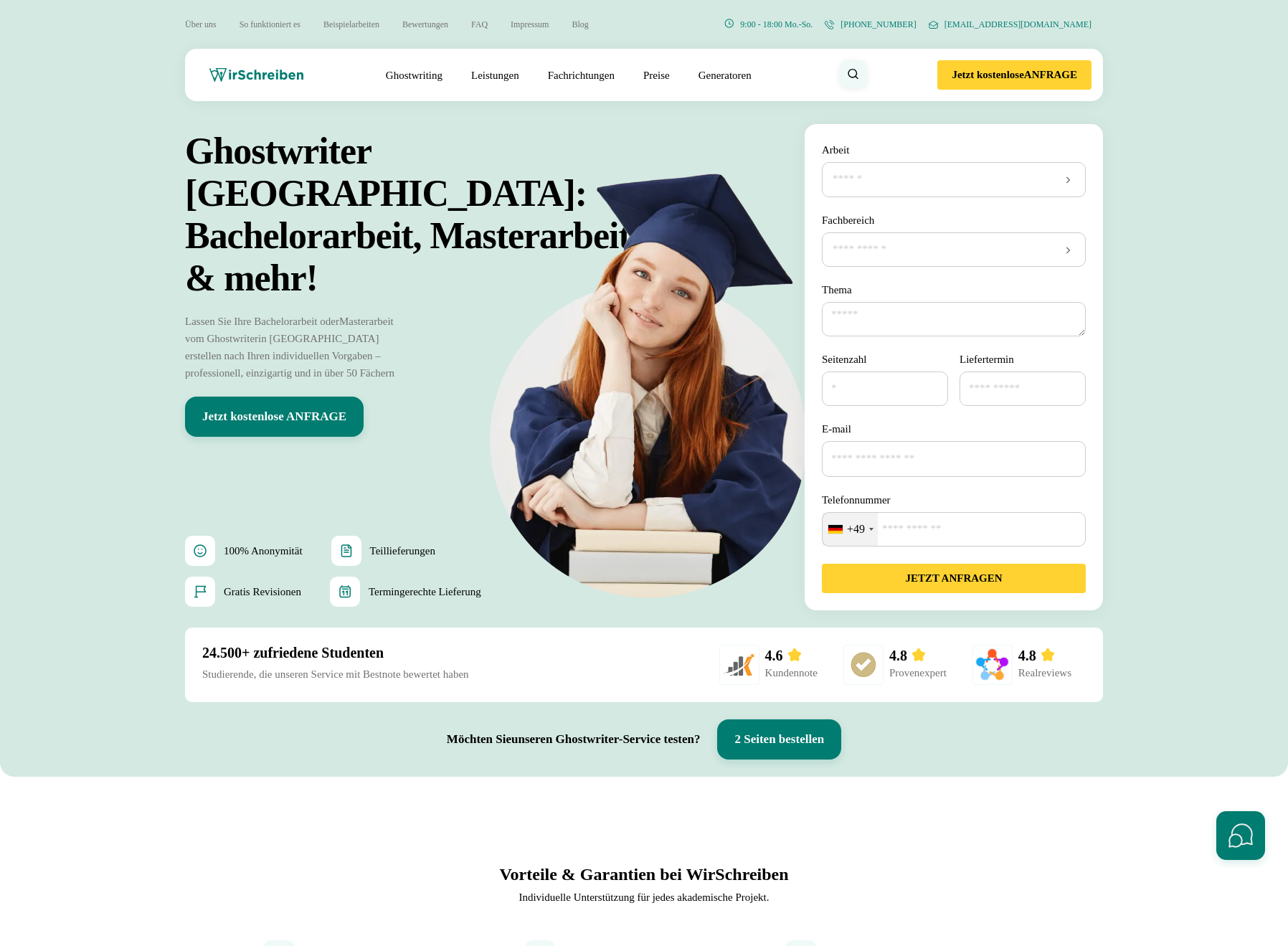
click at [994, 253] on input "Fachbereich" at bounding box center [954, 249] width 245 height 15
click at [925, 177] on input "Arbeit" at bounding box center [954, 180] width 245 height 15
click at [894, 256] on div "Hausarbeit" at bounding box center [954, 265] width 264 height 28
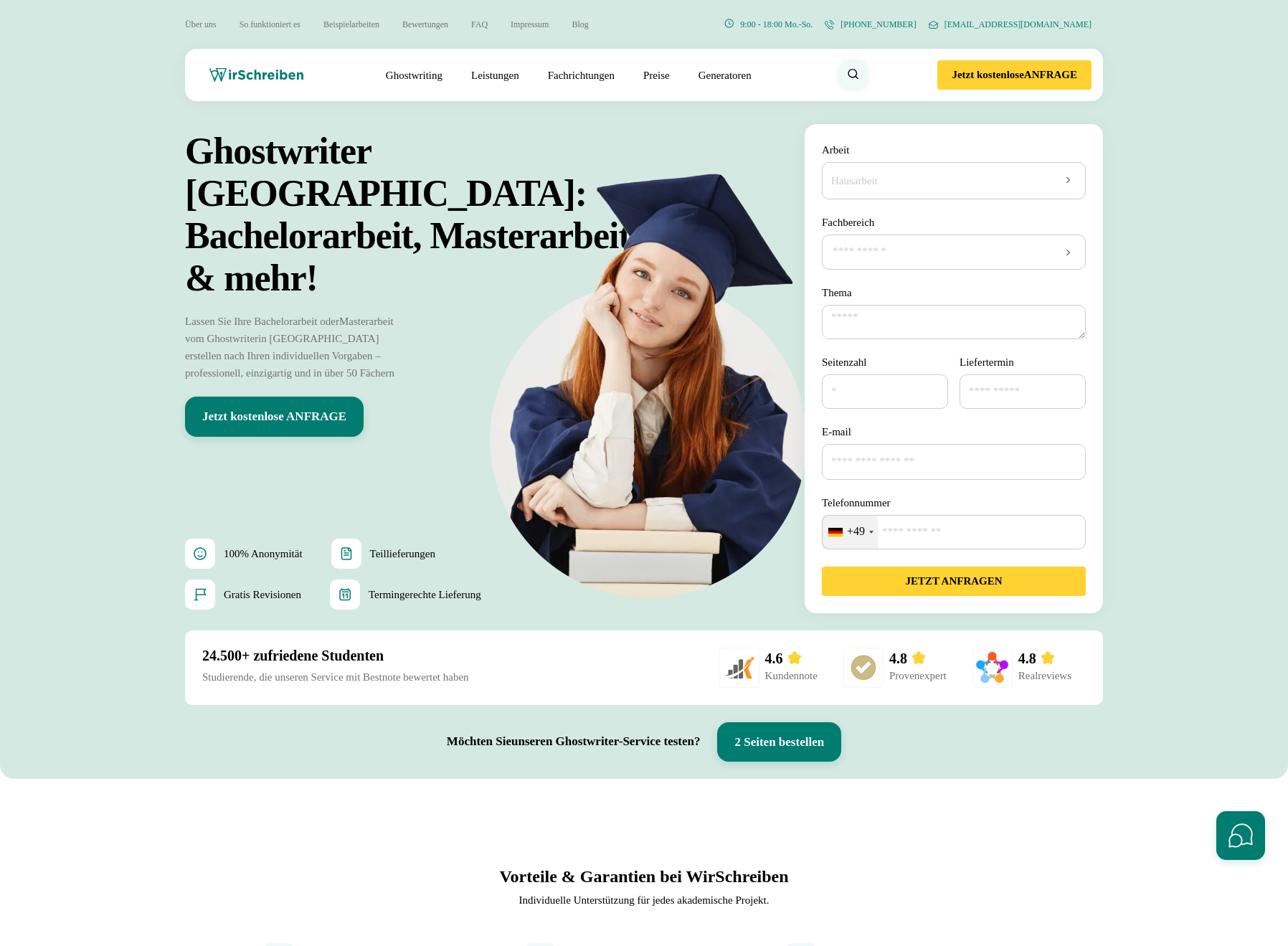
click at [895, 245] on input "Fachbereich" at bounding box center [954, 252] width 245 height 15
click at [882, 317] on div "Wirtschaftswissenschaften" at bounding box center [954, 309] width 264 height 28
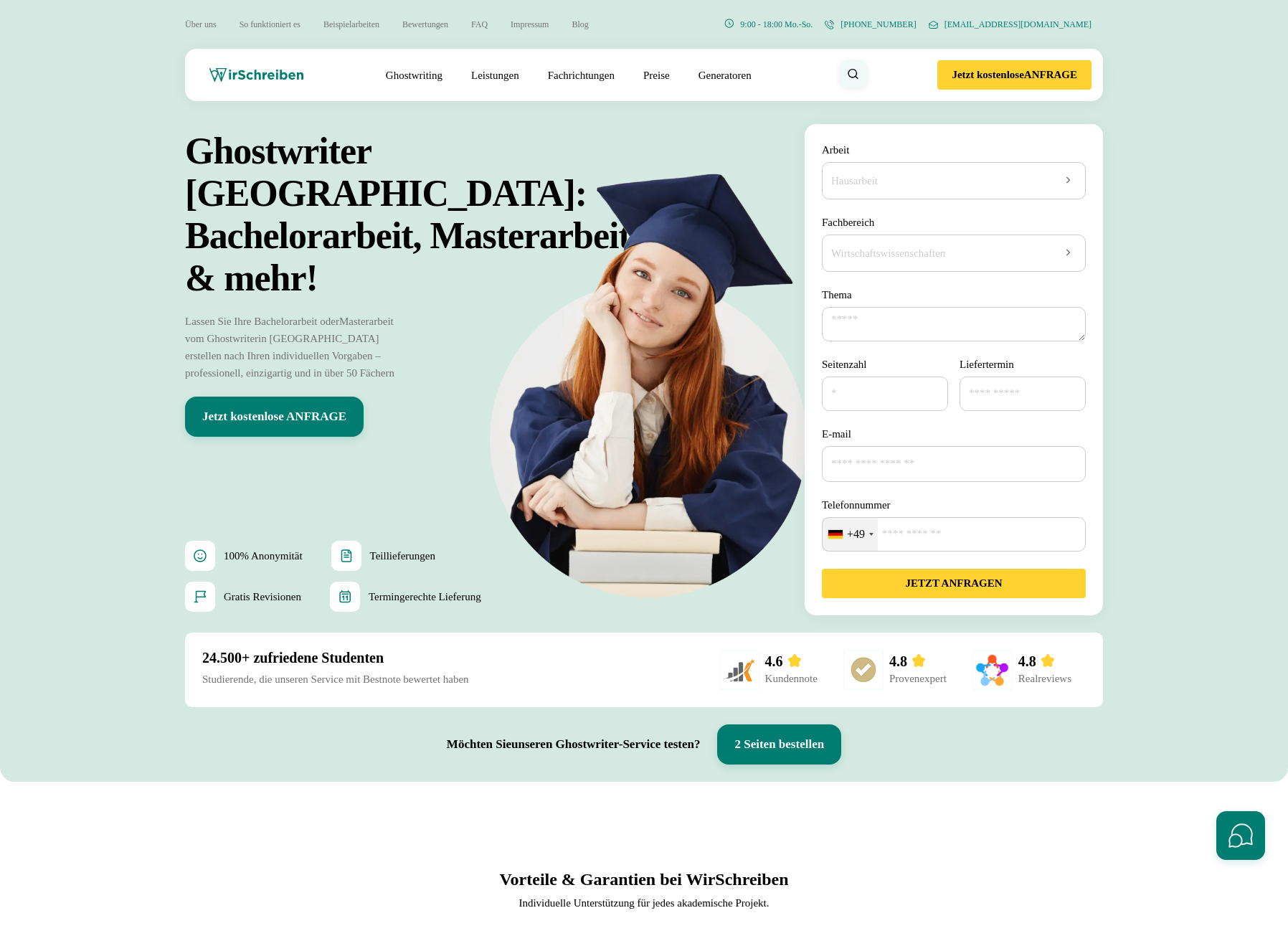
click at [878, 330] on textarea "Thema" at bounding box center [954, 324] width 264 height 35
click at [878, 342] on textarea "****" at bounding box center [954, 324] width 264 height 35
type textarea "**********"
click at [932, 392] on input "*" at bounding box center [885, 394] width 126 height 35
type input "*"
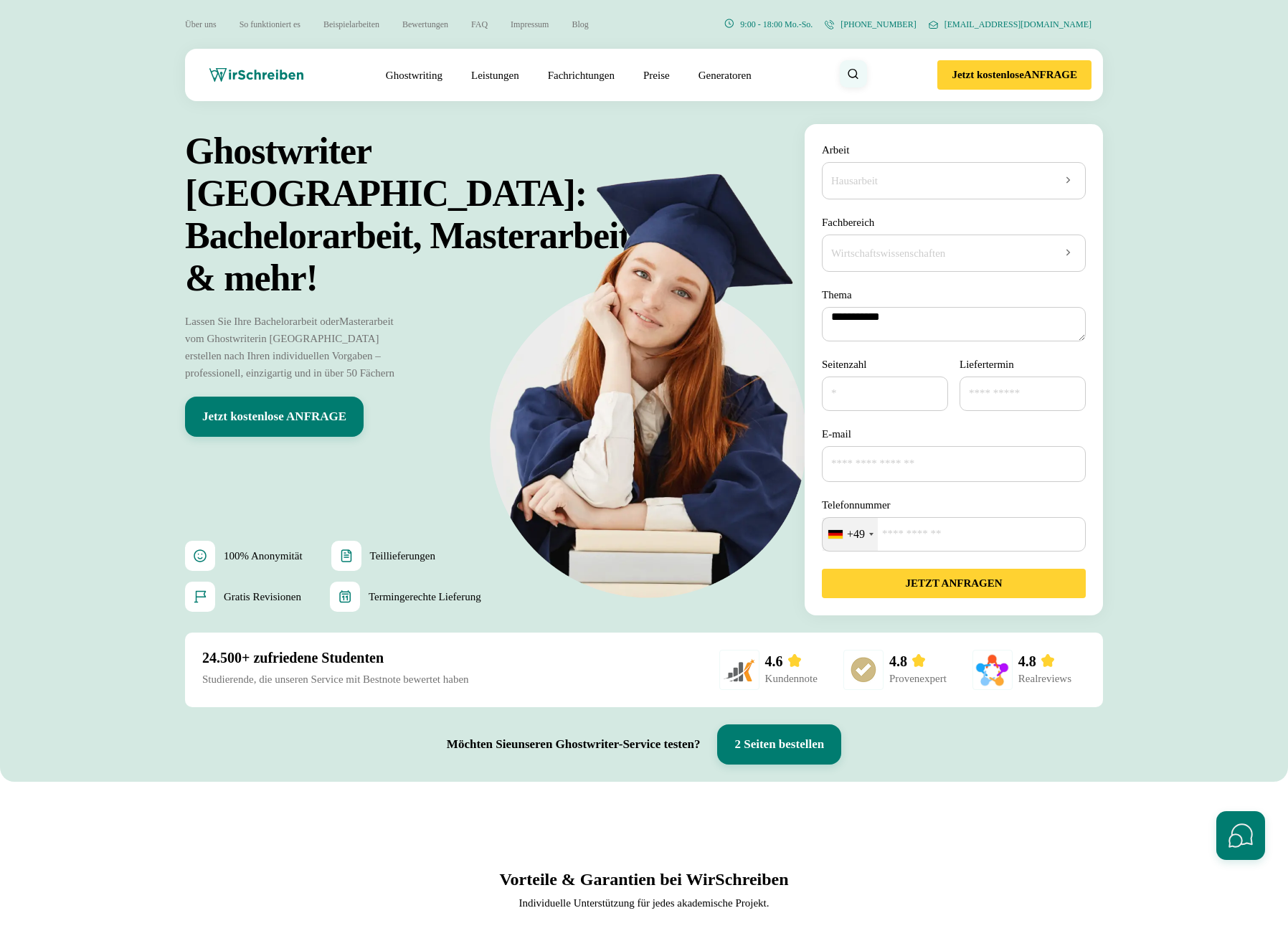
click at [932, 392] on input "*" at bounding box center [885, 394] width 126 height 35
click at [1007, 397] on input "Liefertermin" at bounding box center [1022, 394] width 126 height 35
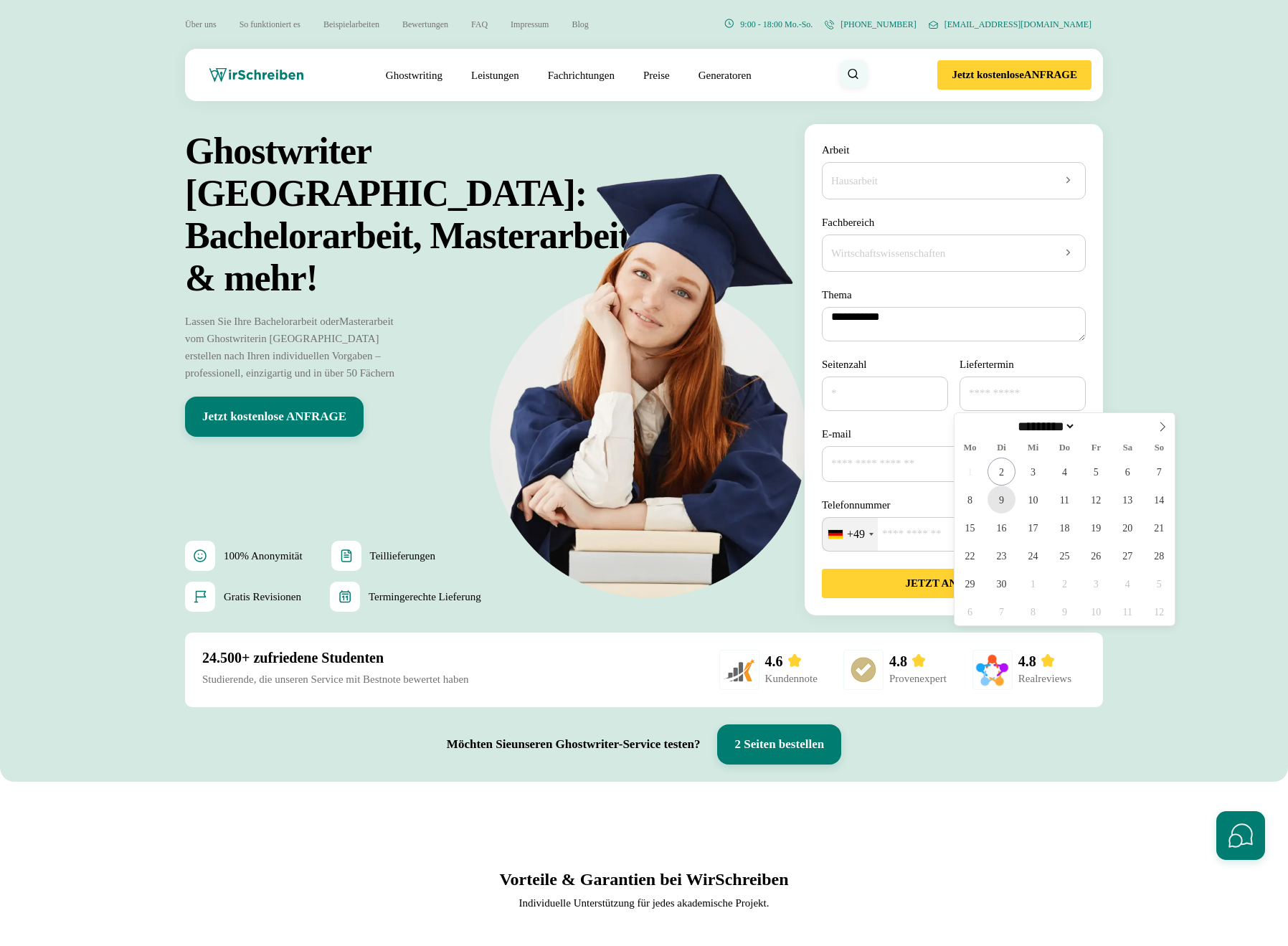
drag, startPoint x: 1008, startPoint y: 505, endPoint x: 948, endPoint y: 488, distance: 62.4
click at [1007, 505] on span "9" at bounding box center [1001, 500] width 28 height 28
type input "**********"
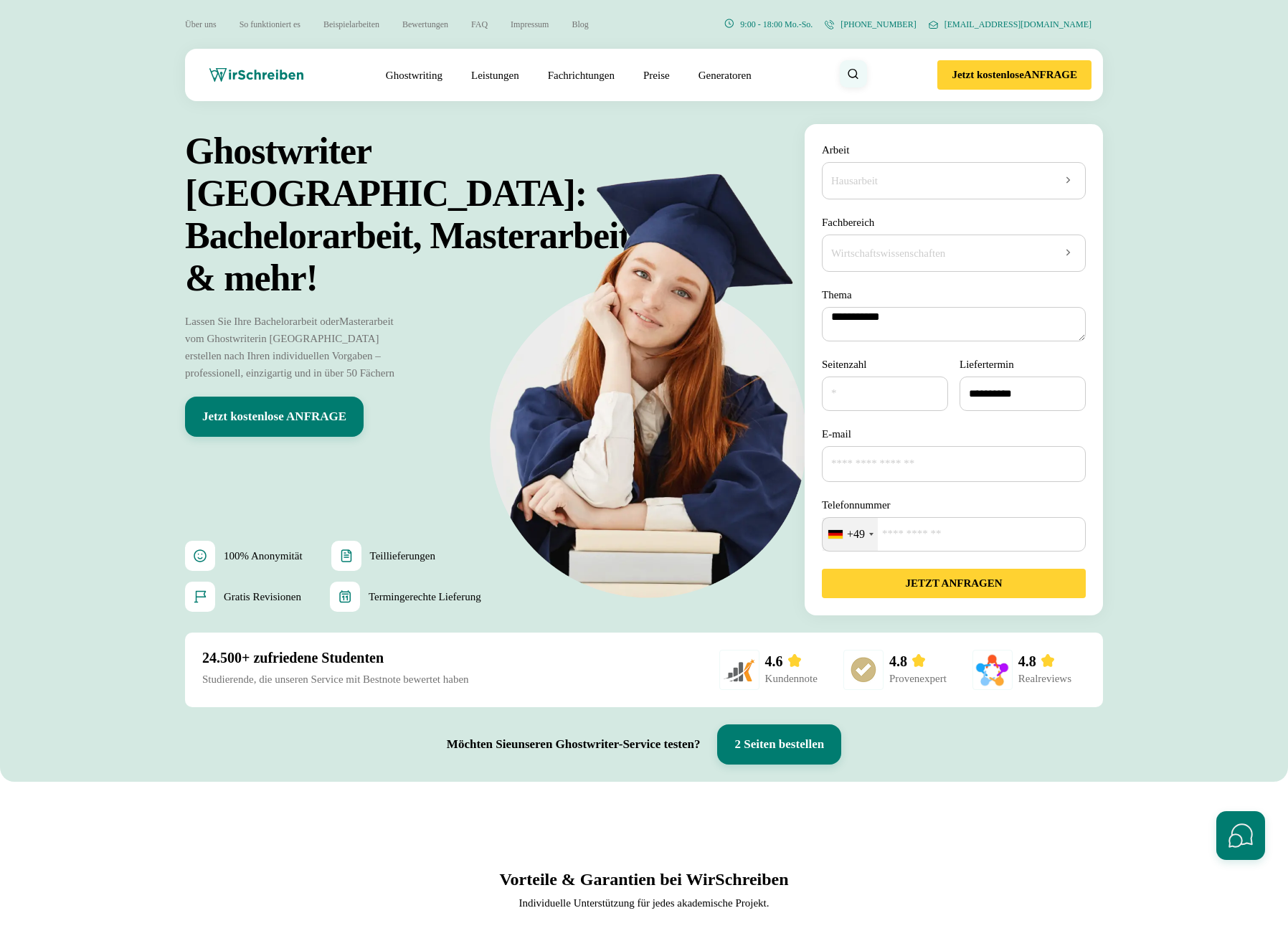
click at [913, 465] on input "E-mail" at bounding box center [954, 464] width 264 height 36
type input "**********"
click at [891, 530] on input "Telefonnummer" at bounding box center [954, 535] width 264 height 35
click at [894, 574] on button "JETZT ANFRAGEN" at bounding box center [954, 583] width 264 height 29
click at [1183, 727] on section "Ghostwriter Österreich: Bachelorarbeit, Masterarbeit & mehr! Lassen Sie Ihre Ba…" at bounding box center [644, 441] width 1288 height 681
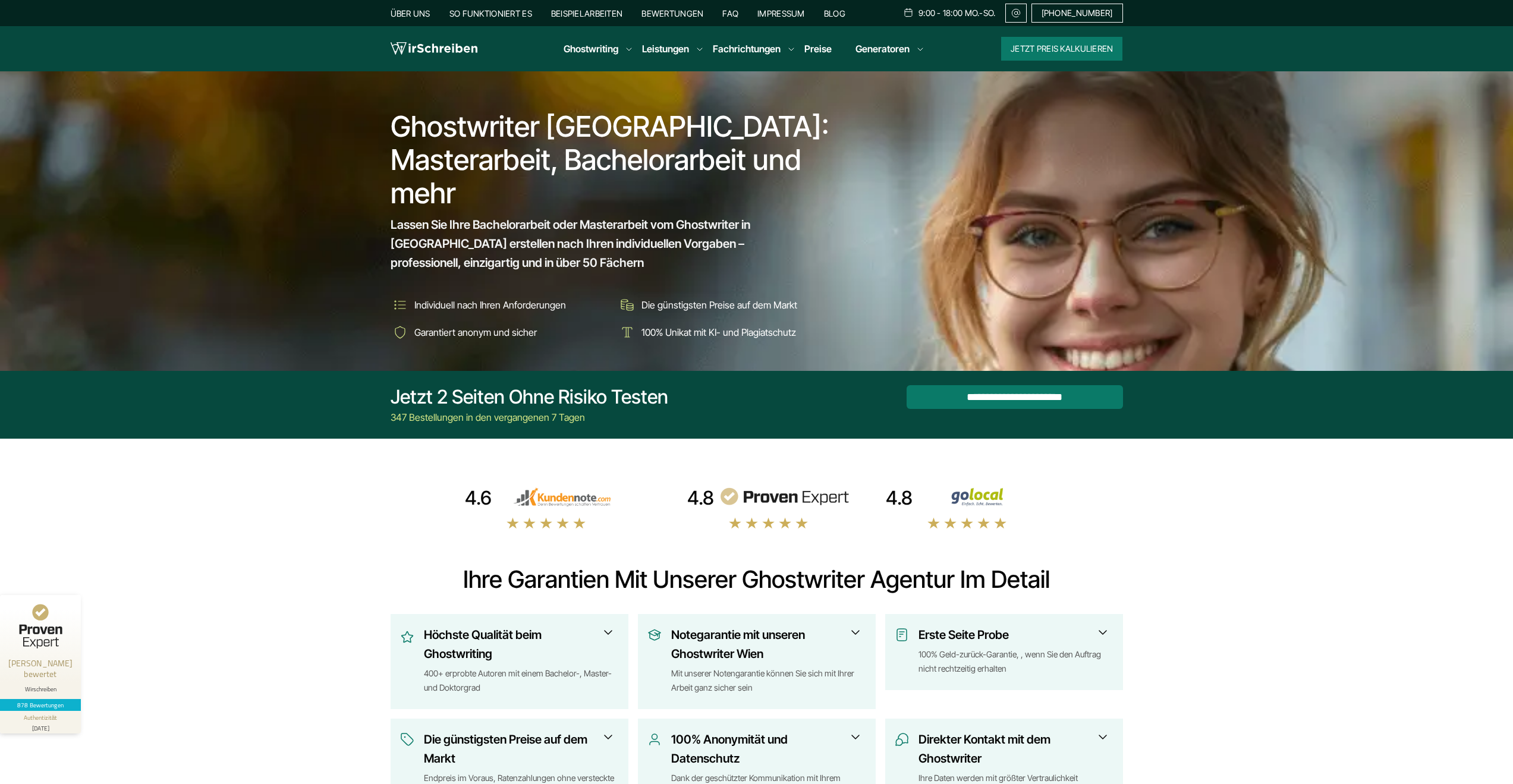
click at [980, 387] on input "**********" at bounding box center [1015, 397] width 216 height 23
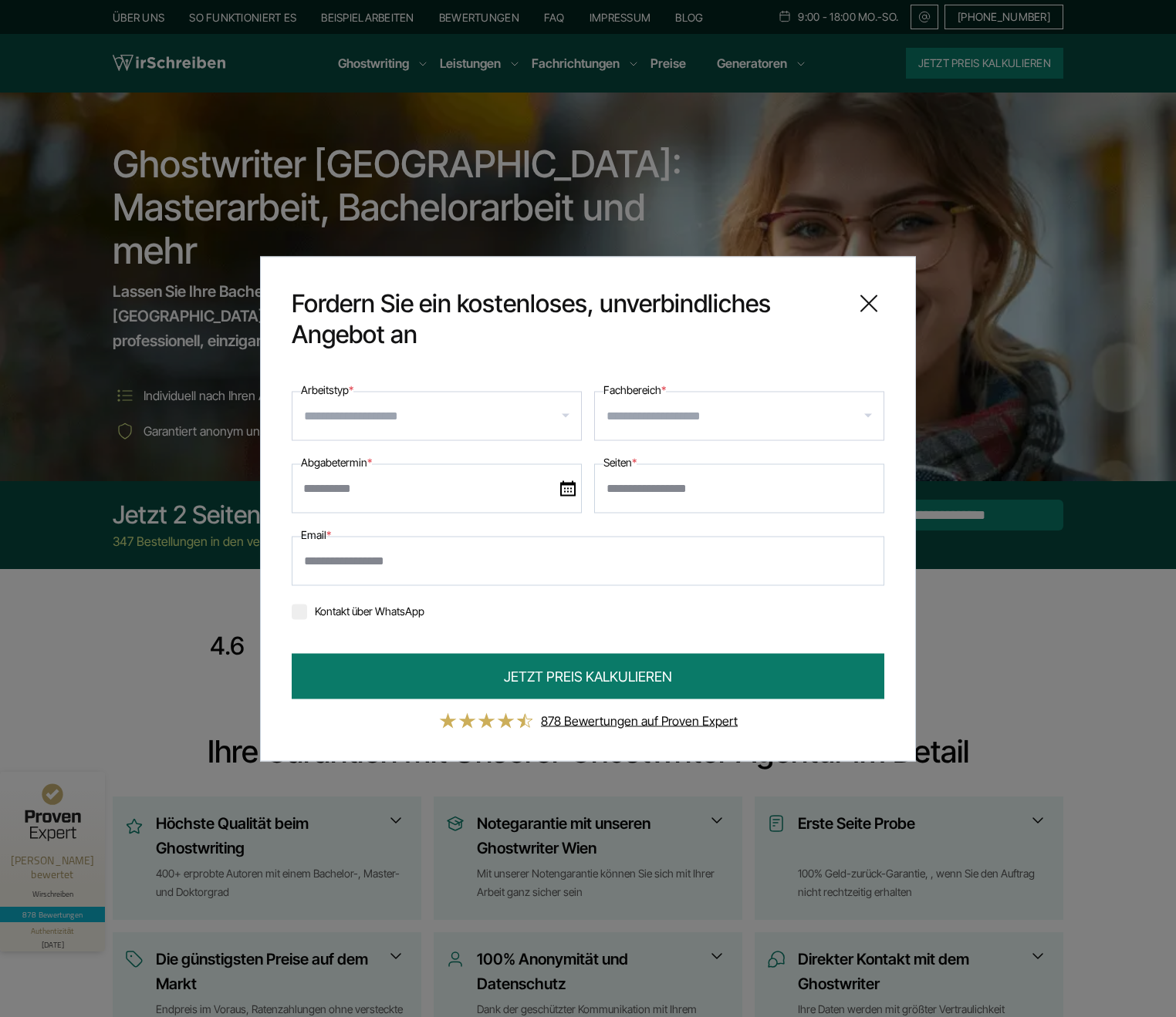
click at [524, 421] on input "Arbeitstyp *" at bounding box center [443, 415] width 277 height 24
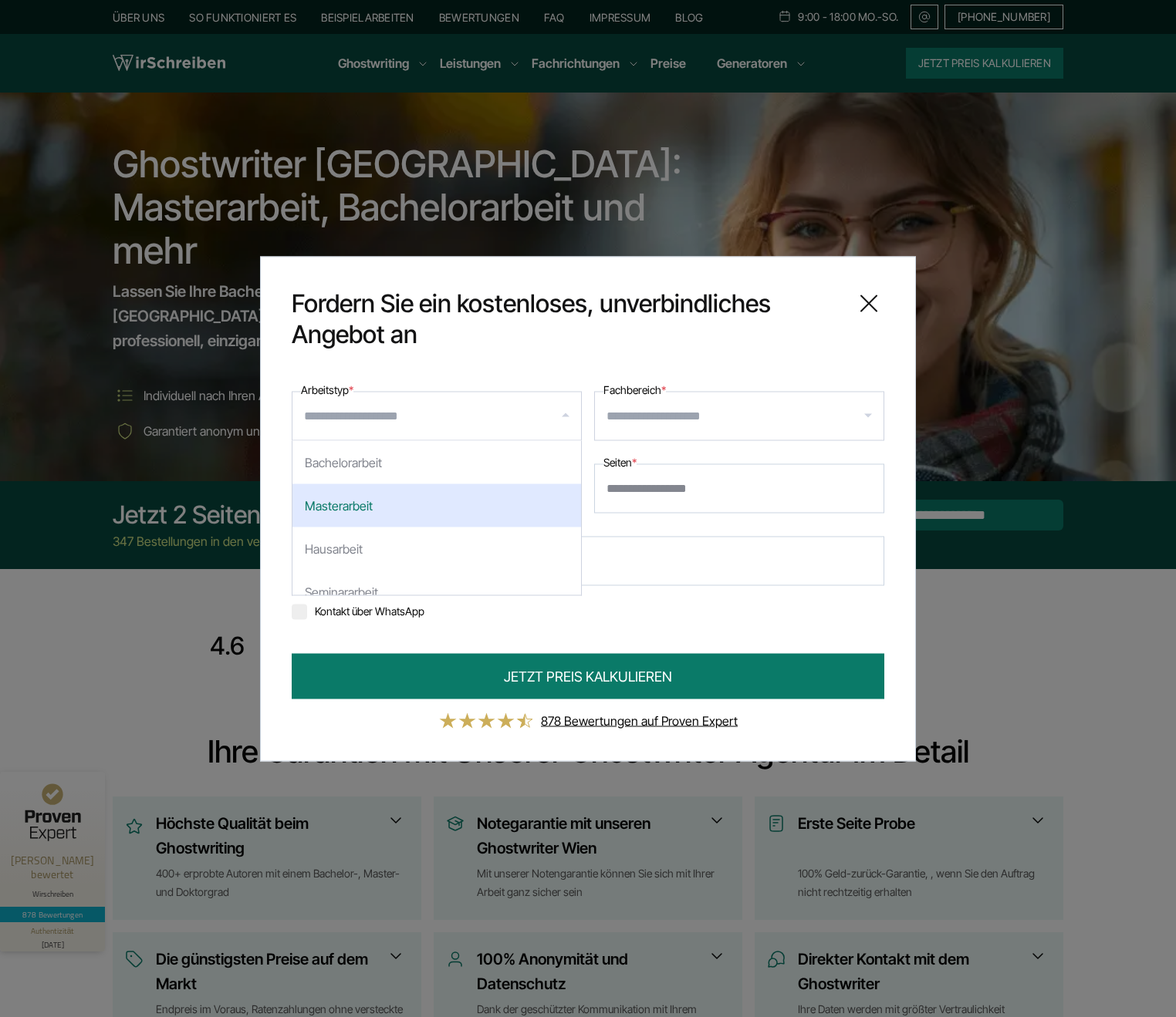
click at [466, 525] on div "Masterarbeit" at bounding box center [436, 505] width 288 height 44
select select "**"
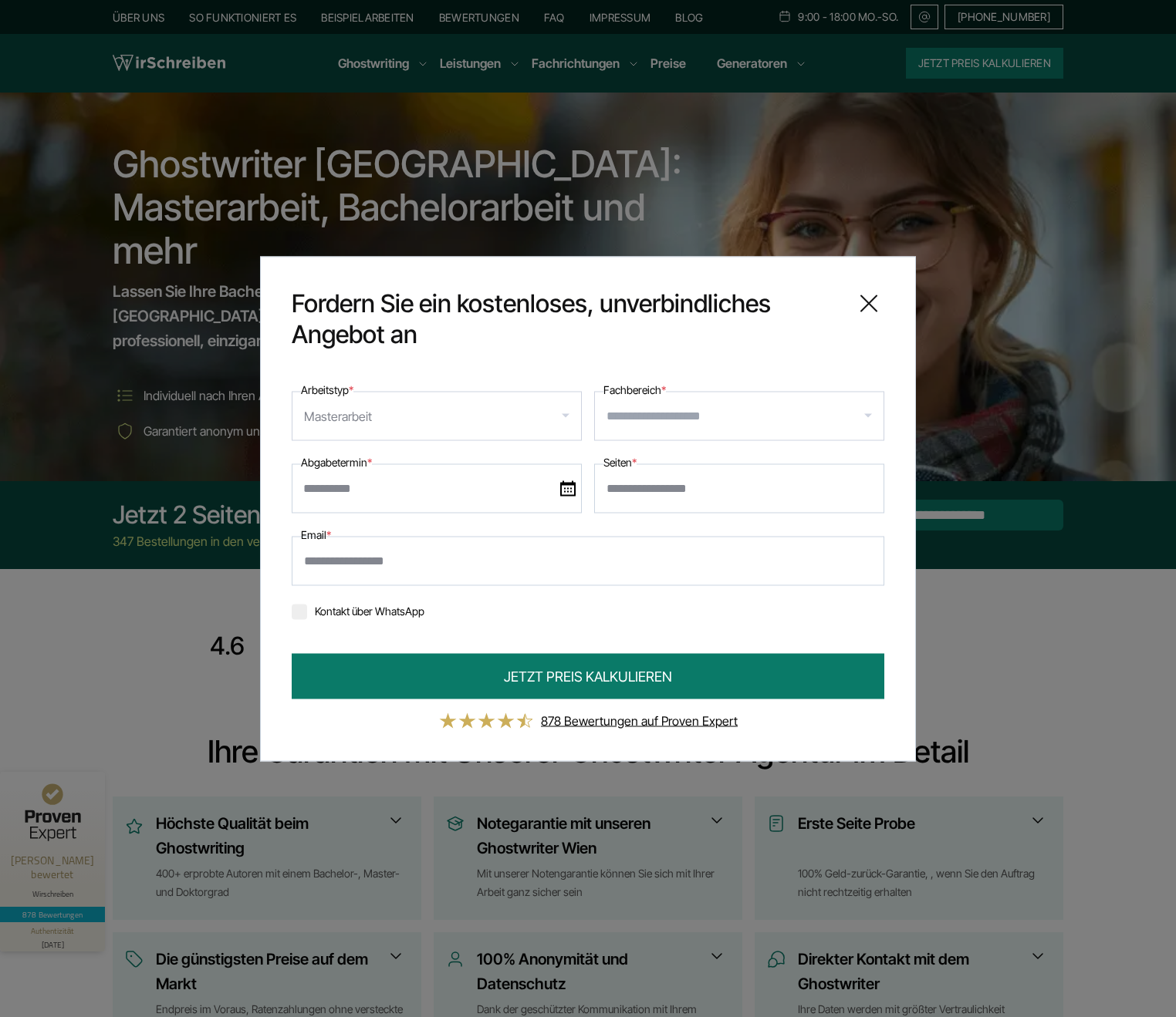
drag, startPoint x: 743, startPoint y: 428, endPoint x: 733, endPoint y: 439, distance: 14.9
click at [743, 428] on div at bounding box center [739, 415] width 290 height 50
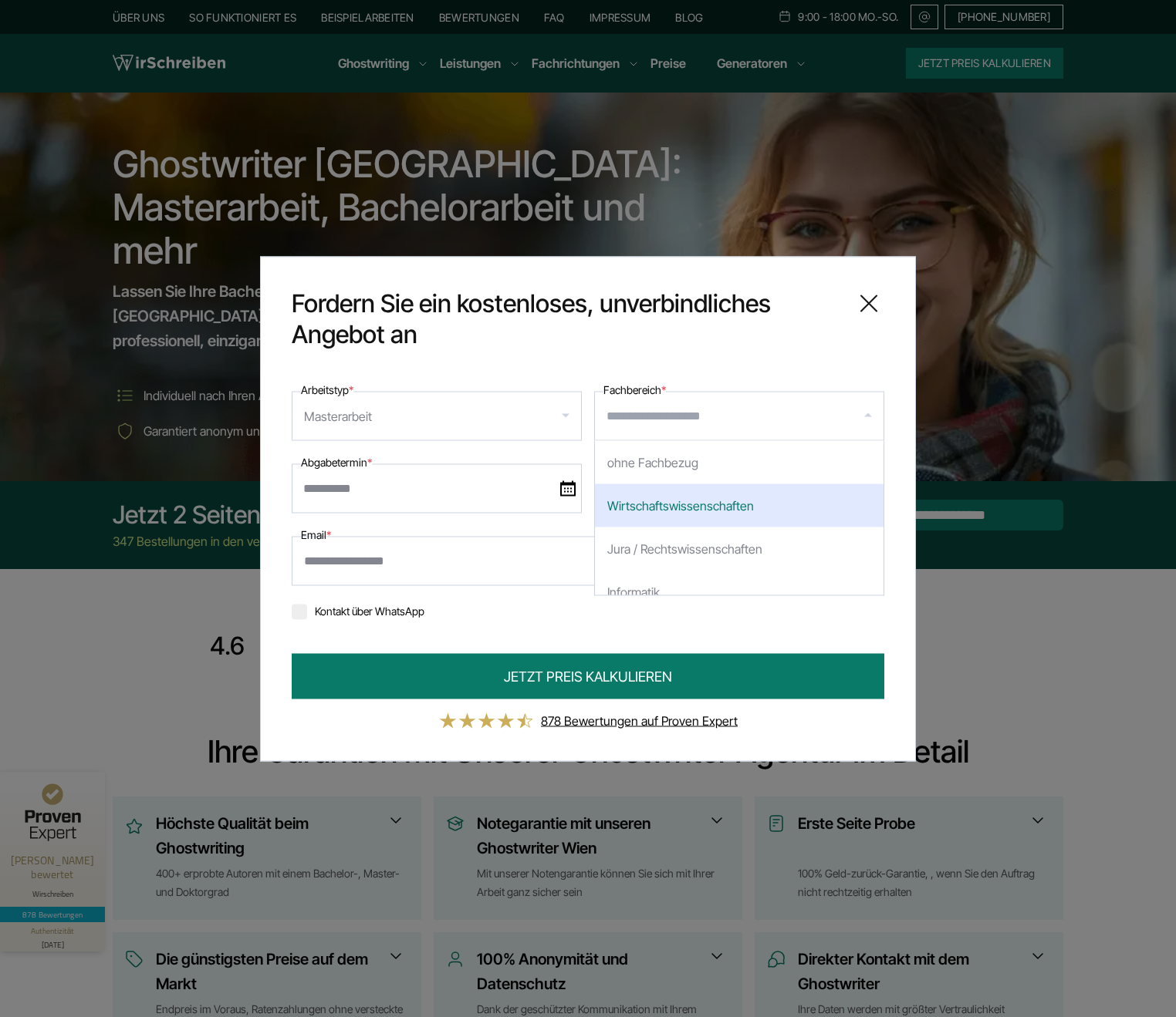
click at [695, 505] on div "Wirtschaftswissenschaften" at bounding box center [739, 505] width 288 height 44
select select "*"
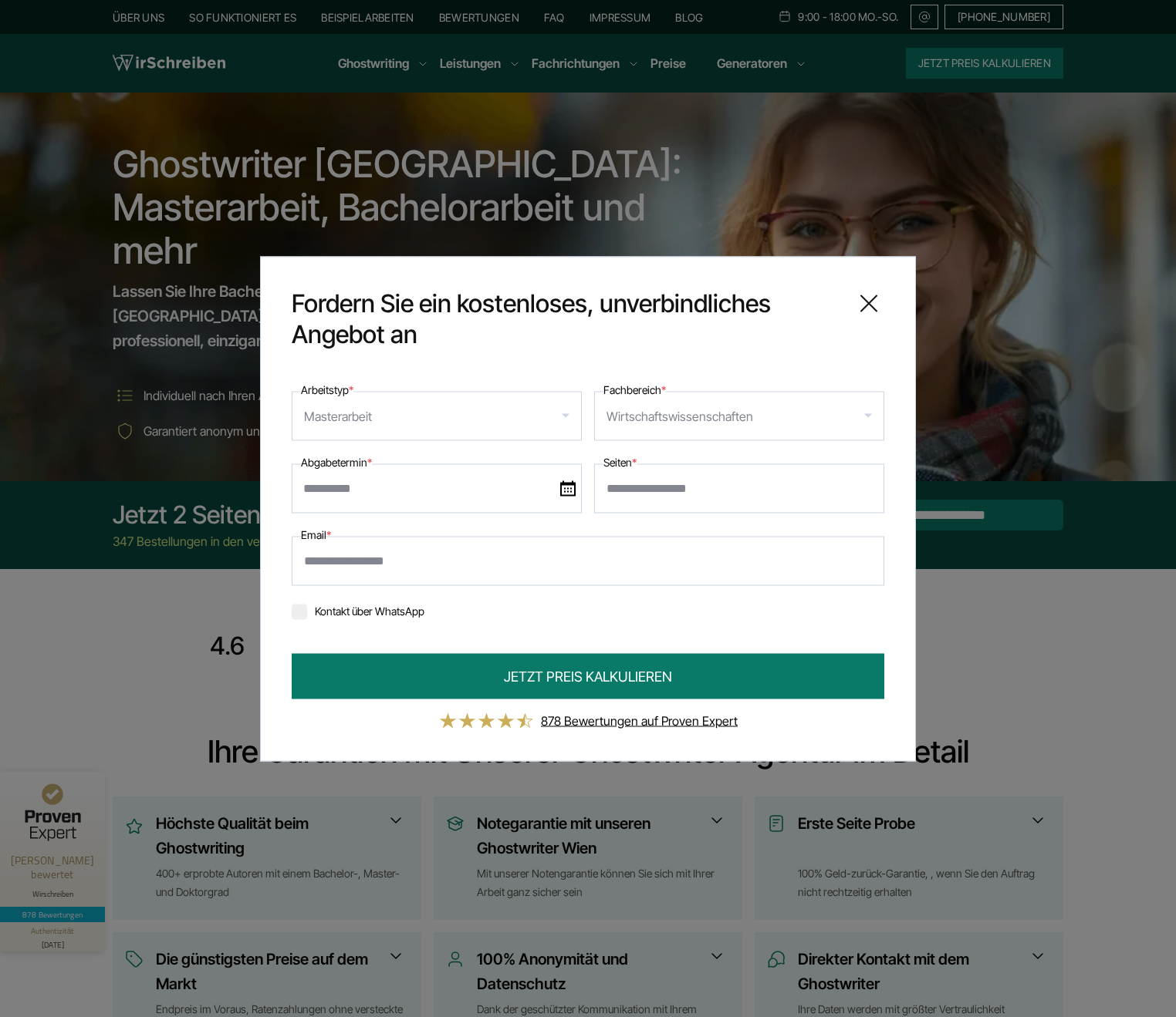
click at [686, 471] on input "Seiten *" at bounding box center [739, 488] width 290 height 50
type input "**"
click at [559, 477] on input "text" at bounding box center [436, 488] width 290 height 50
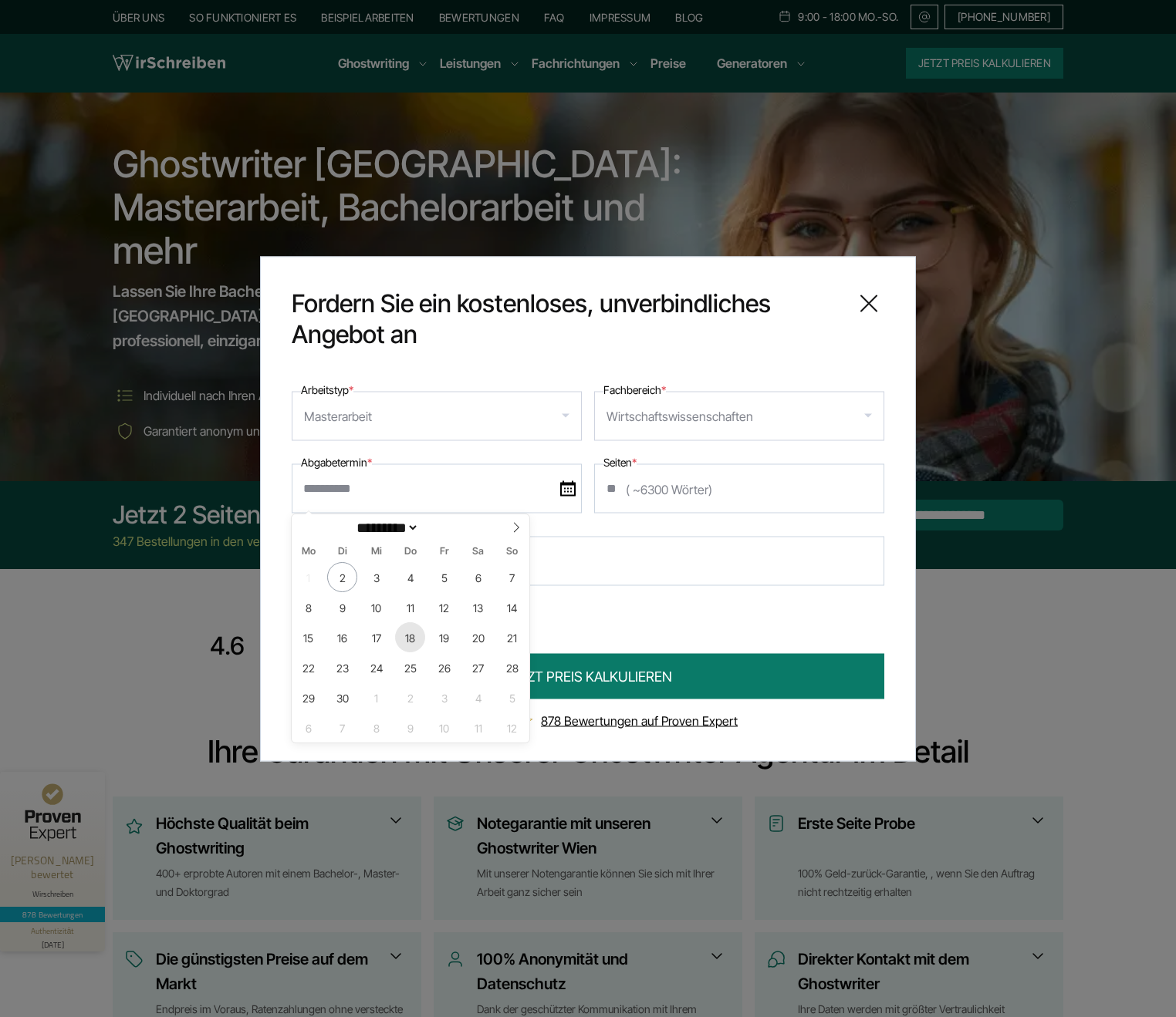
click at [420, 635] on span "18" at bounding box center [410, 637] width 30 height 30
type input "**********"
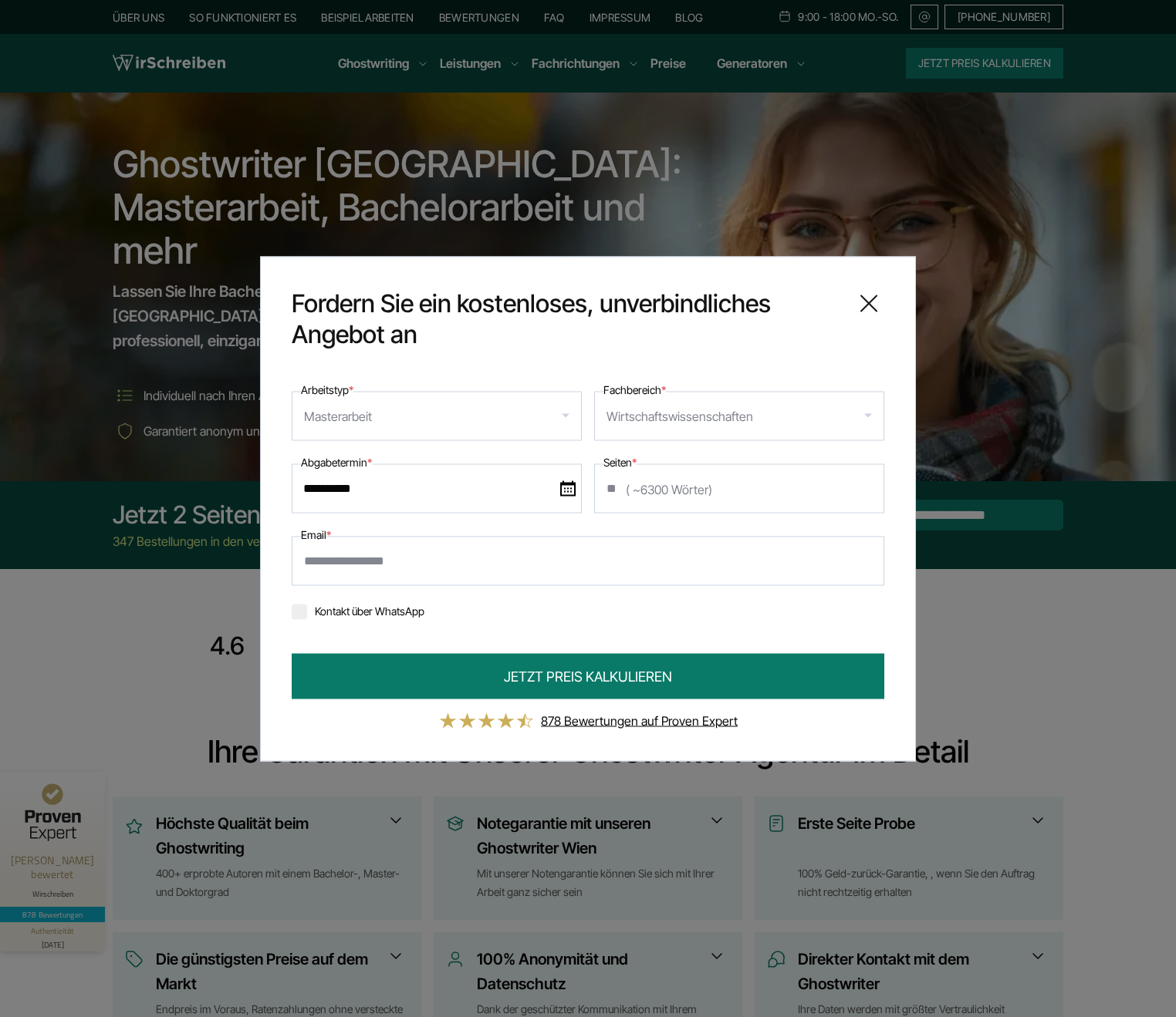
click at [455, 575] on input "Email *" at bounding box center [588, 561] width 592 height 50
type input "**********"
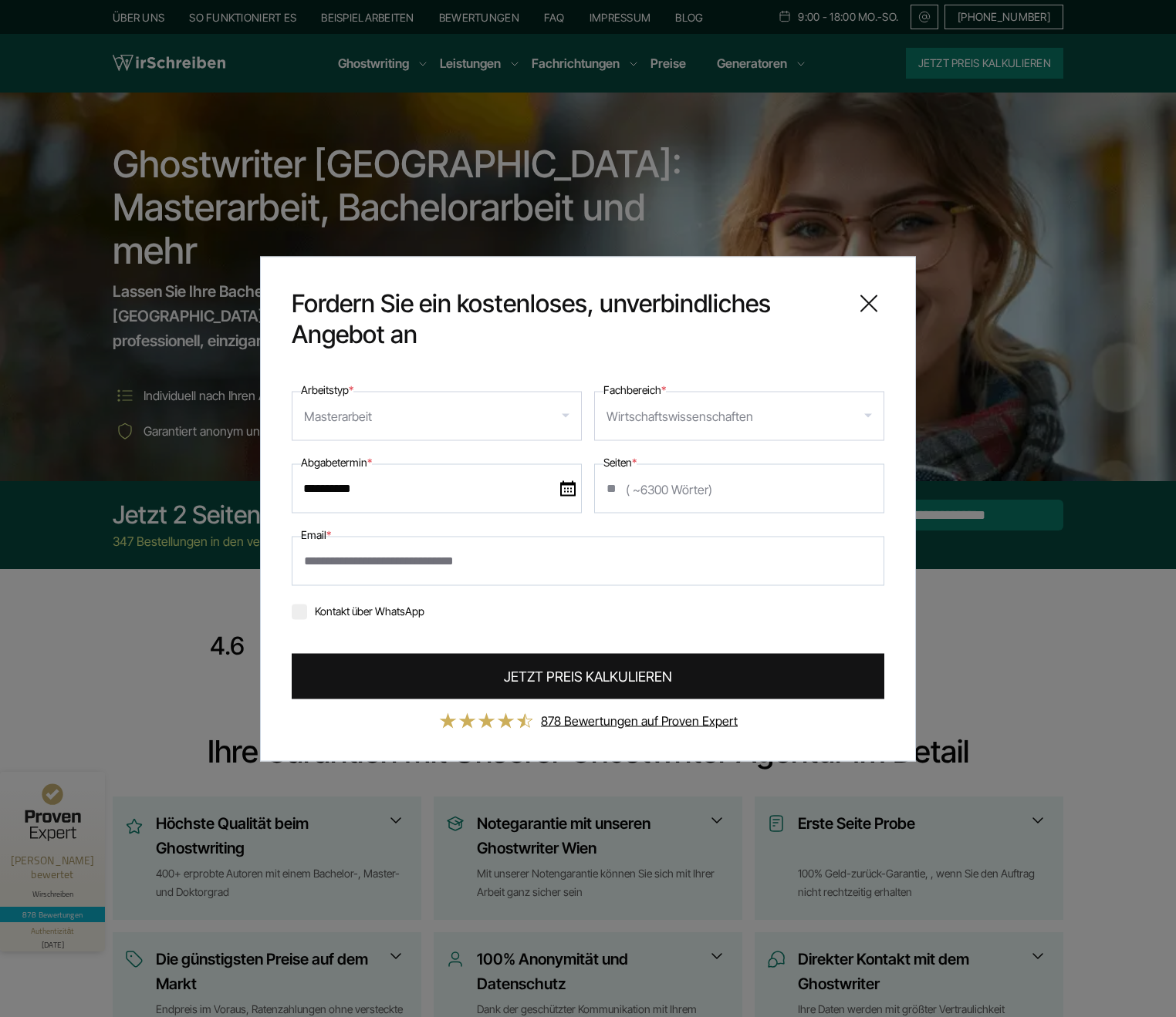
click at [457, 676] on button "JETZT PREIS KALKULIEREN" at bounding box center [588, 676] width 592 height 45
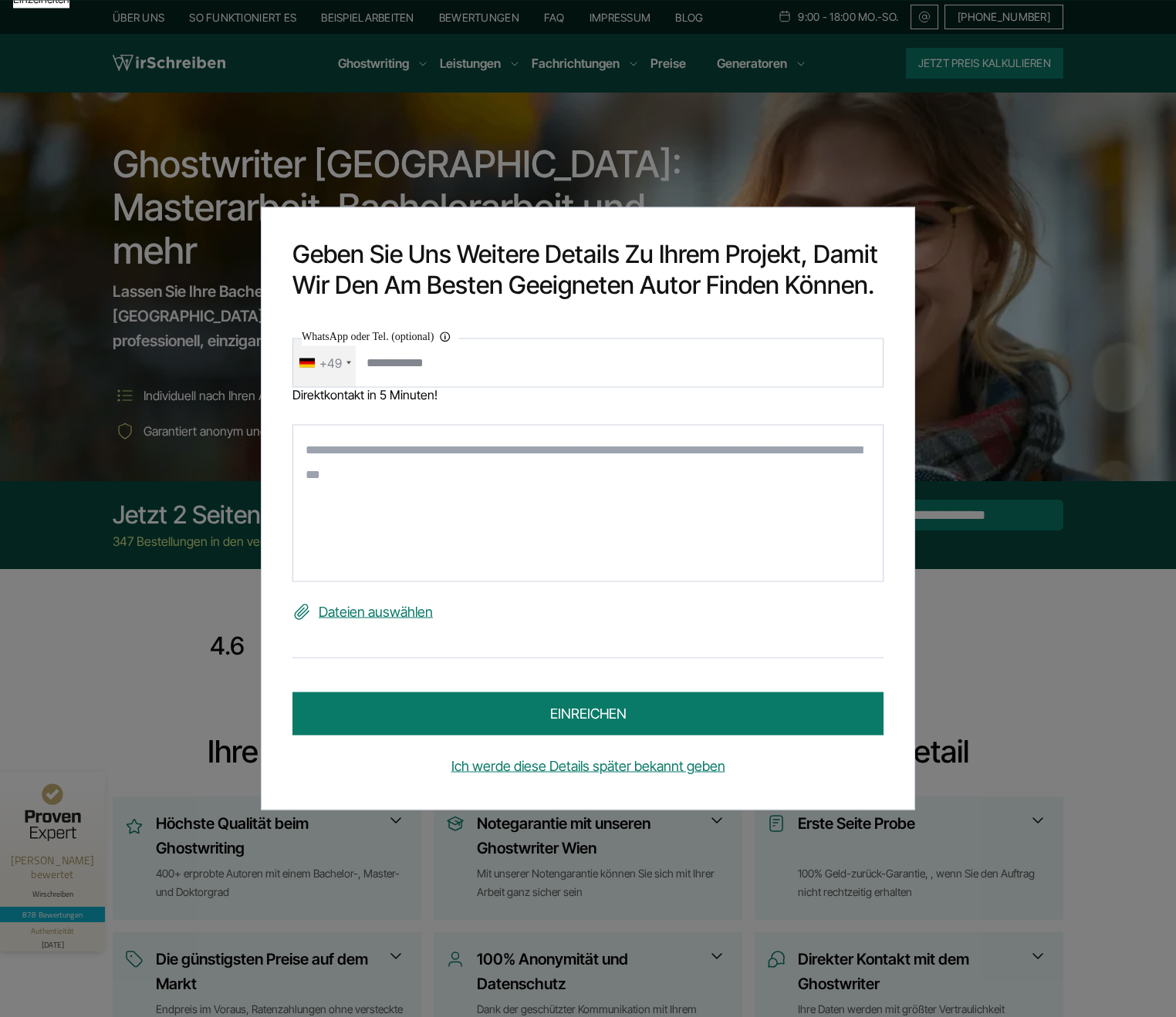
click at [486, 480] on textarea at bounding box center [588, 503] width 591 height 158
type textarea "****"
click at [497, 708] on button "einreichen" at bounding box center [588, 714] width 591 height 44
